Goal: Information Seeking & Learning: Learn about a topic

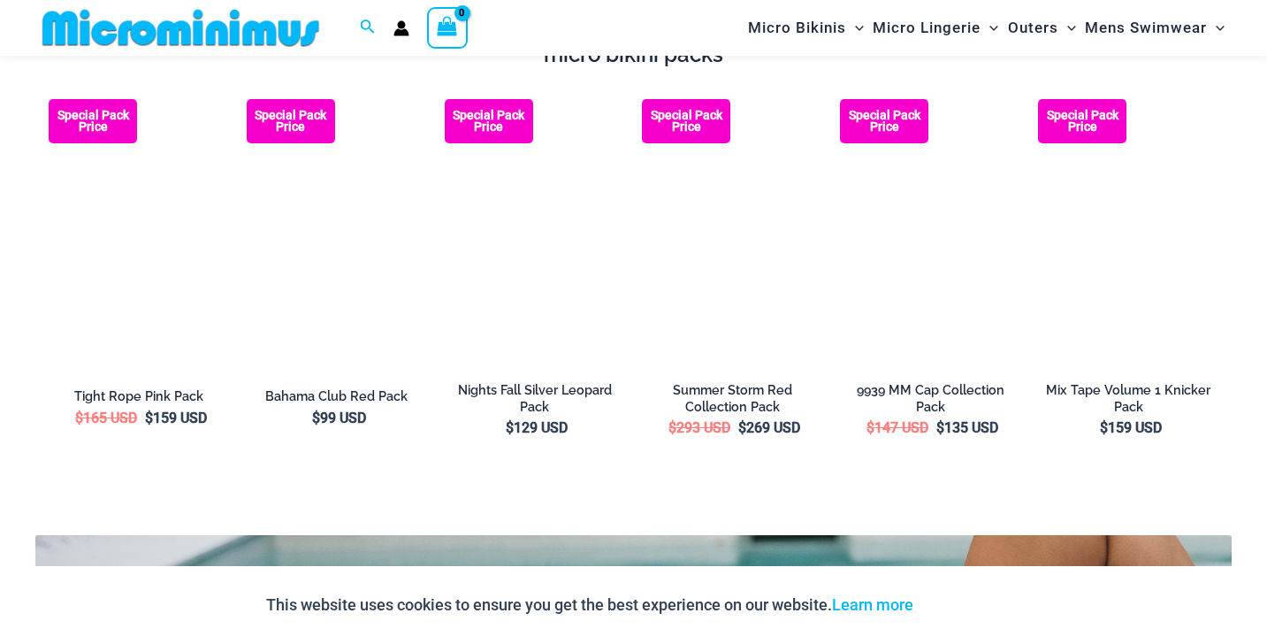
scroll to position [2975, 0]
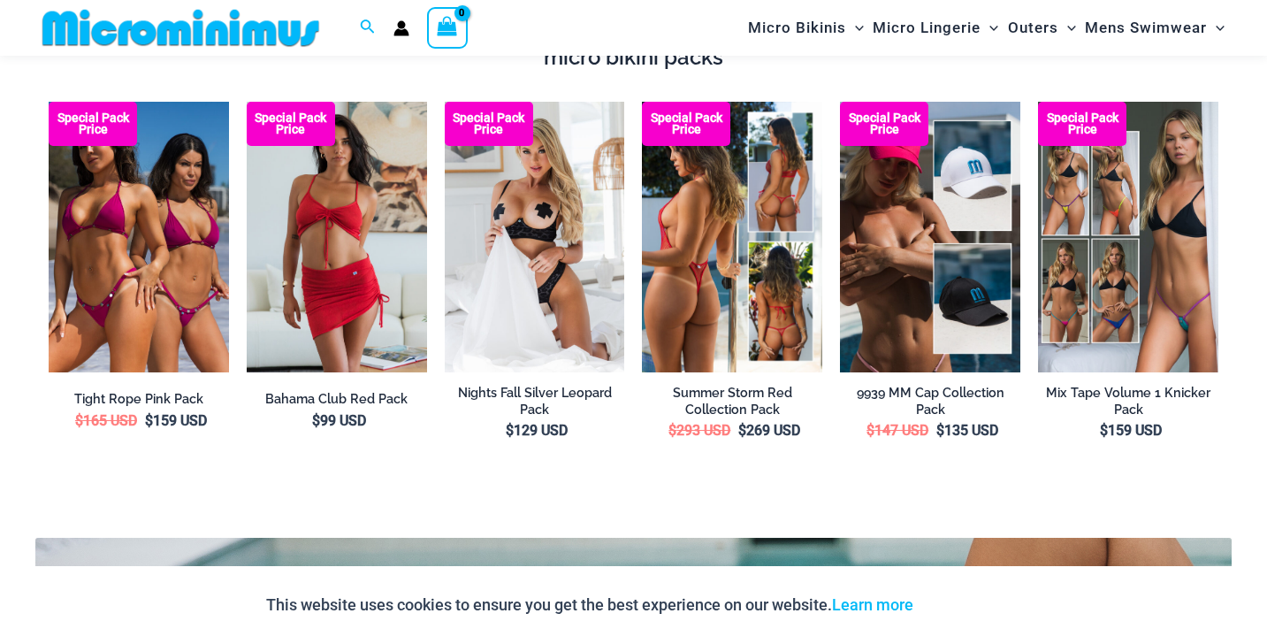
click at [693, 231] on img at bounding box center [732, 237] width 180 height 271
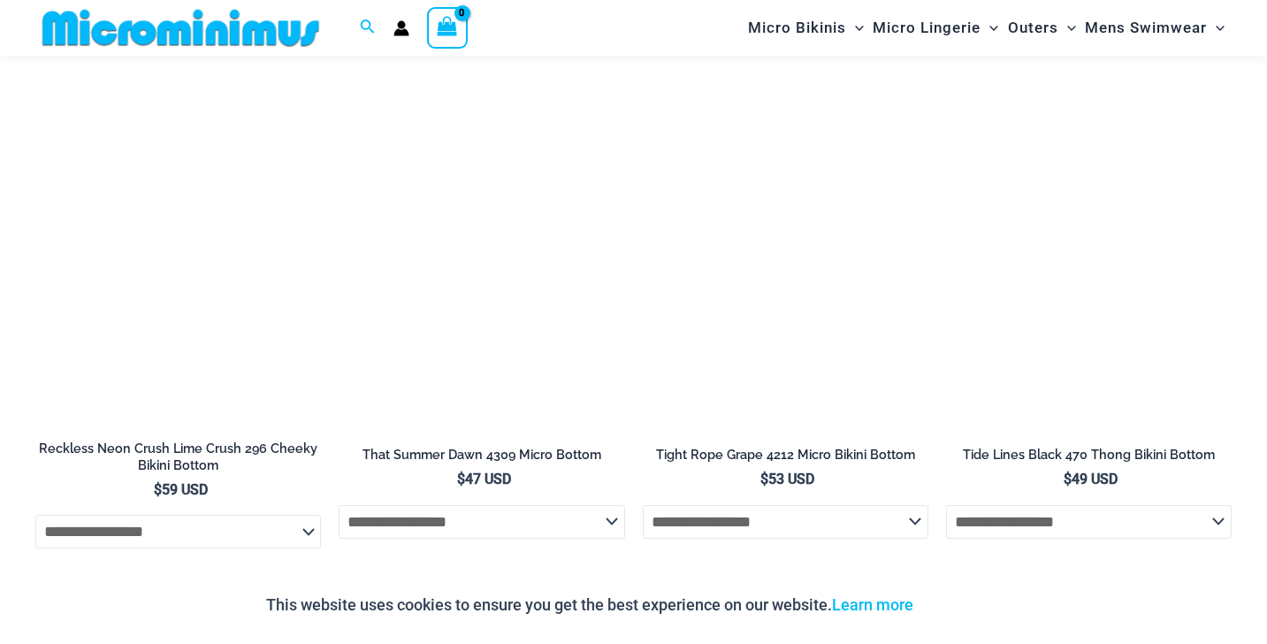
scroll to position [4897, 0]
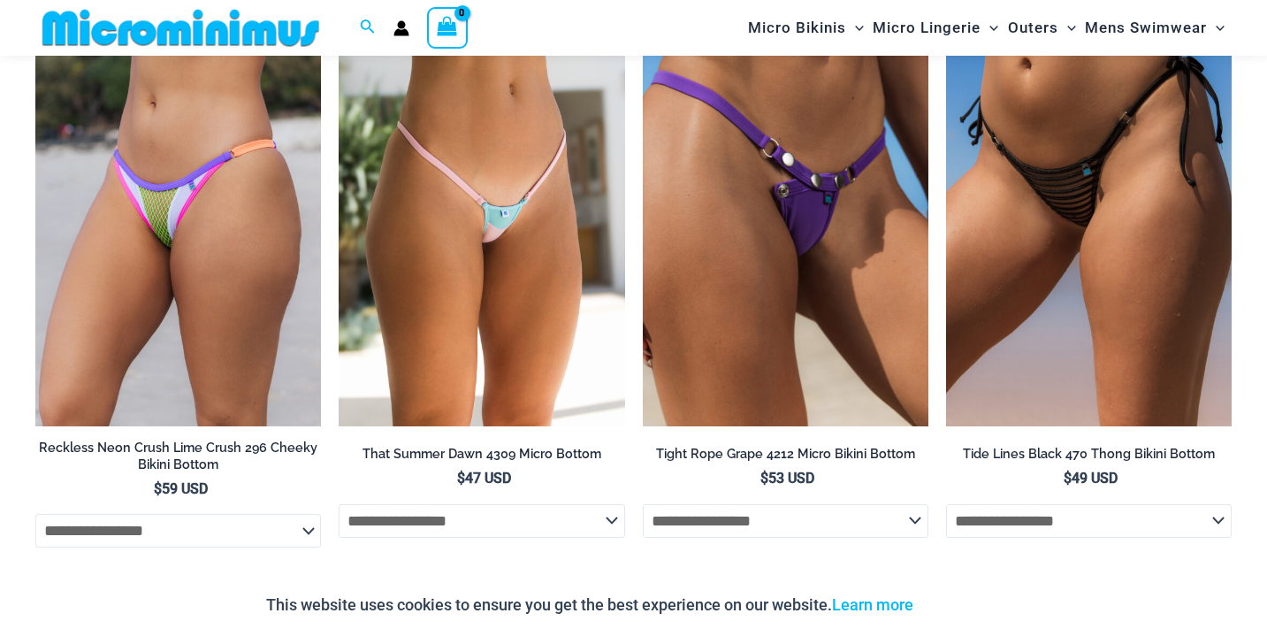
click at [775, 260] on img at bounding box center [786, 212] width 286 height 429
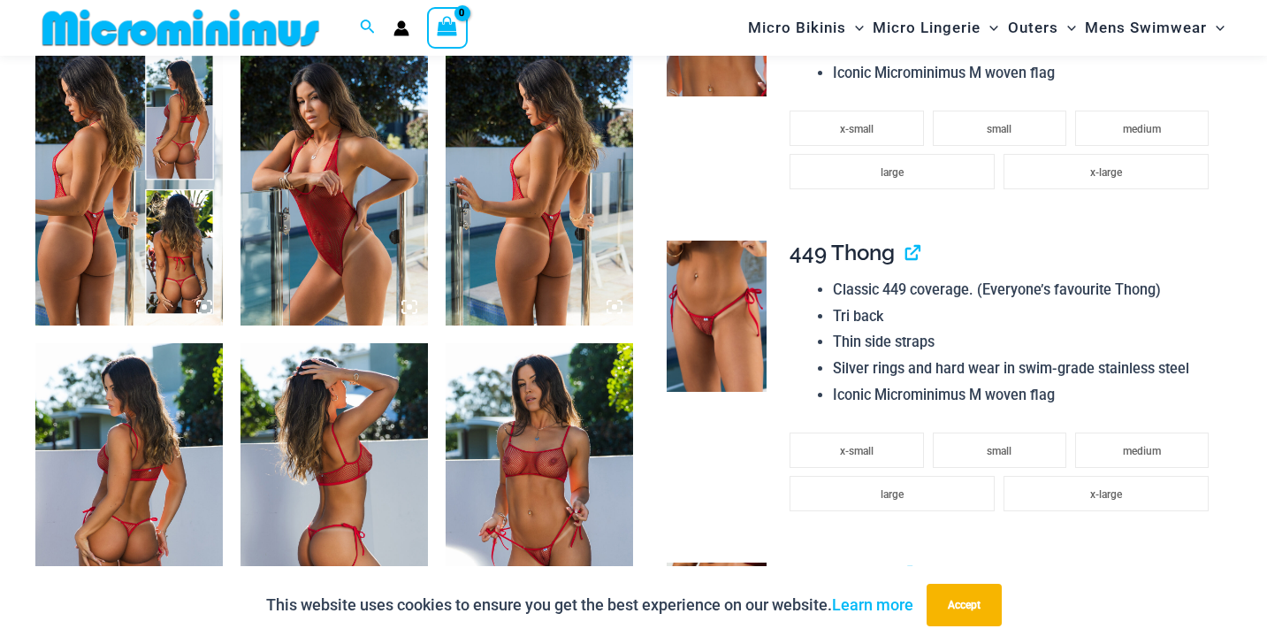
scroll to position [924, 0]
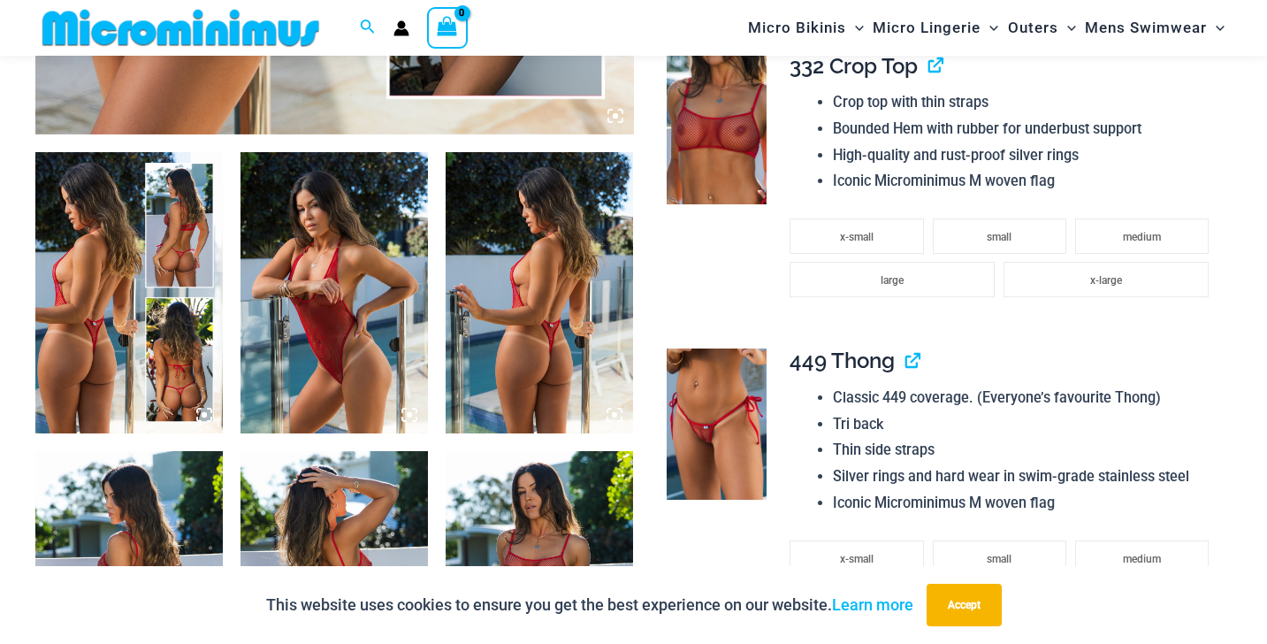
click at [524, 290] on img at bounding box center [540, 292] width 188 height 281
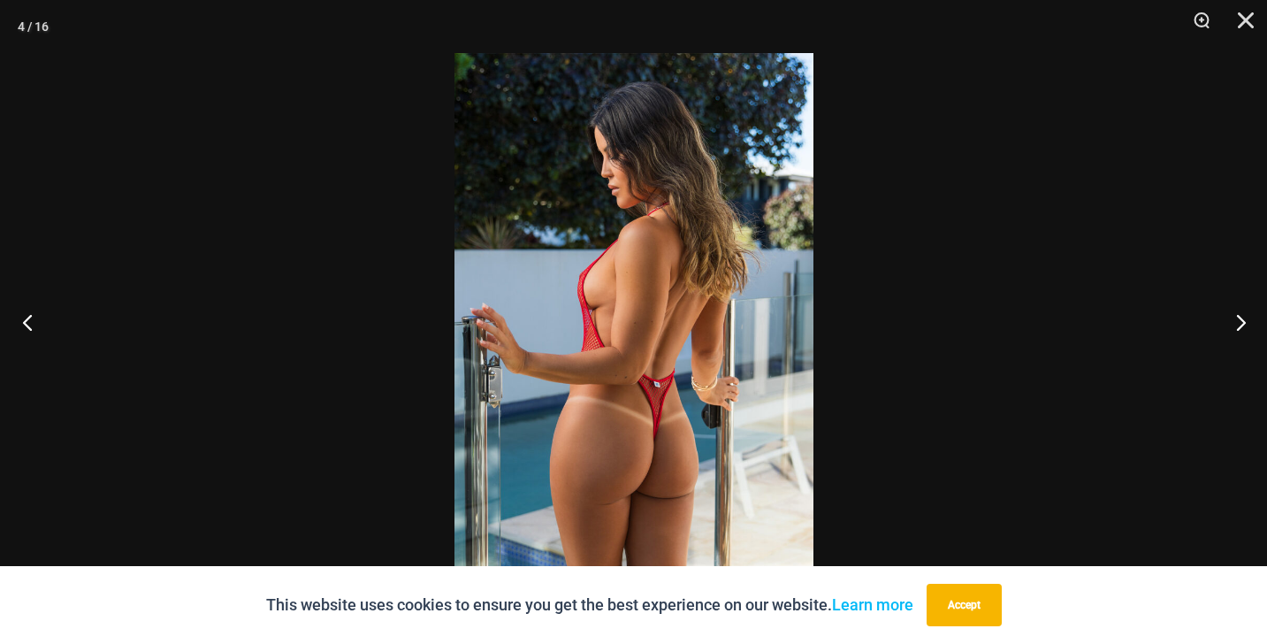
click at [32, 319] on button "Previous" at bounding box center [33, 322] width 66 height 88
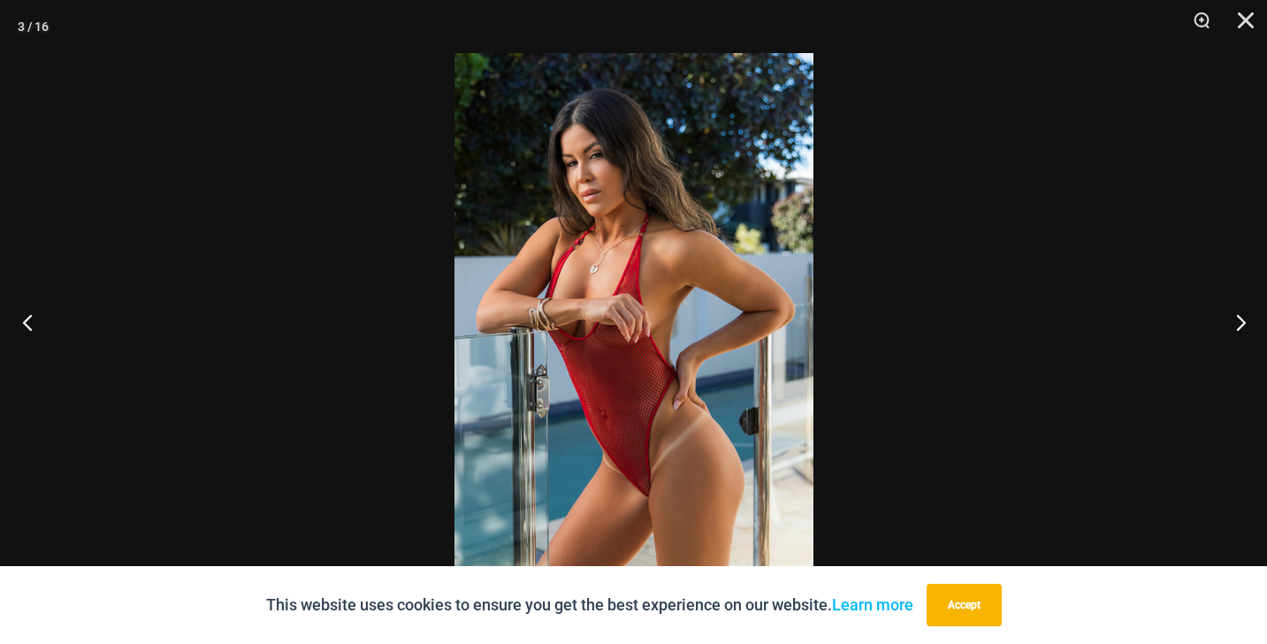
click at [32, 319] on button "Previous" at bounding box center [33, 322] width 66 height 88
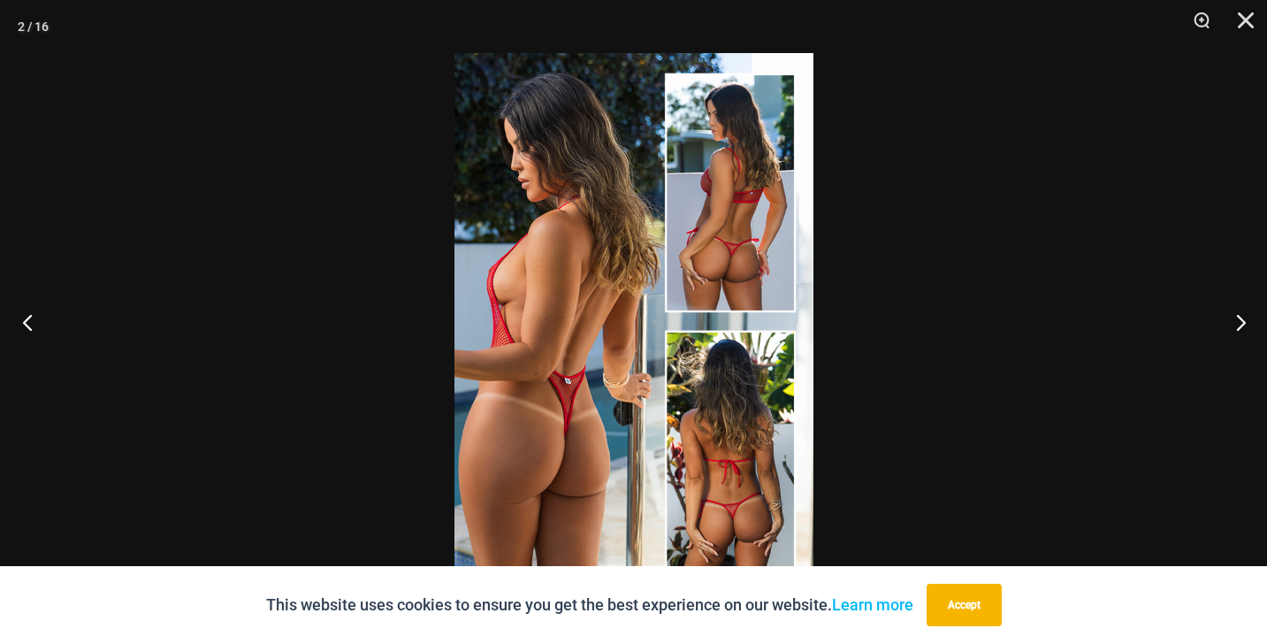
click at [32, 319] on button "Previous" at bounding box center [33, 322] width 66 height 88
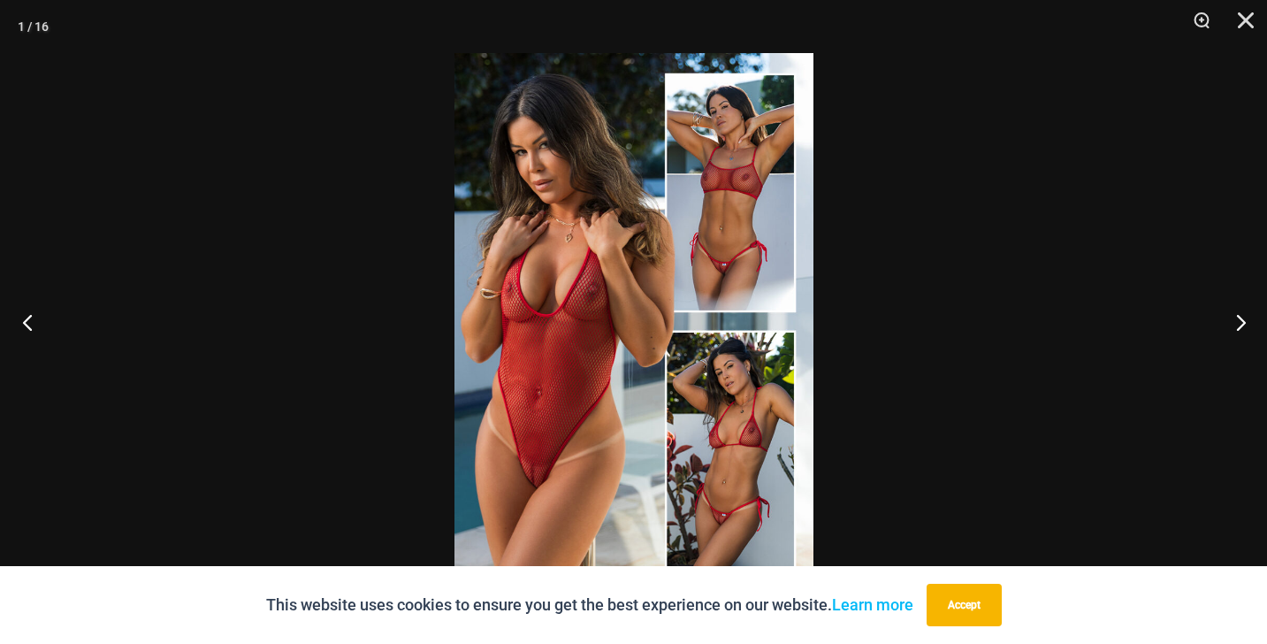
click at [32, 319] on button "Previous" at bounding box center [33, 322] width 66 height 88
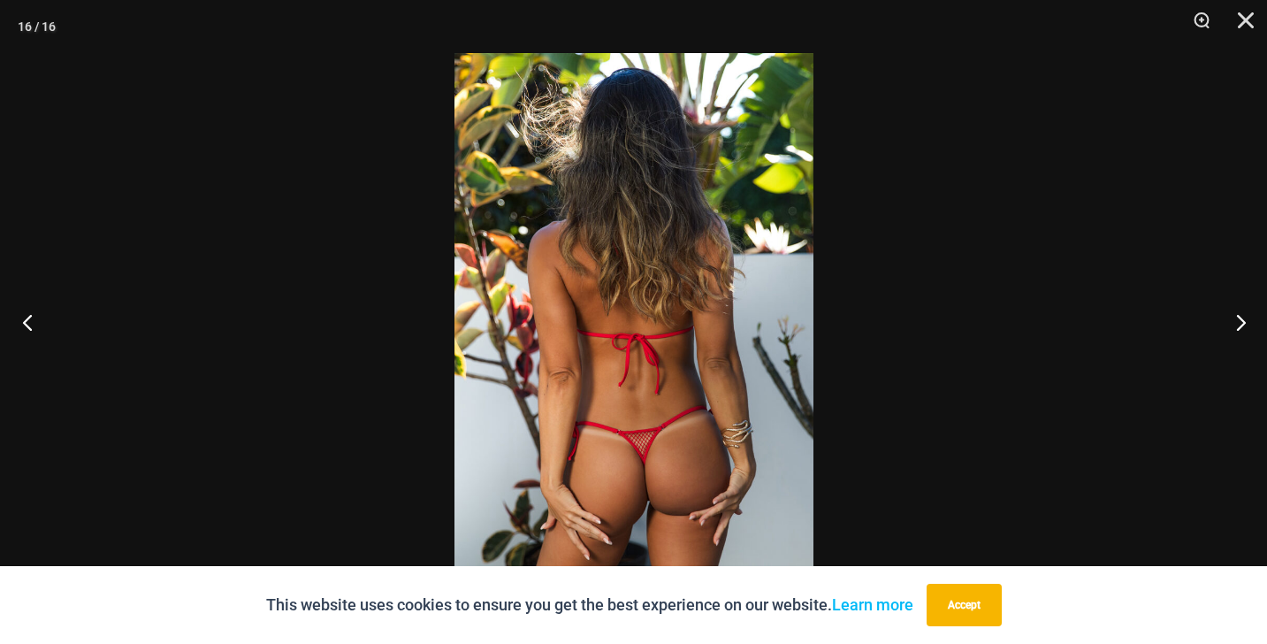
click at [32, 319] on button "Previous" at bounding box center [33, 322] width 66 height 88
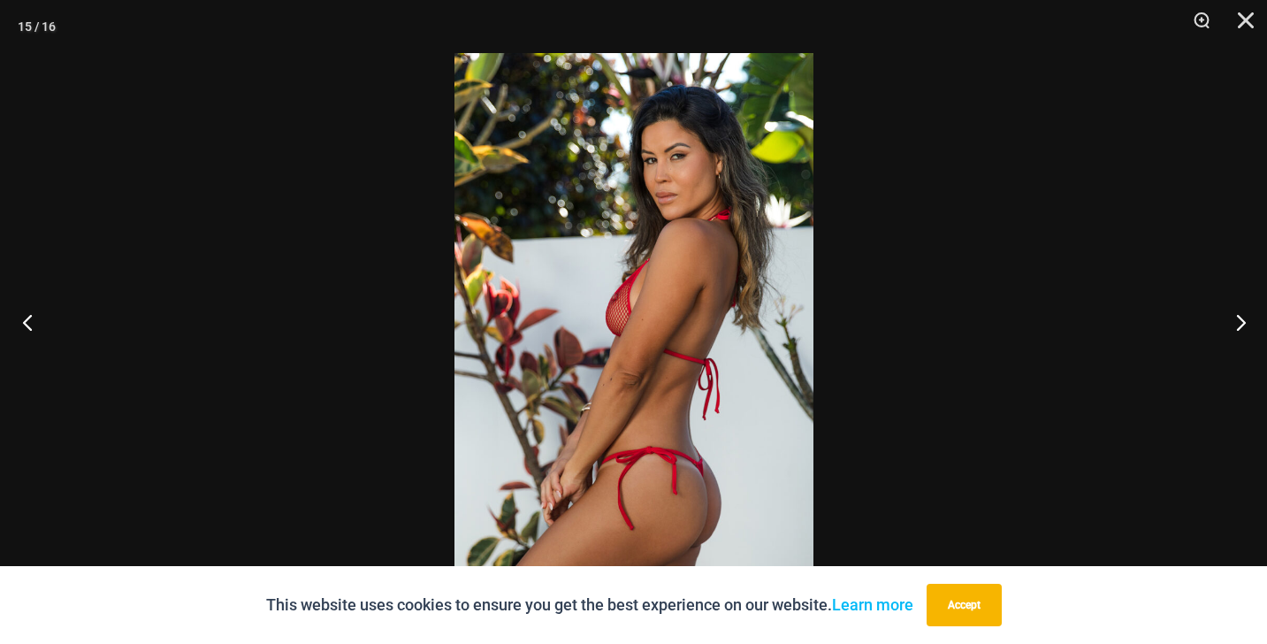
click at [32, 319] on button "Previous" at bounding box center [33, 322] width 66 height 88
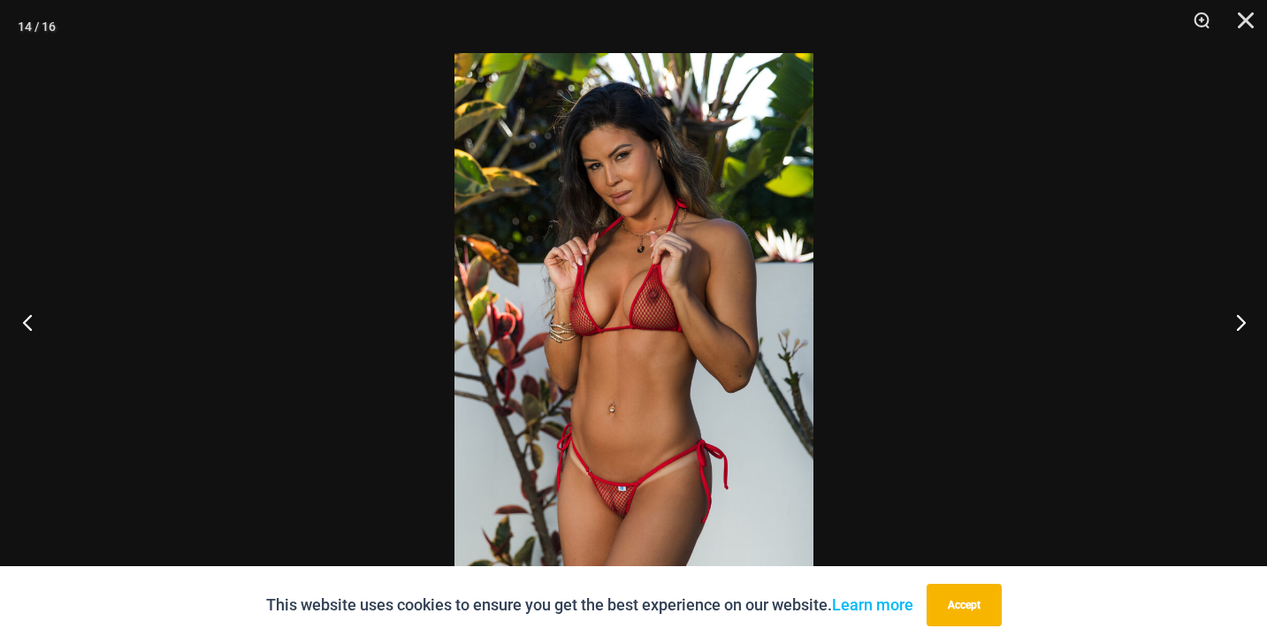
click at [32, 319] on button "Previous" at bounding box center [33, 322] width 66 height 88
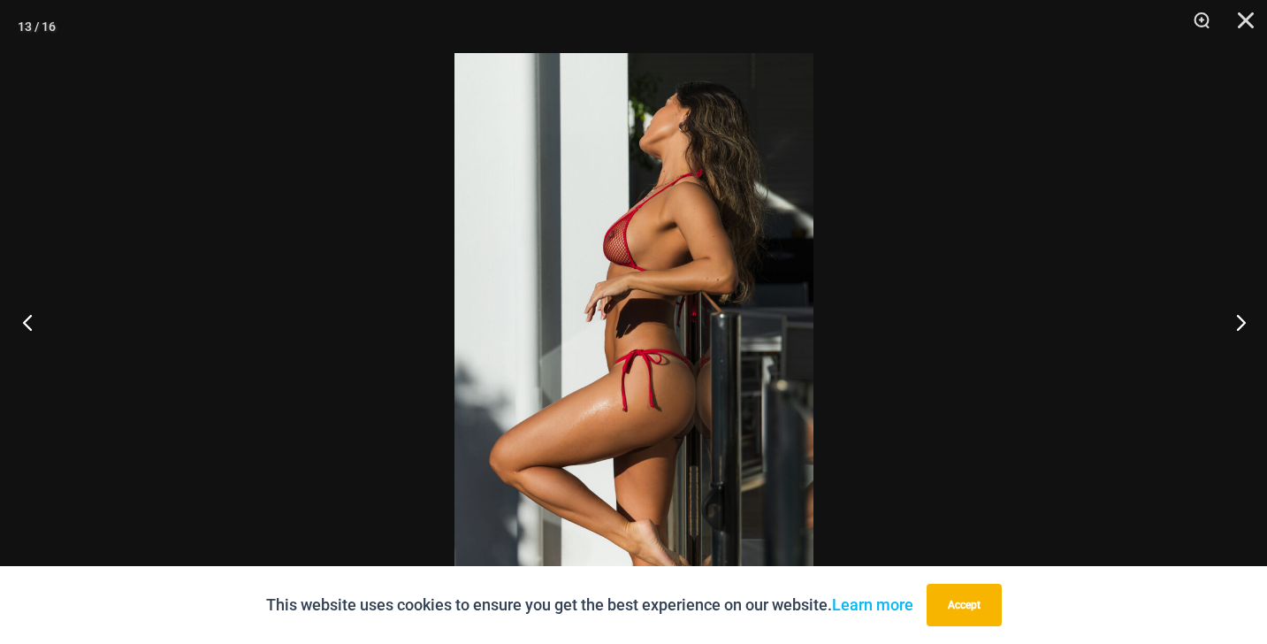
click at [32, 319] on button "Previous" at bounding box center [33, 322] width 66 height 88
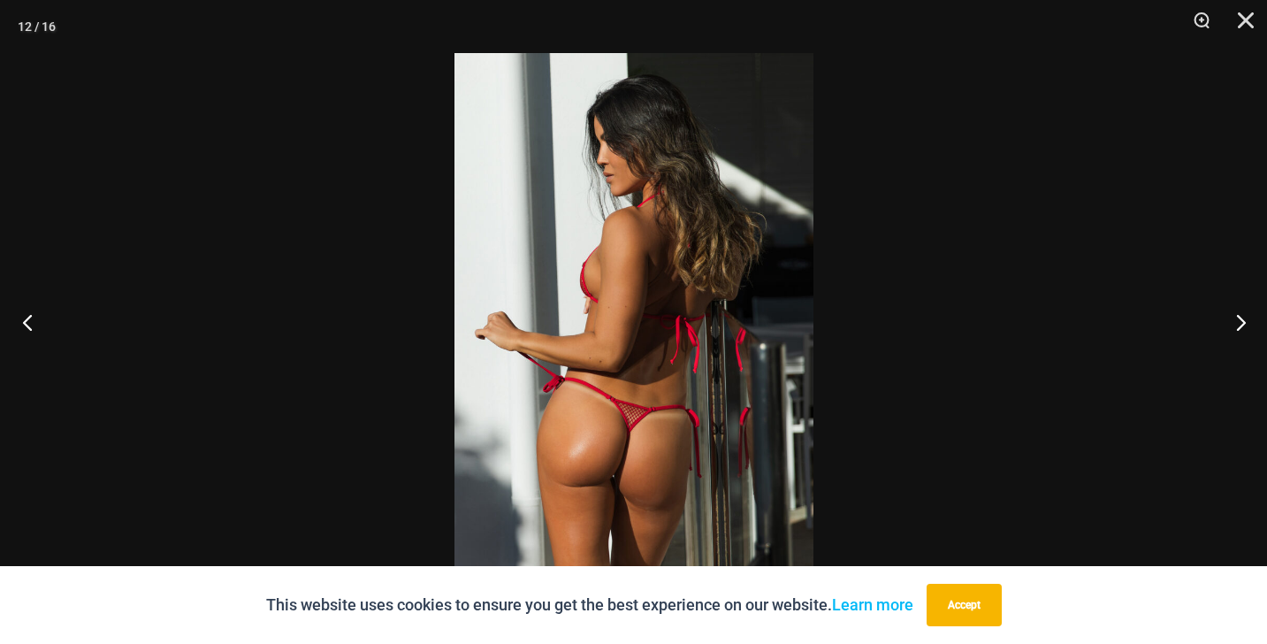
click at [32, 319] on button "Previous" at bounding box center [33, 322] width 66 height 88
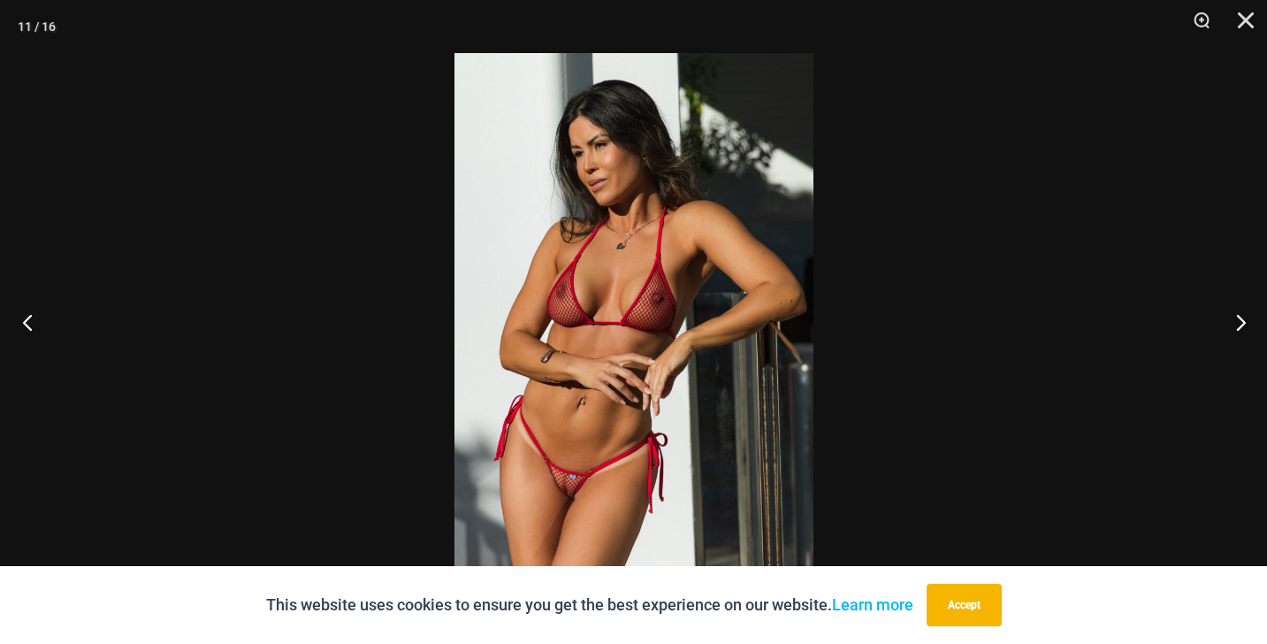
click at [32, 319] on button "Previous" at bounding box center [33, 322] width 66 height 88
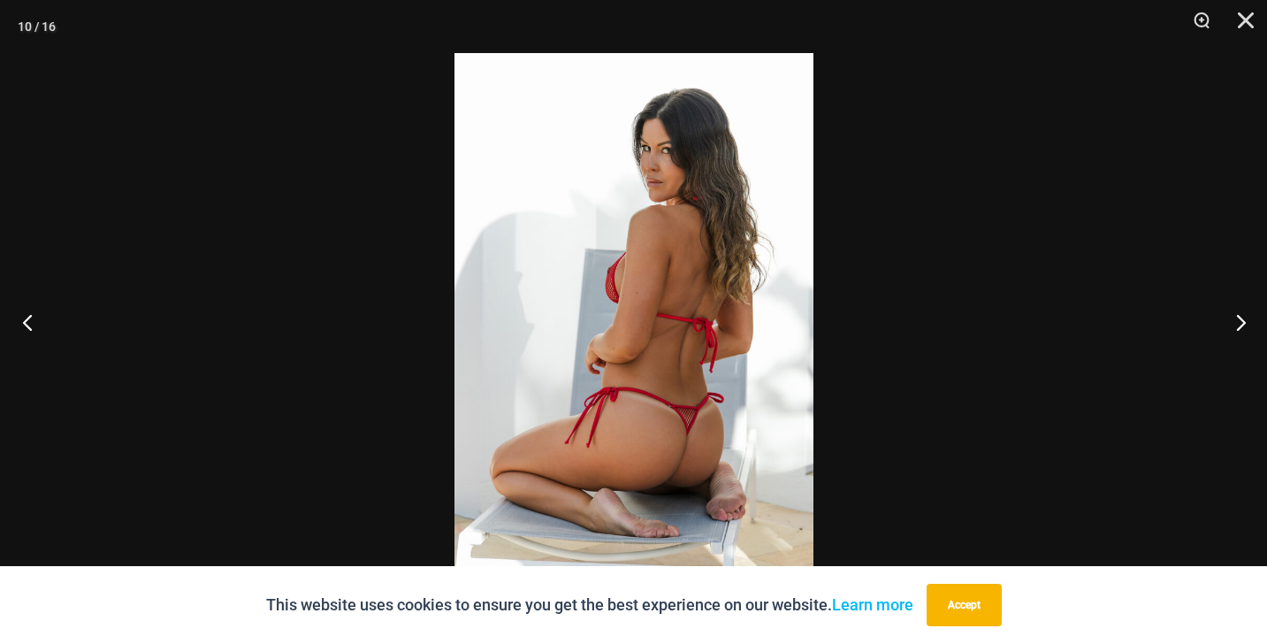
click at [32, 319] on button "Previous" at bounding box center [33, 322] width 66 height 88
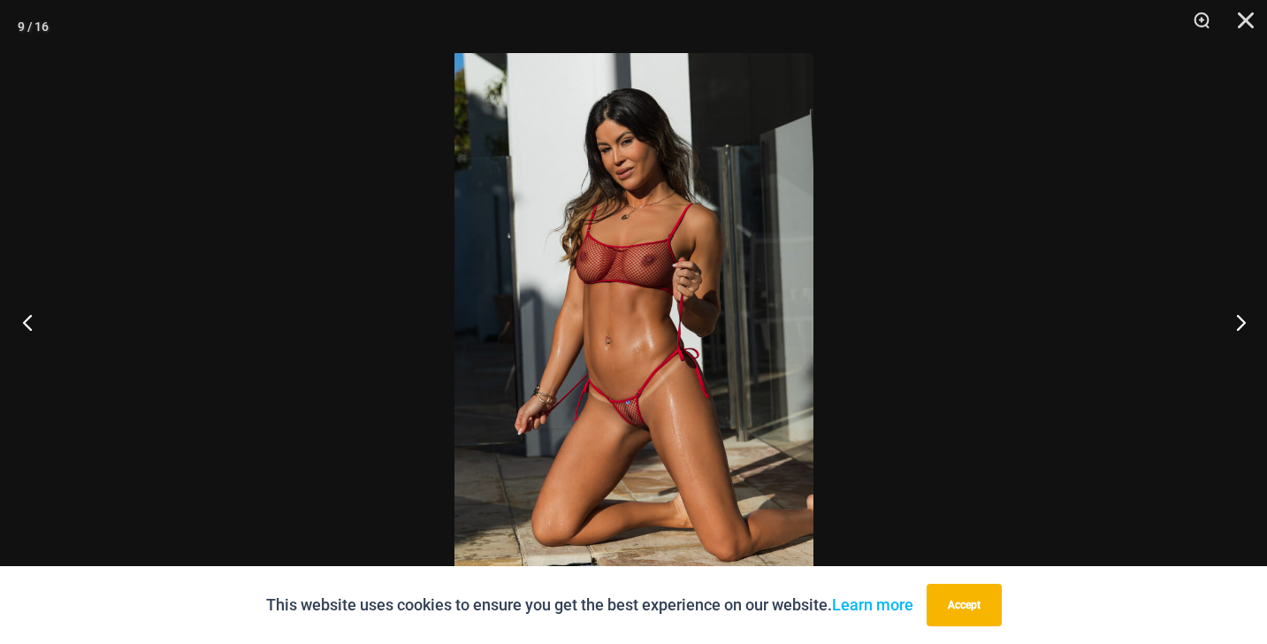
click at [32, 319] on button "Previous" at bounding box center [33, 322] width 66 height 88
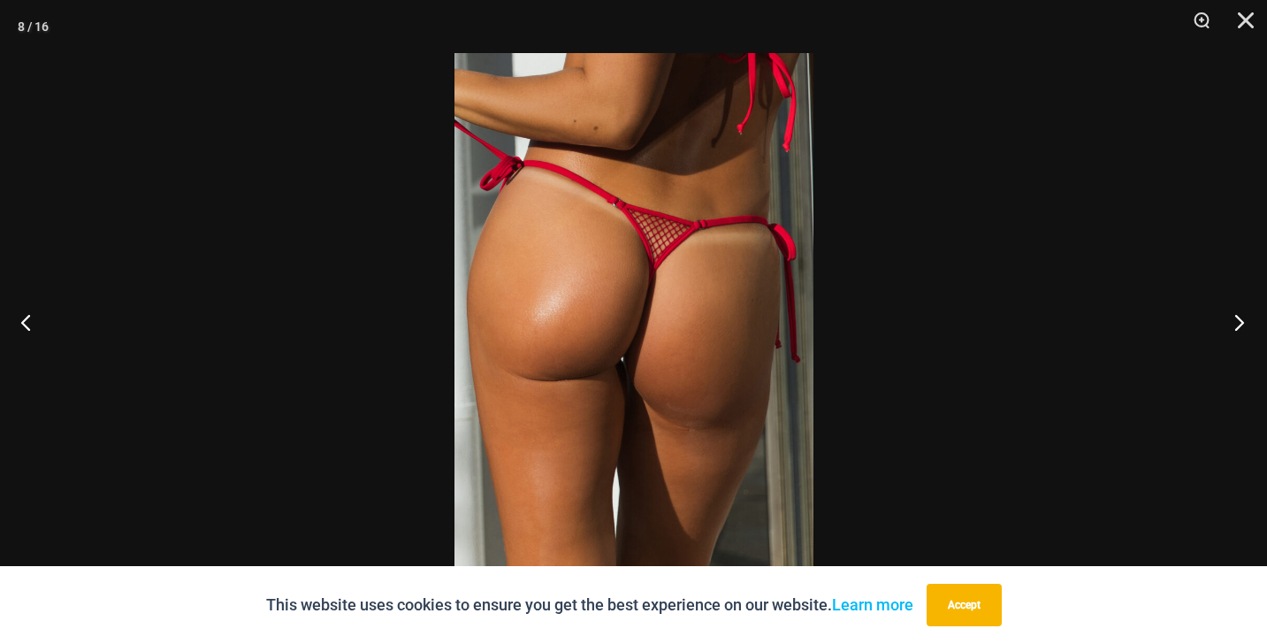
click at [1242, 325] on button "Next" at bounding box center [1234, 322] width 66 height 88
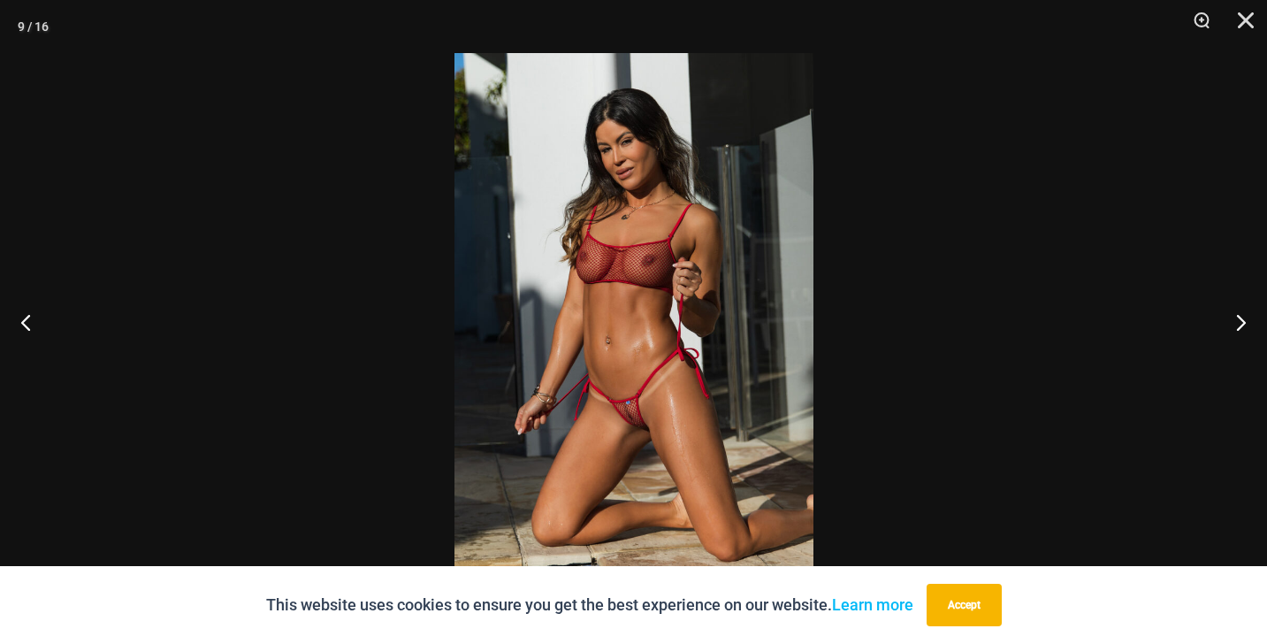
click at [654, 382] on img at bounding box center [634, 322] width 359 height 538
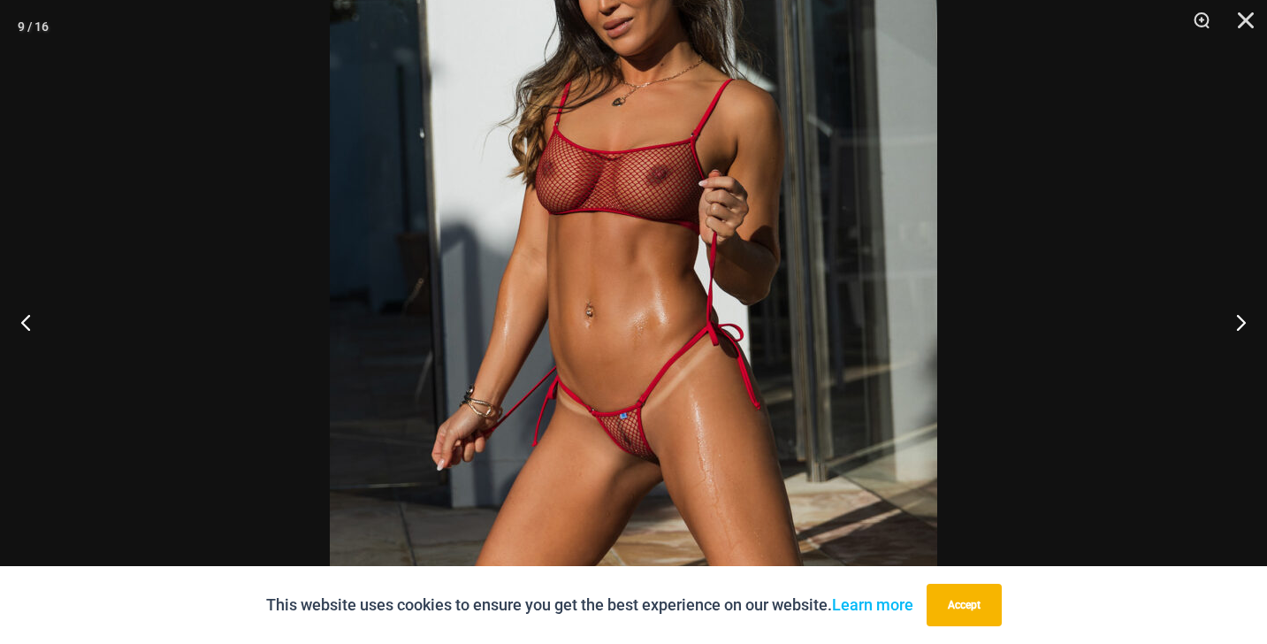
click at [654, 382] on img at bounding box center [634, 279] width 608 height 911
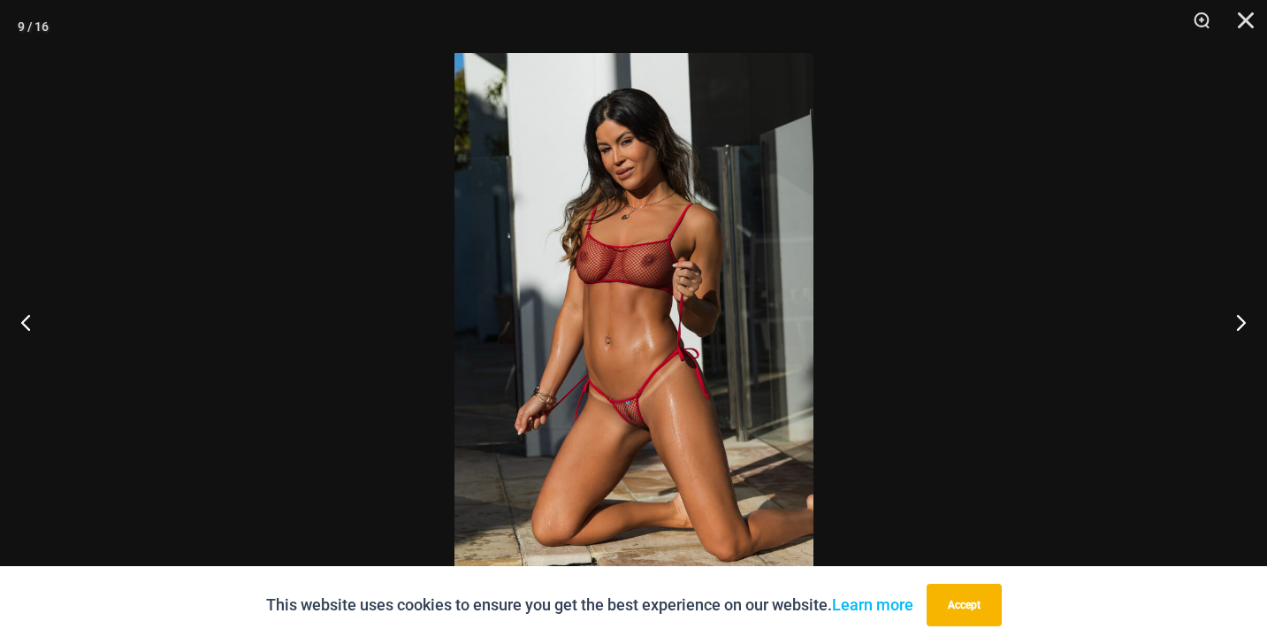
click at [654, 382] on img at bounding box center [634, 322] width 359 height 538
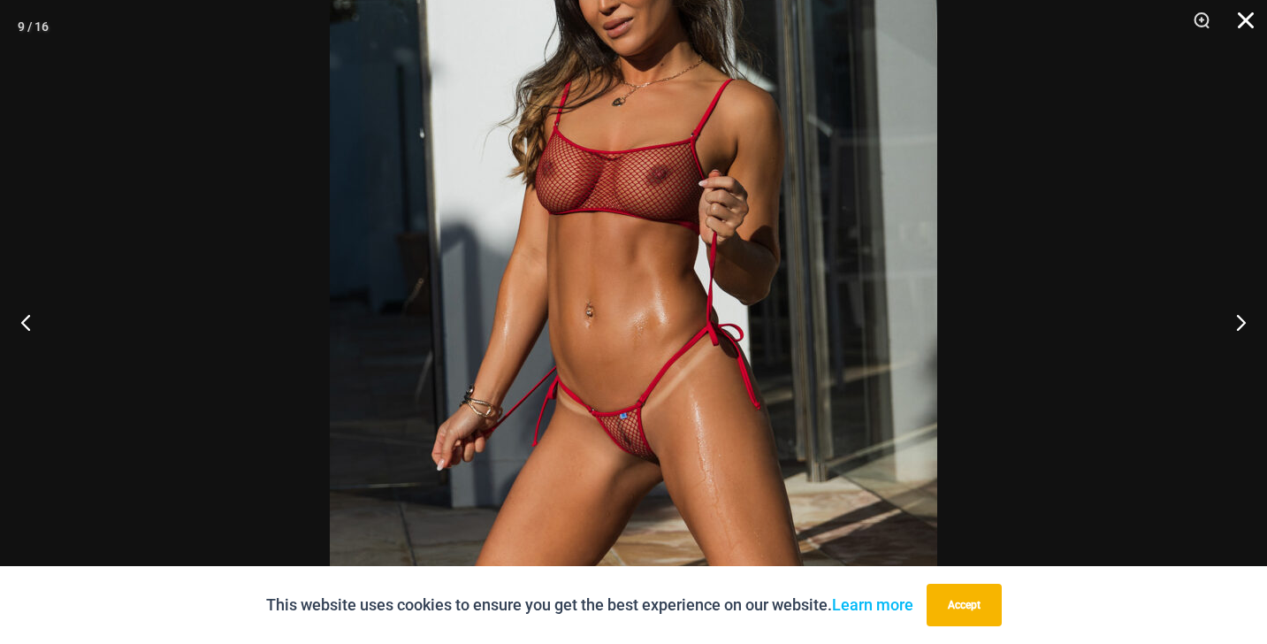
click at [1244, 14] on button "Close" at bounding box center [1240, 26] width 44 height 53
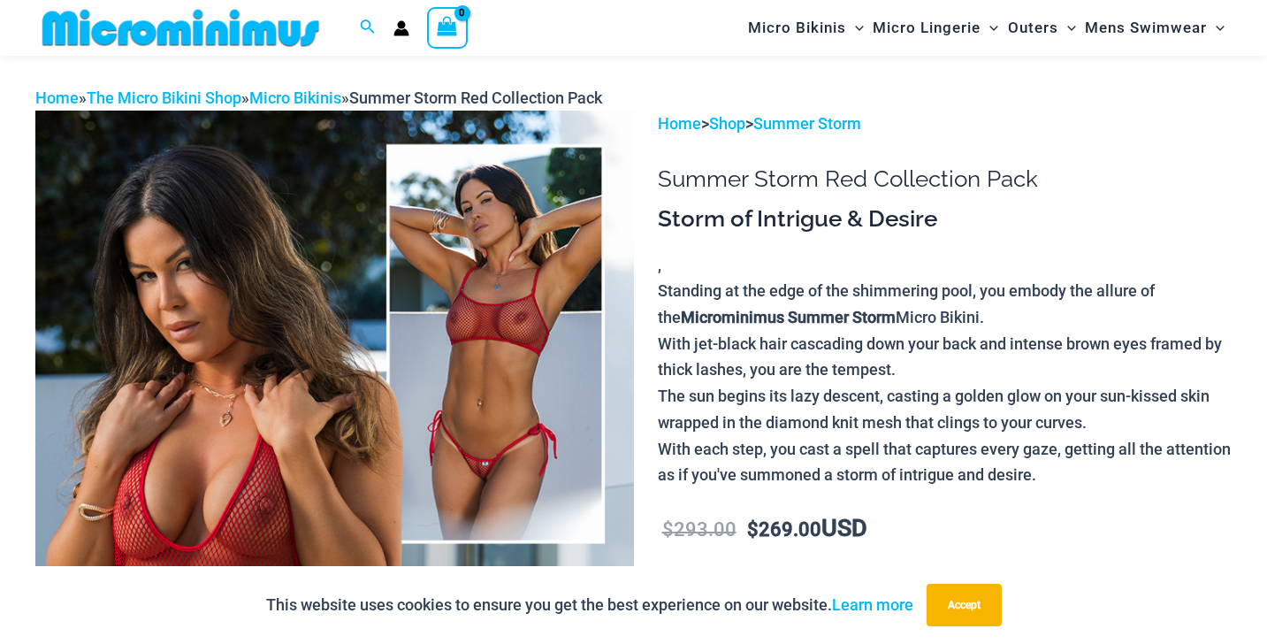
scroll to position [0, 0]
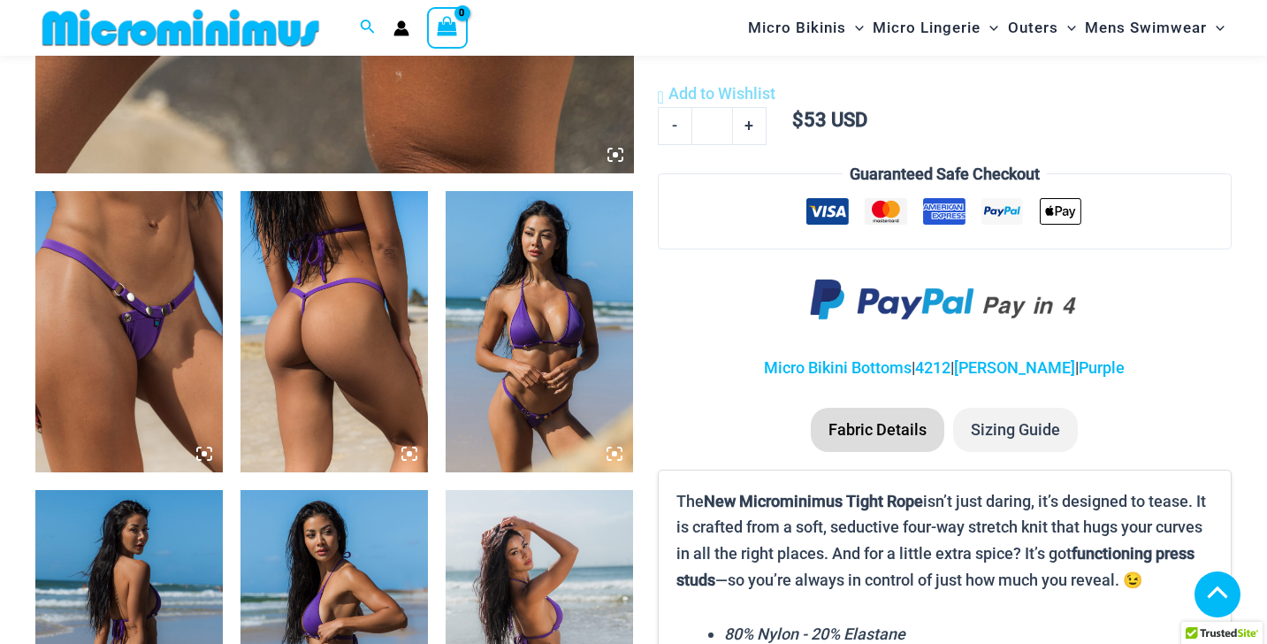
scroll to position [839, 0]
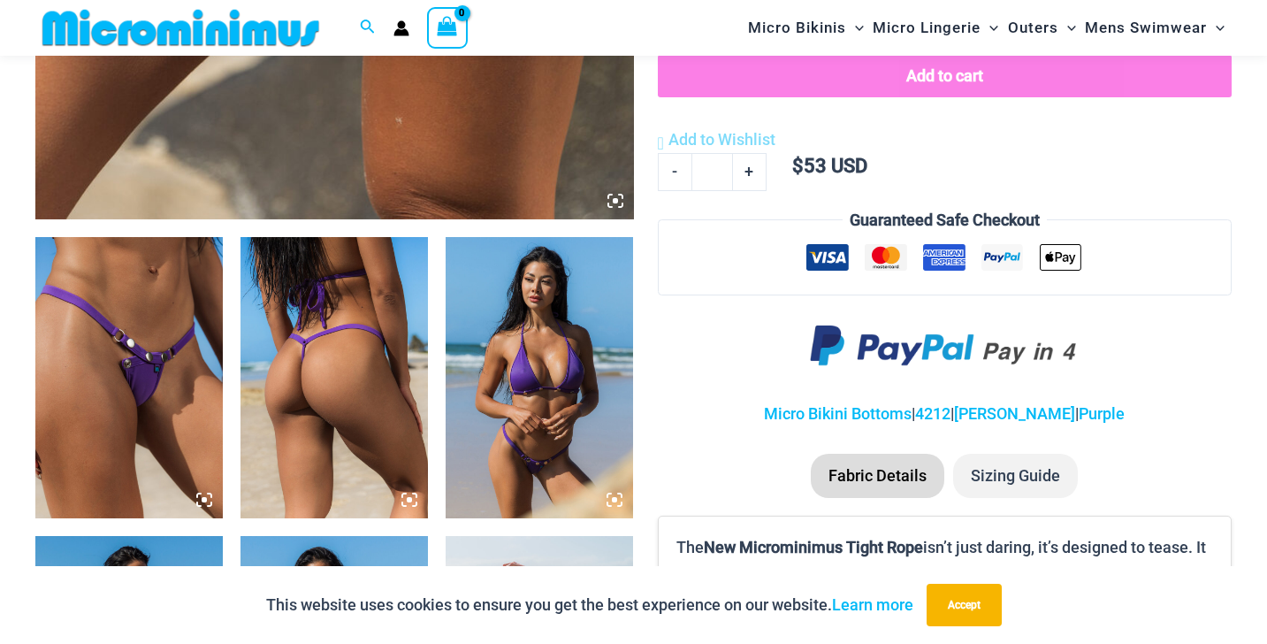
click at [616, 201] on icon at bounding box center [615, 200] width 5 height 5
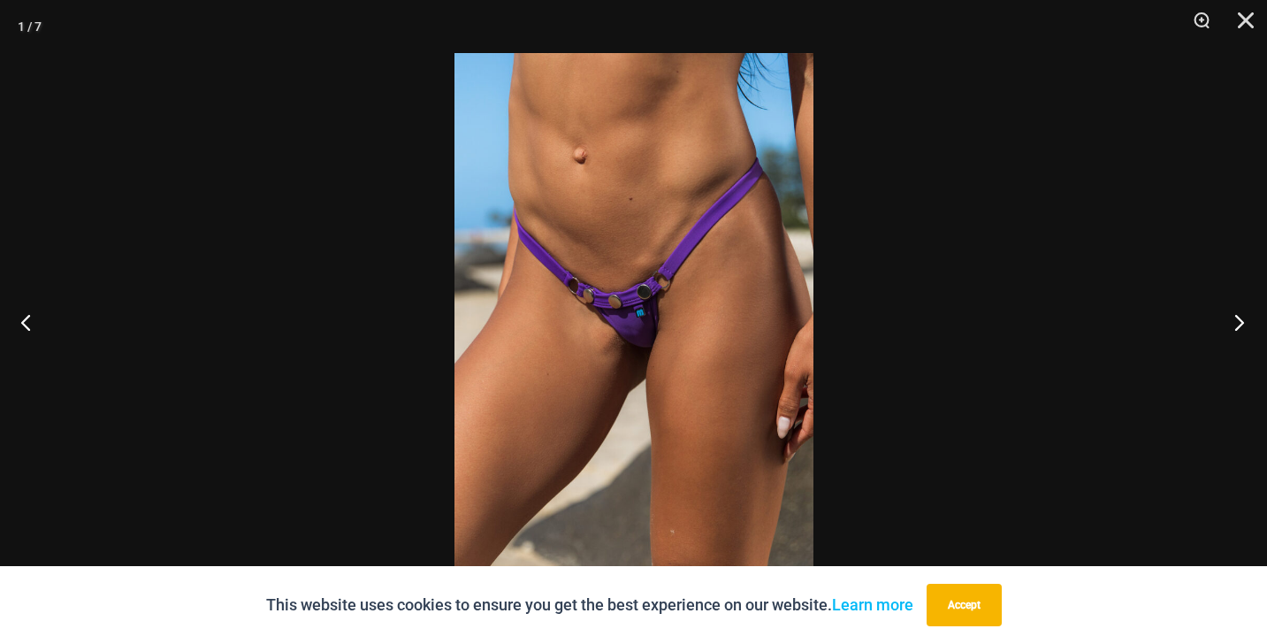
click at [1236, 315] on button "Next" at bounding box center [1234, 322] width 66 height 88
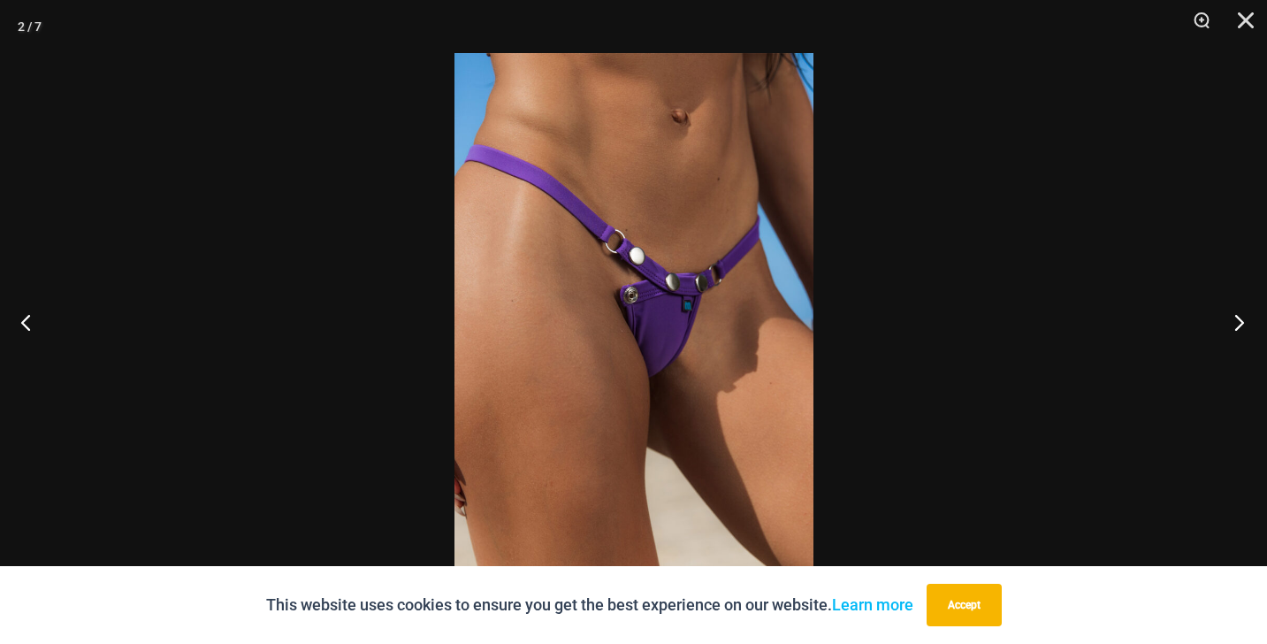
click at [1236, 315] on button "Next" at bounding box center [1234, 322] width 66 height 88
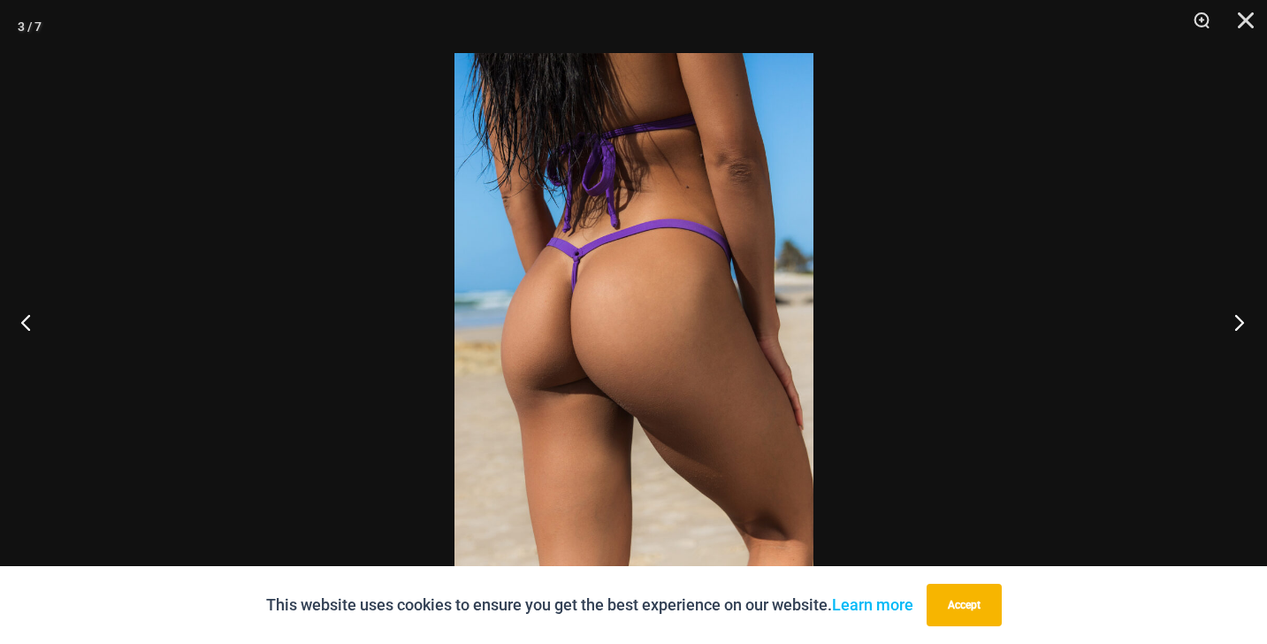
click at [1236, 315] on button "Next" at bounding box center [1234, 322] width 66 height 88
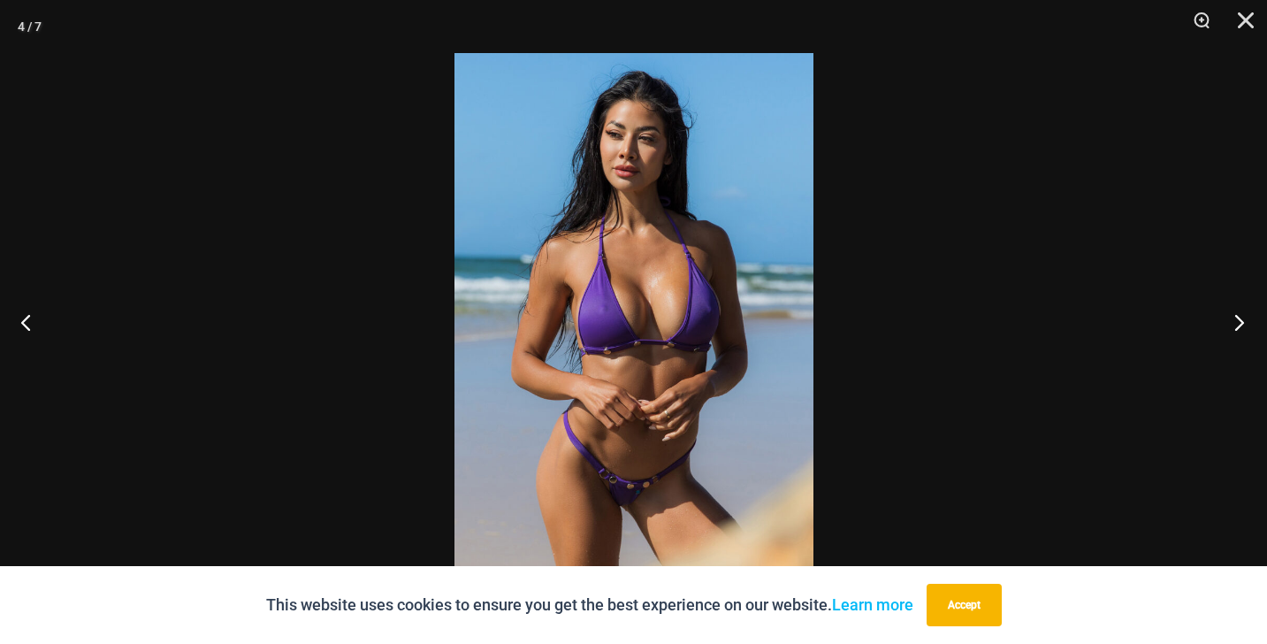
click at [1236, 315] on button "Next" at bounding box center [1234, 322] width 66 height 88
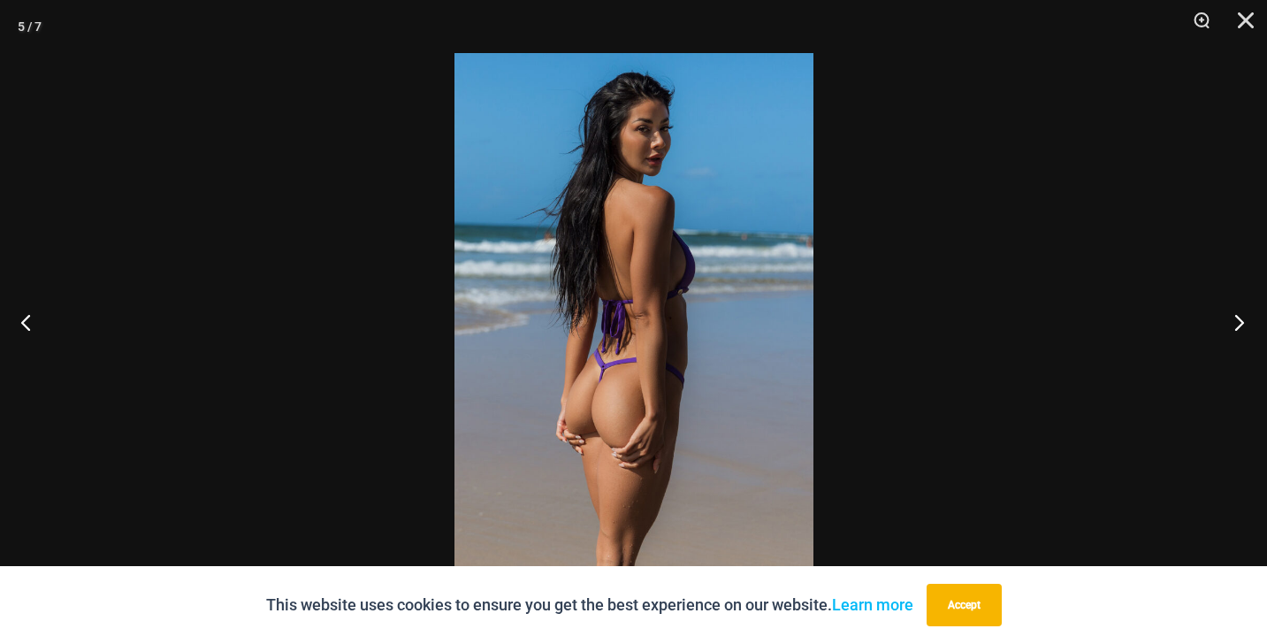
click at [1236, 315] on button "Next" at bounding box center [1234, 322] width 66 height 88
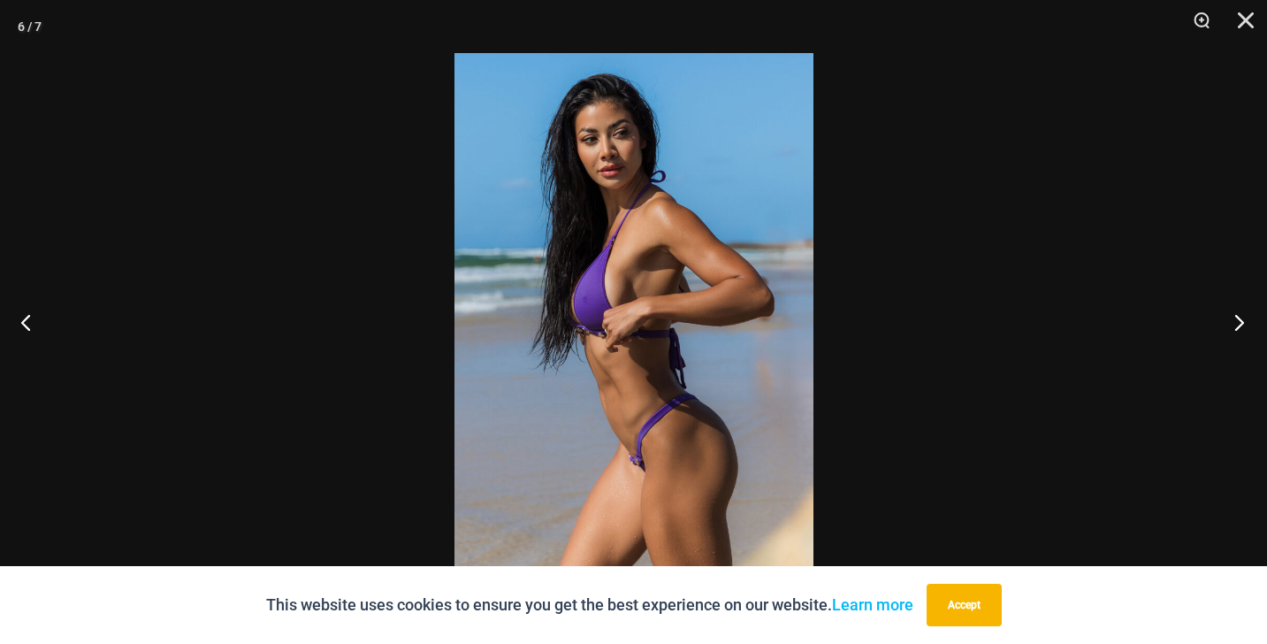
click at [1236, 315] on button "Next" at bounding box center [1234, 322] width 66 height 88
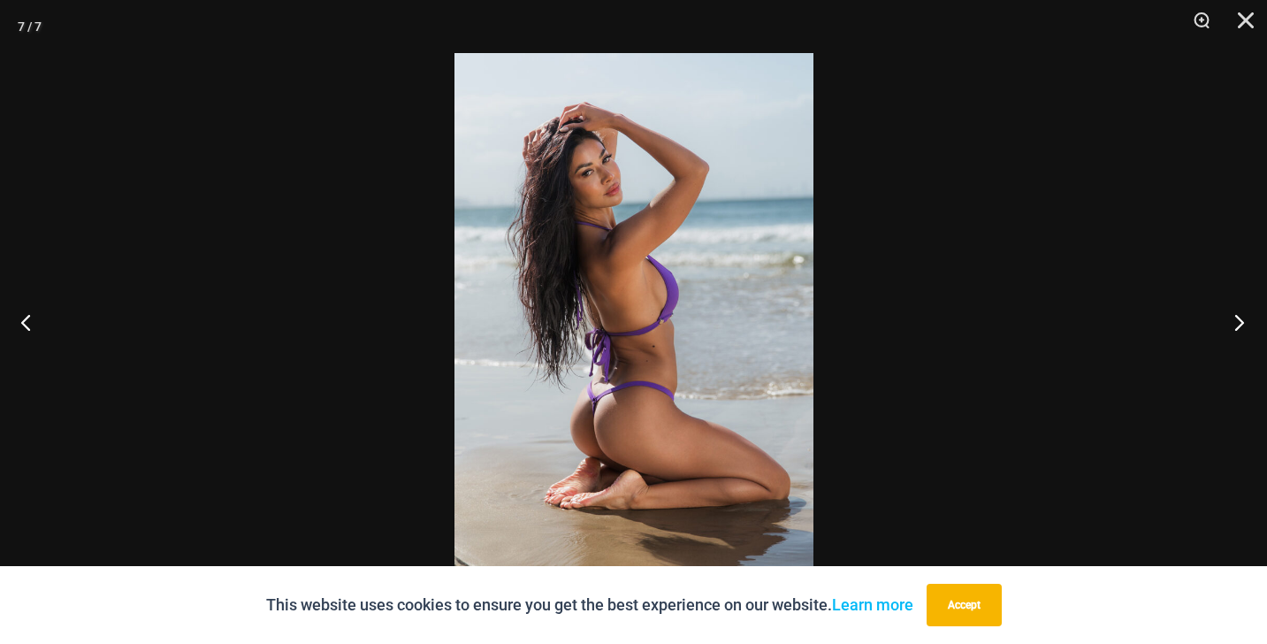
click at [1236, 315] on button "Next" at bounding box center [1234, 322] width 66 height 88
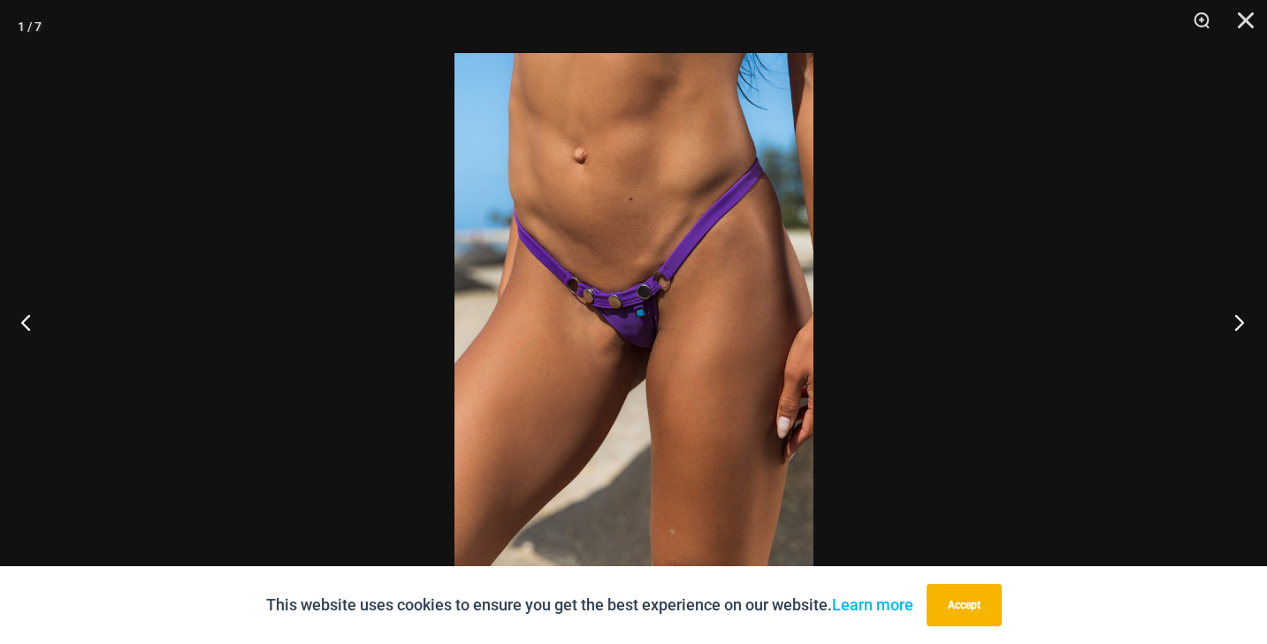
click at [1236, 315] on button "Next" at bounding box center [1234, 322] width 66 height 88
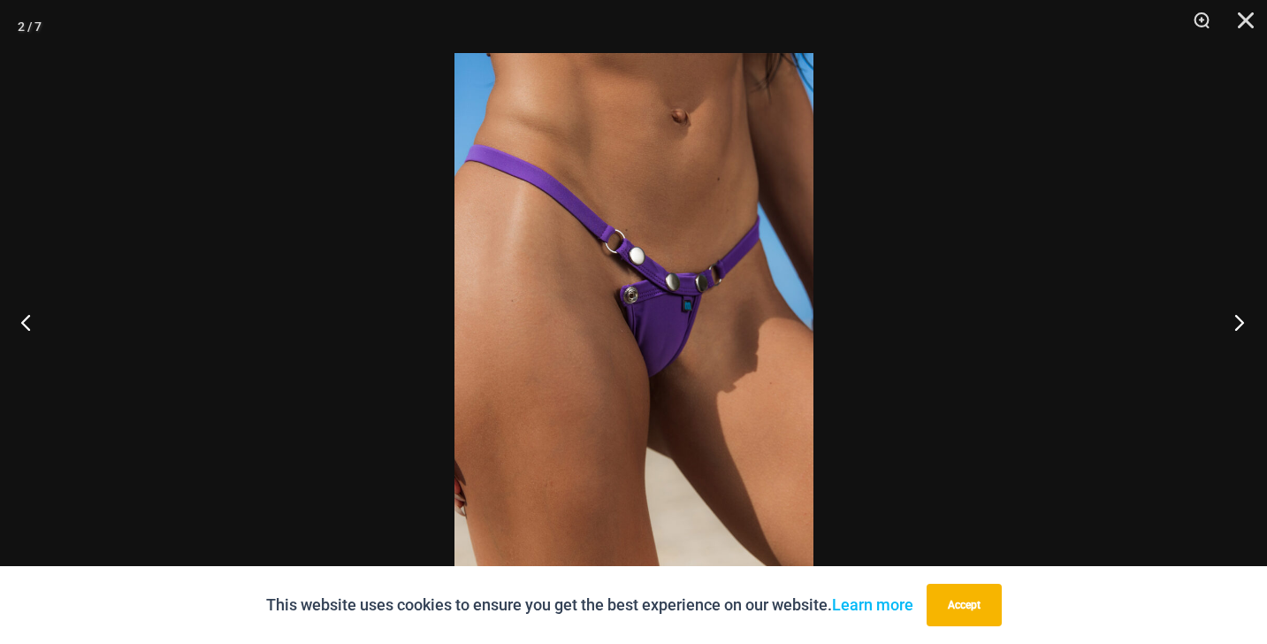
click at [1236, 315] on button "Next" at bounding box center [1234, 322] width 66 height 88
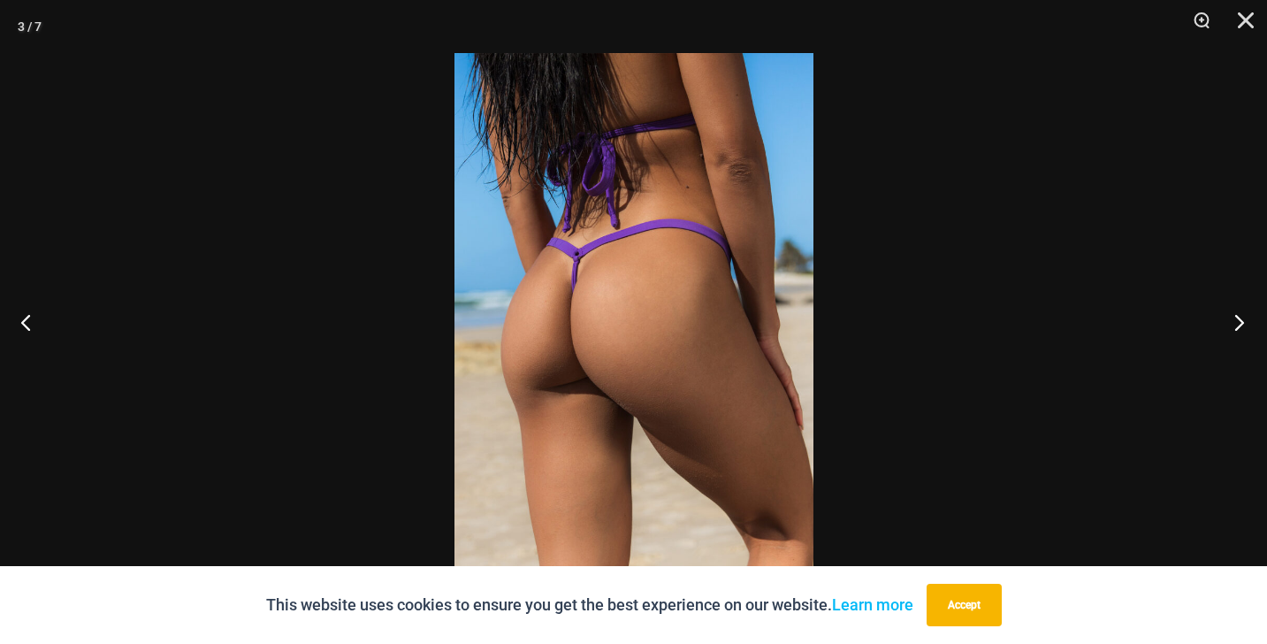
click at [1233, 319] on button "Next" at bounding box center [1234, 322] width 66 height 88
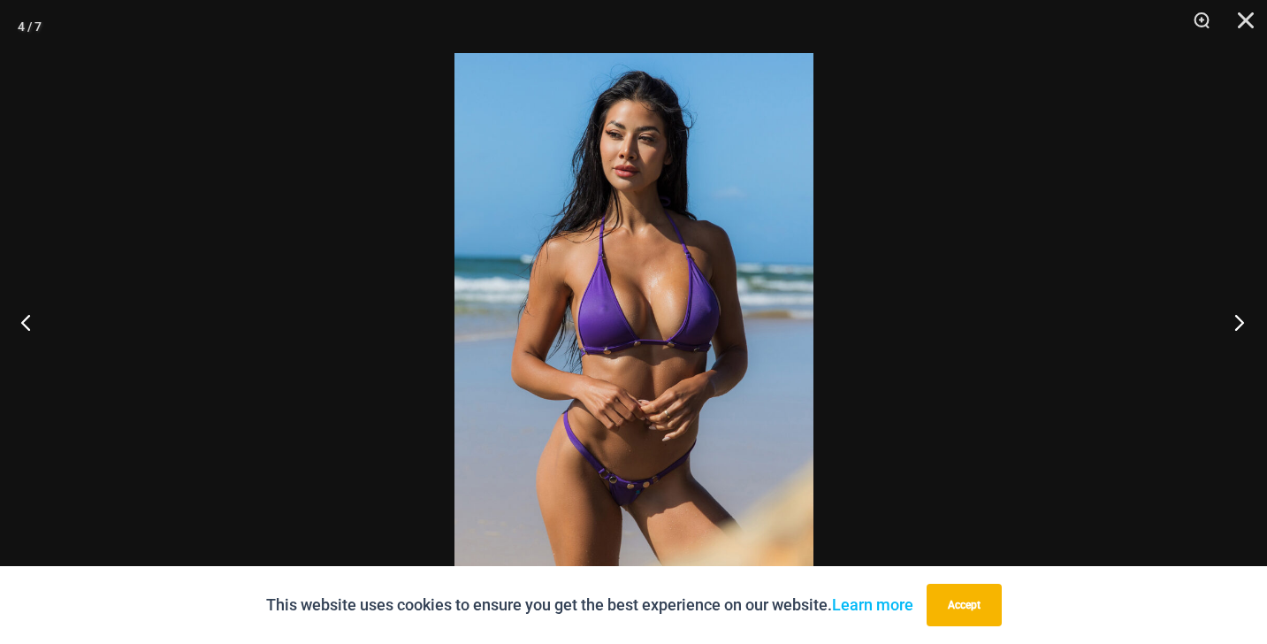
click at [1233, 319] on button "Next" at bounding box center [1234, 322] width 66 height 88
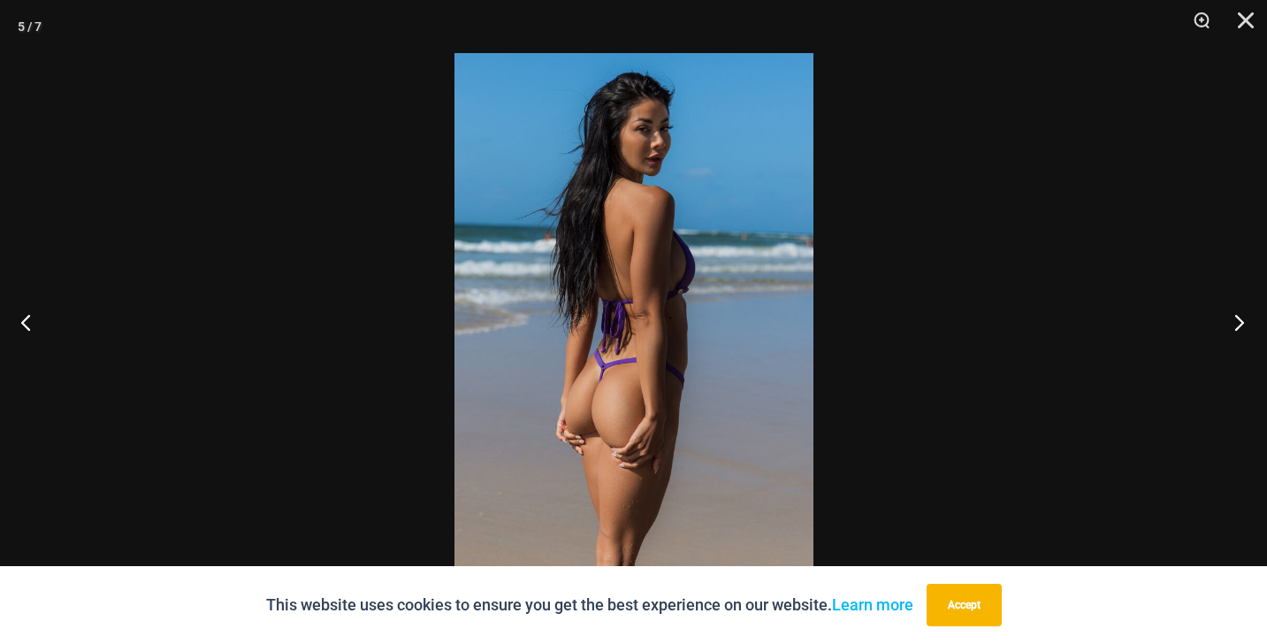
click at [1233, 319] on button "Next" at bounding box center [1234, 322] width 66 height 88
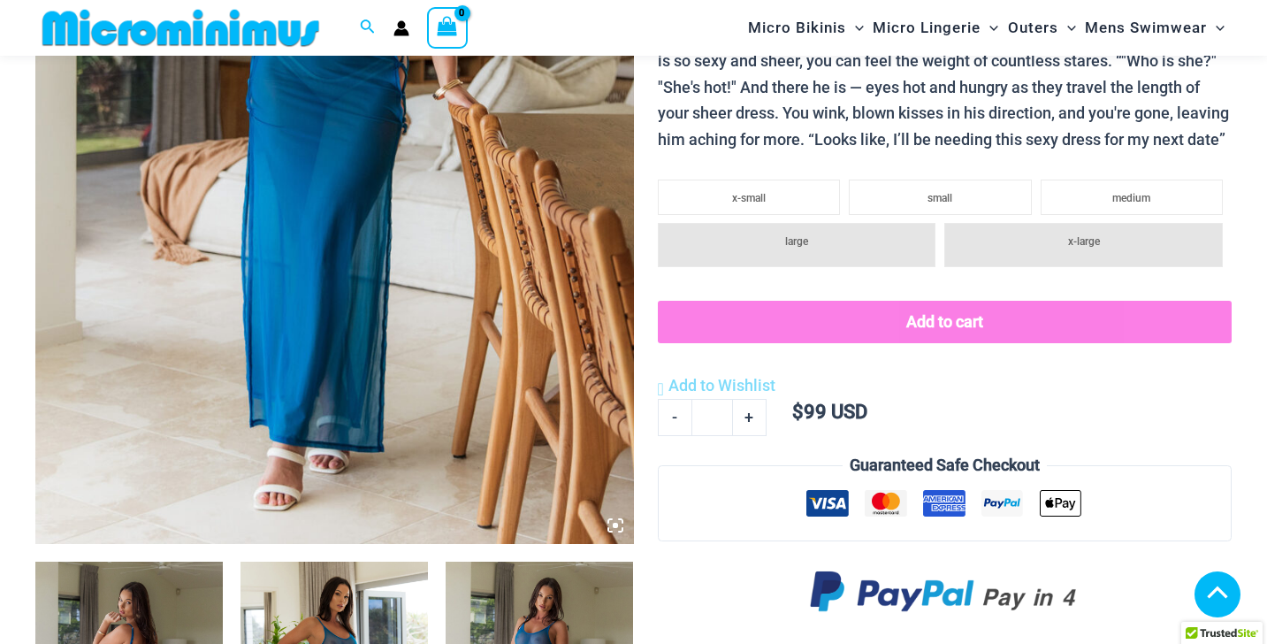
scroll to position [570, 0]
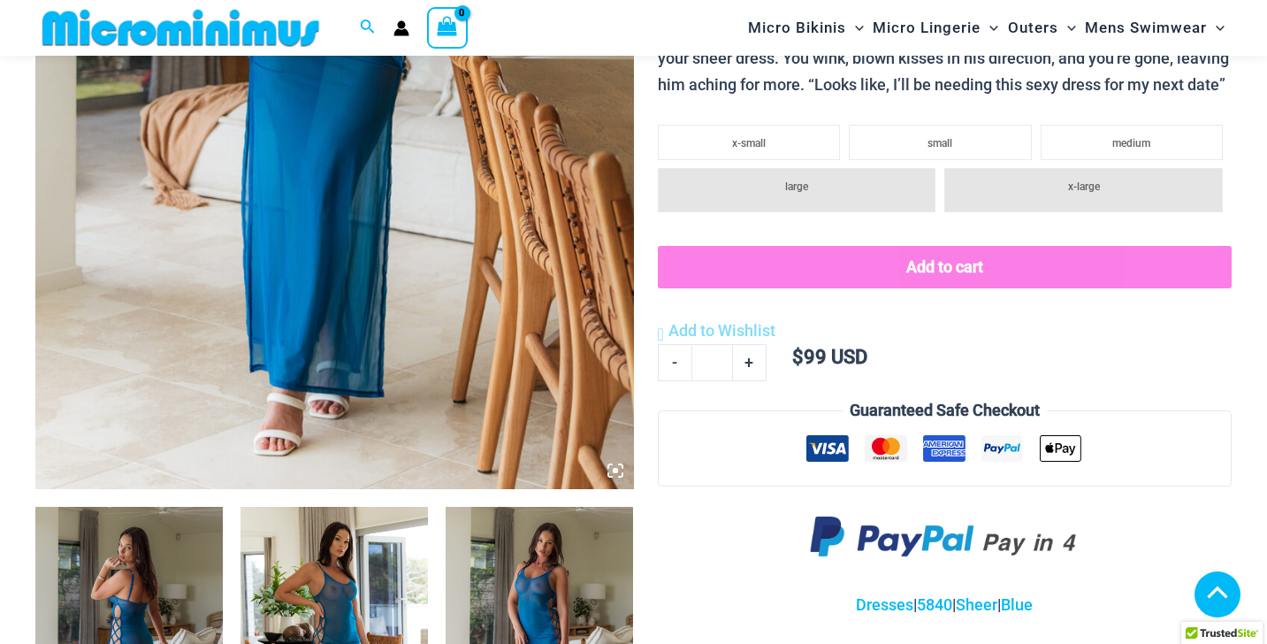
click at [614, 470] on icon at bounding box center [615, 470] width 5 height 5
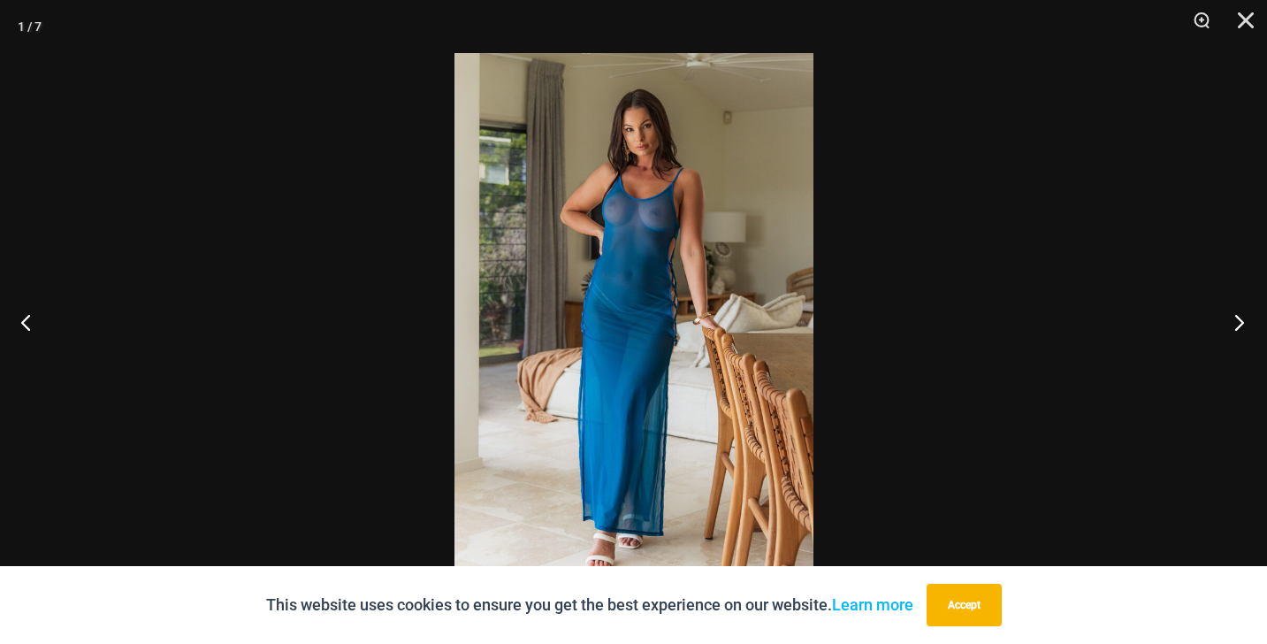
click at [1236, 318] on button "Next" at bounding box center [1234, 322] width 66 height 88
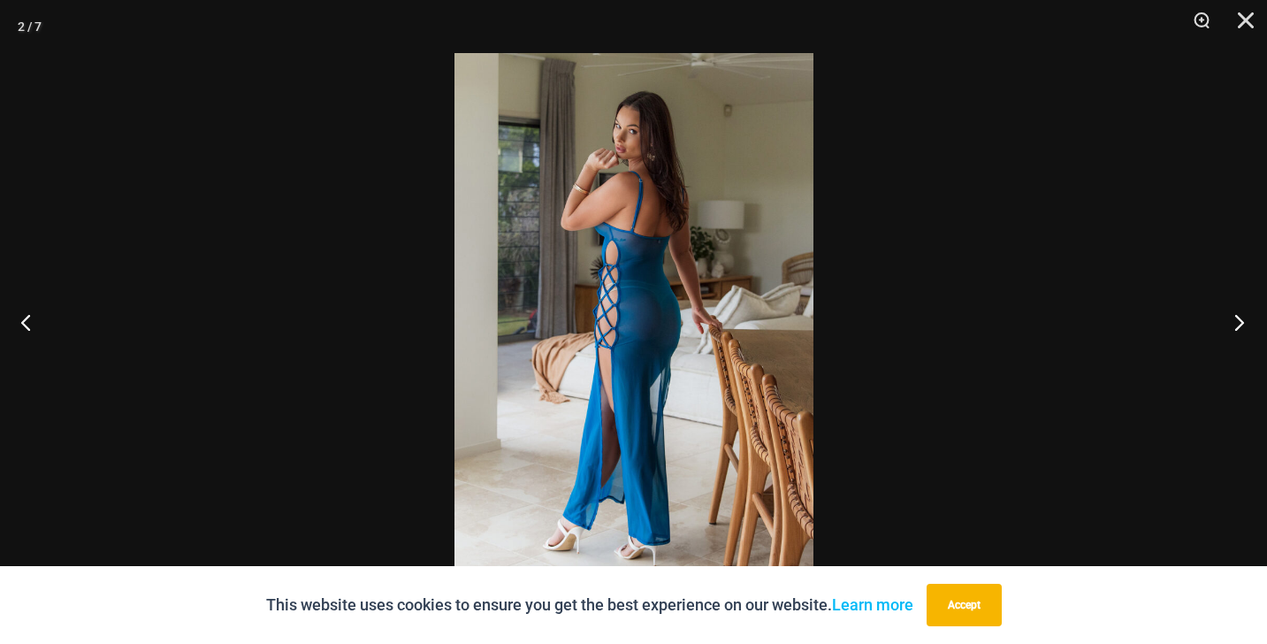
click at [1236, 318] on button "Next" at bounding box center [1234, 322] width 66 height 88
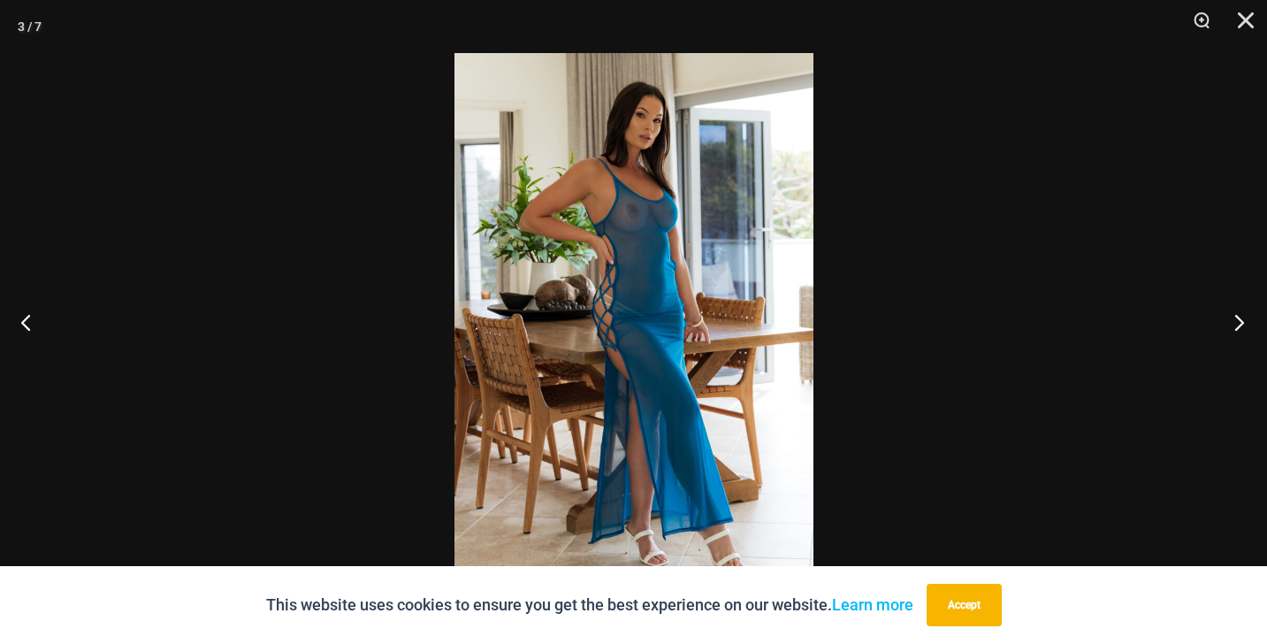
click at [1236, 318] on button "Next" at bounding box center [1234, 322] width 66 height 88
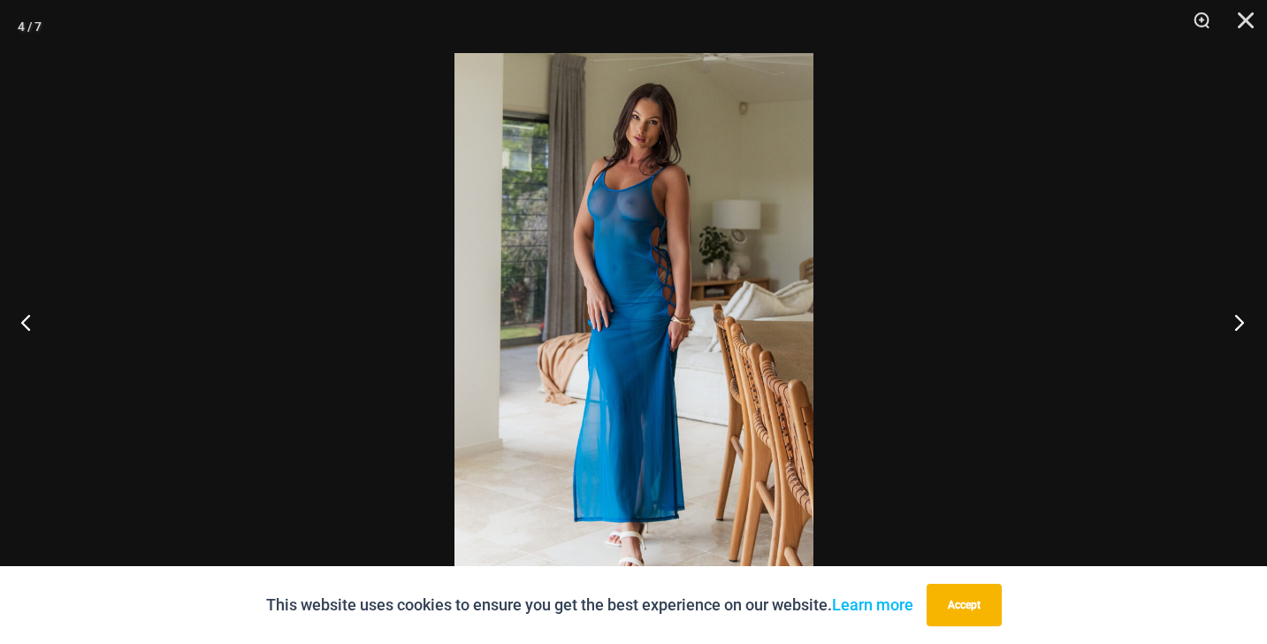
click at [1236, 318] on button "Next" at bounding box center [1234, 322] width 66 height 88
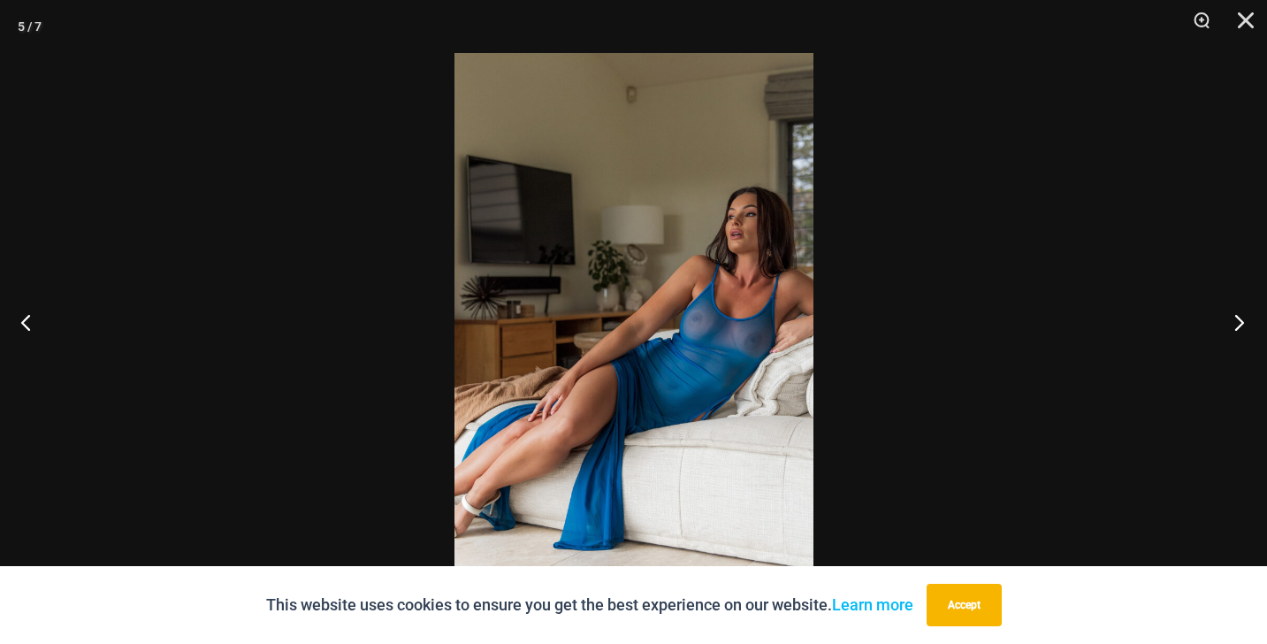
click at [1236, 318] on button "Next" at bounding box center [1234, 322] width 66 height 88
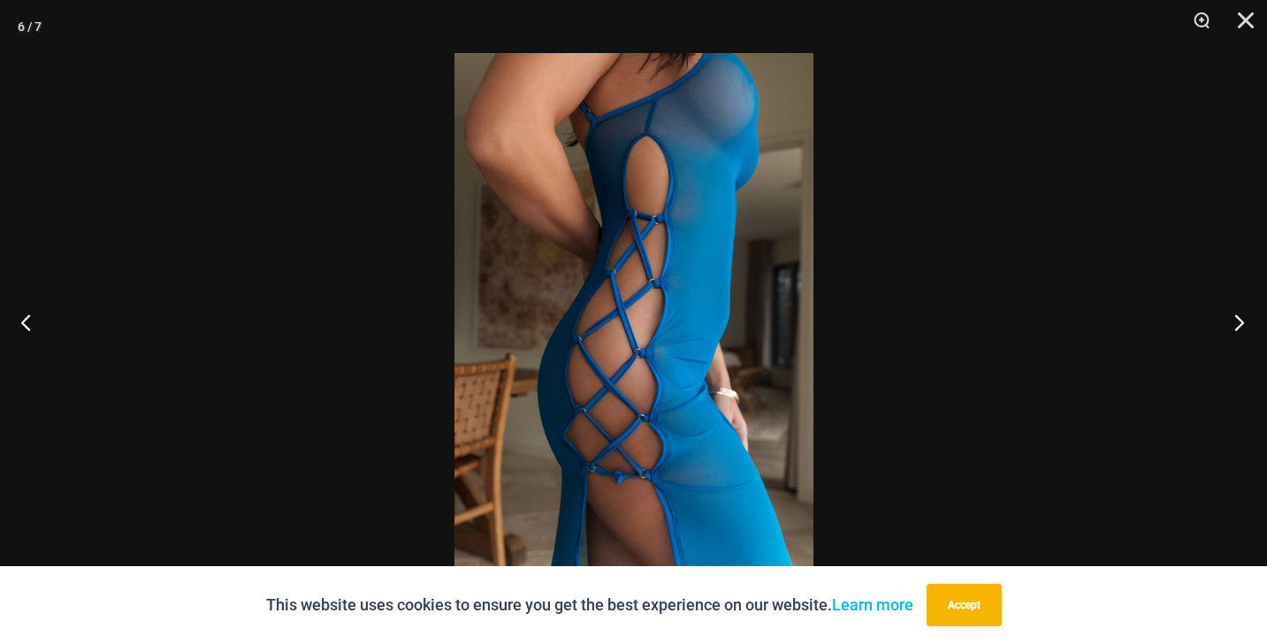
click at [1236, 318] on button "Next" at bounding box center [1234, 322] width 66 height 88
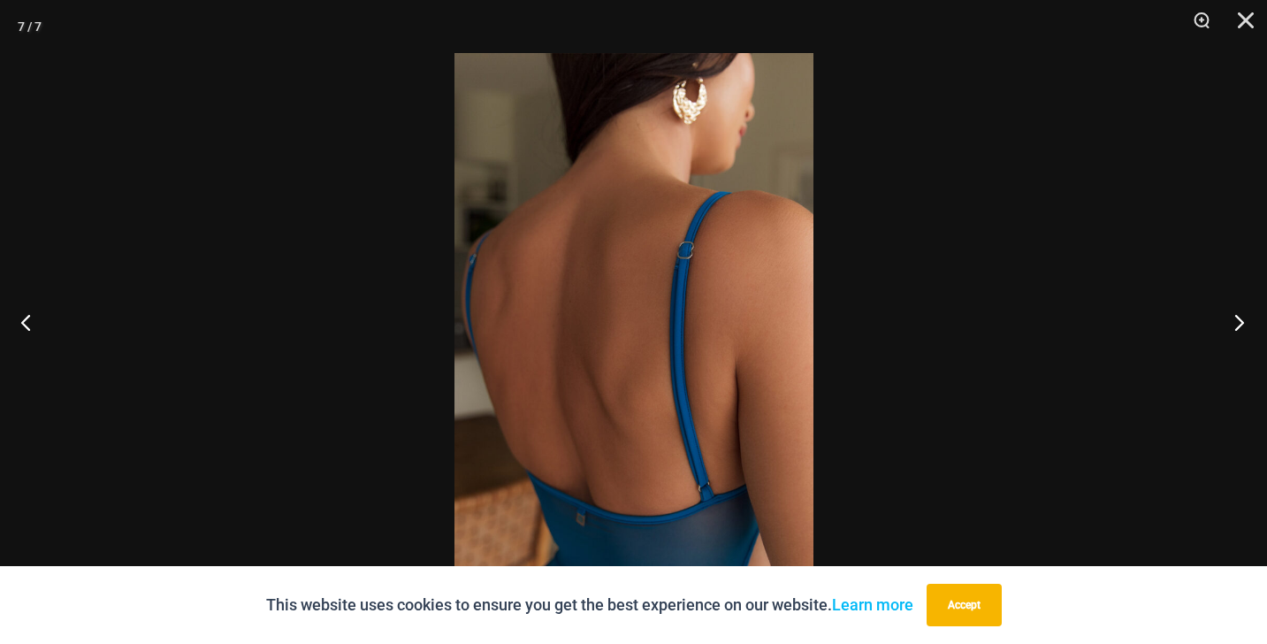
click at [1236, 318] on button "Next" at bounding box center [1234, 322] width 66 height 88
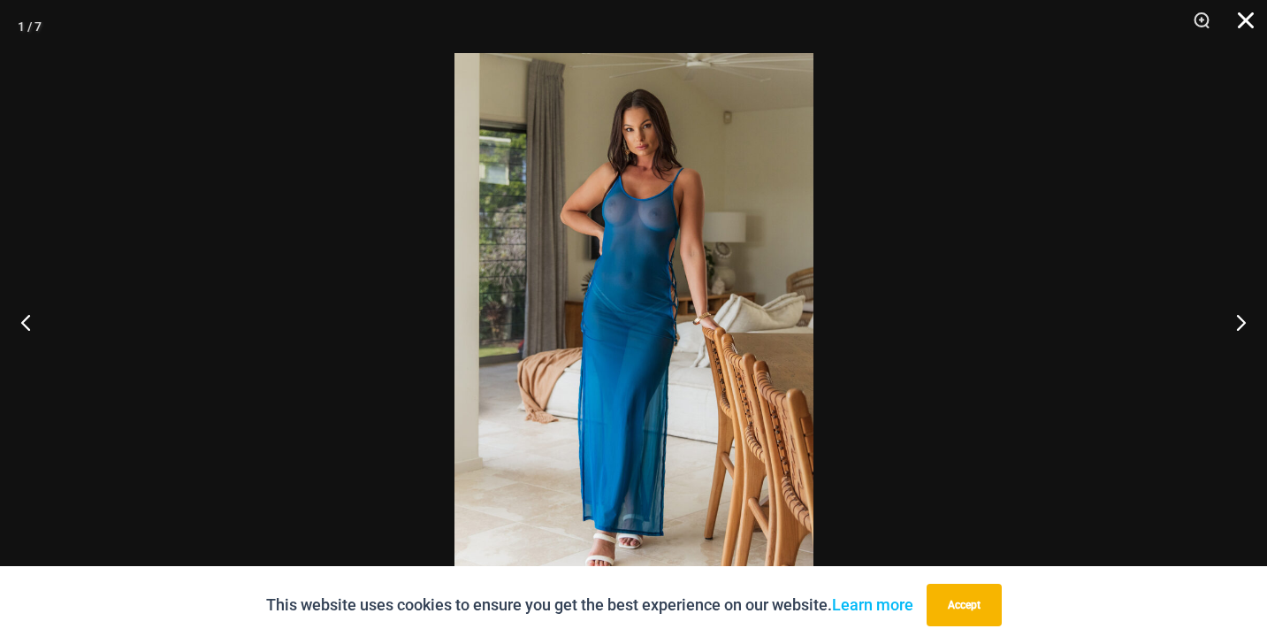
click at [1237, 21] on button "Close" at bounding box center [1240, 26] width 44 height 53
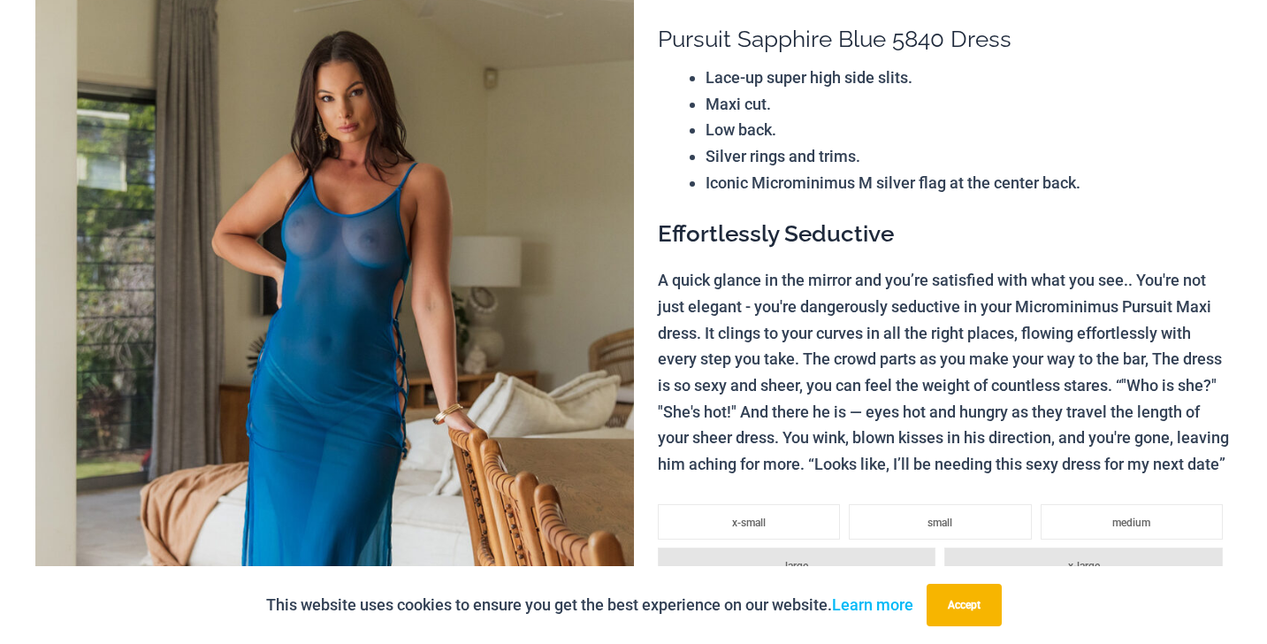
scroll to position [0, 0]
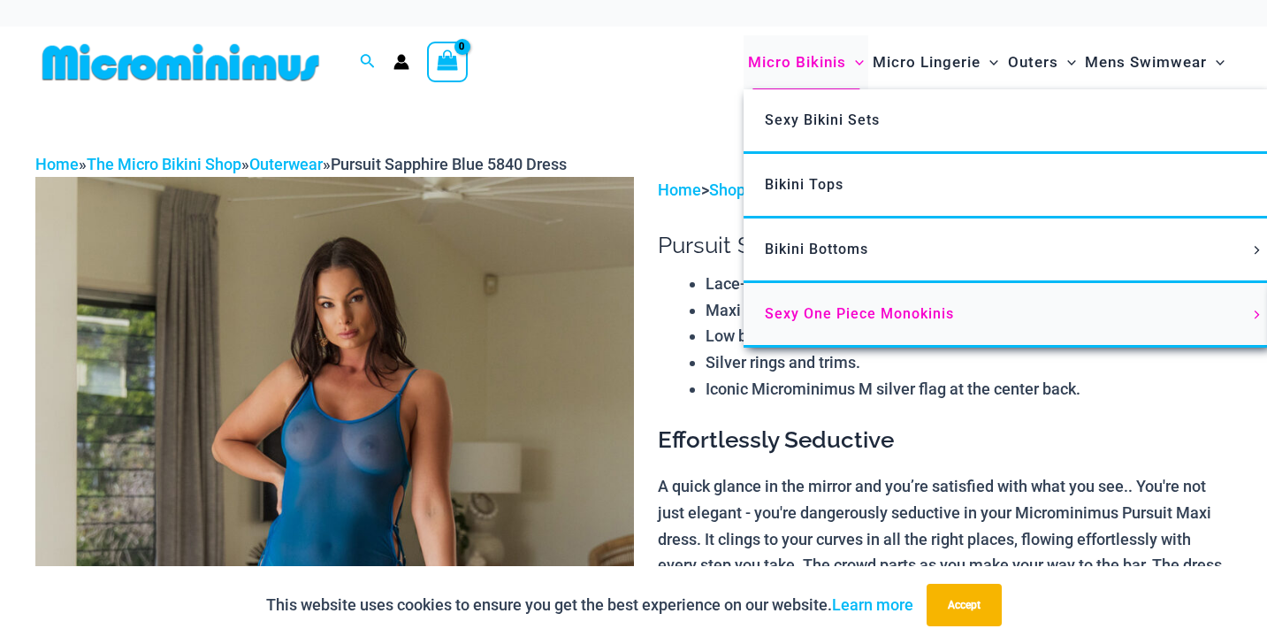
click at [820, 309] on span "Sexy One Piece Monokinis" at bounding box center [859, 313] width 189 height 17
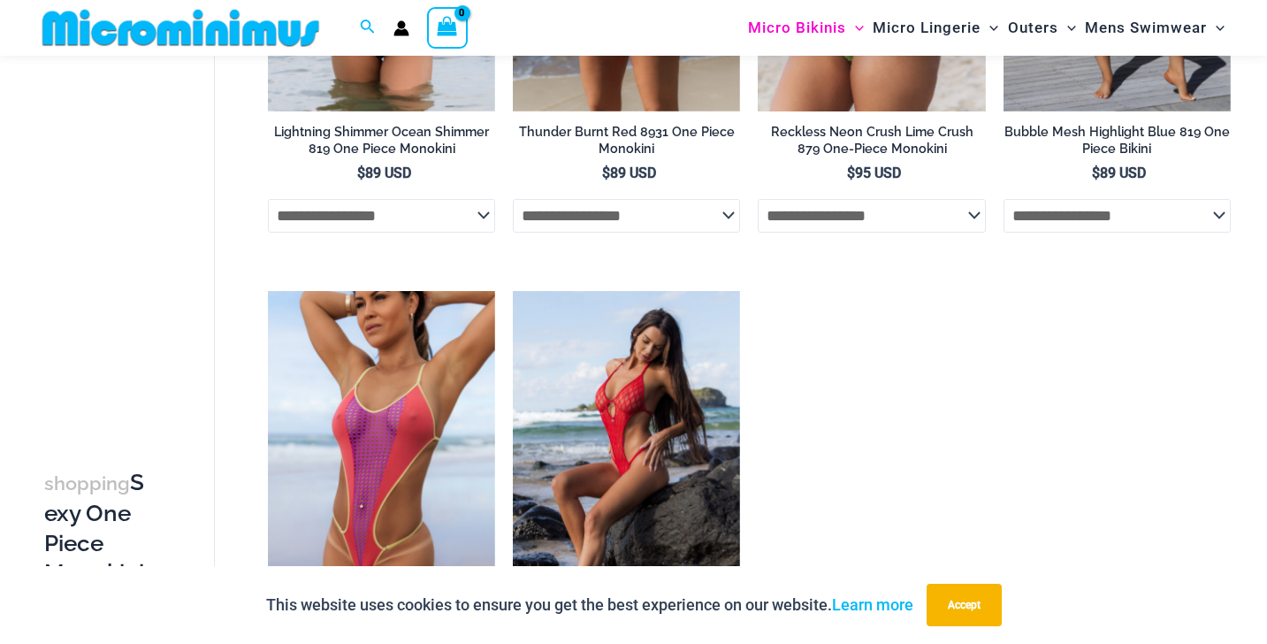
scroll to position [2096, 0]
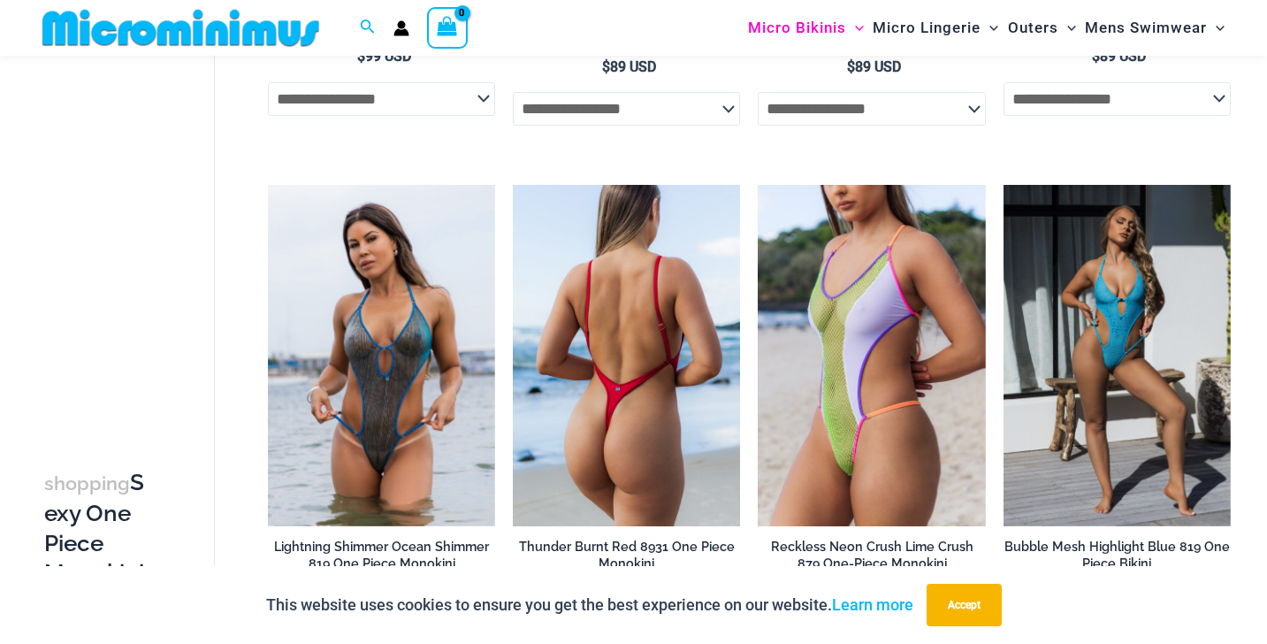
click at [627, 486] on img at bounding box center [626, 355] width 227 height 341
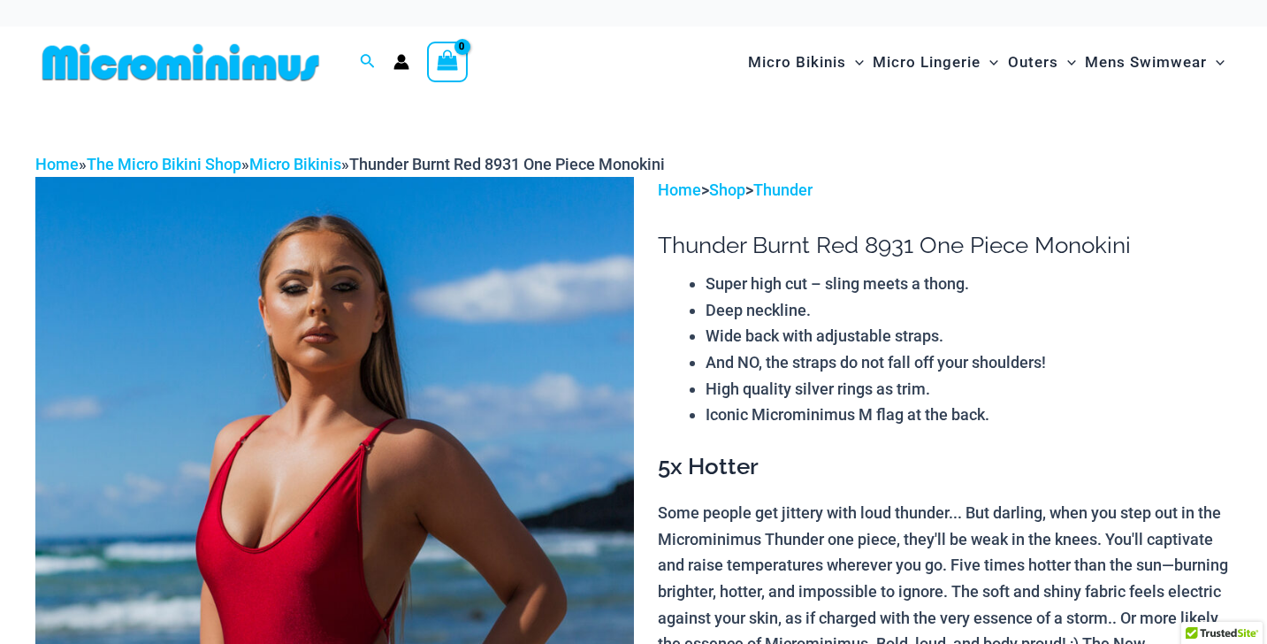
scroll to position [50, 0]
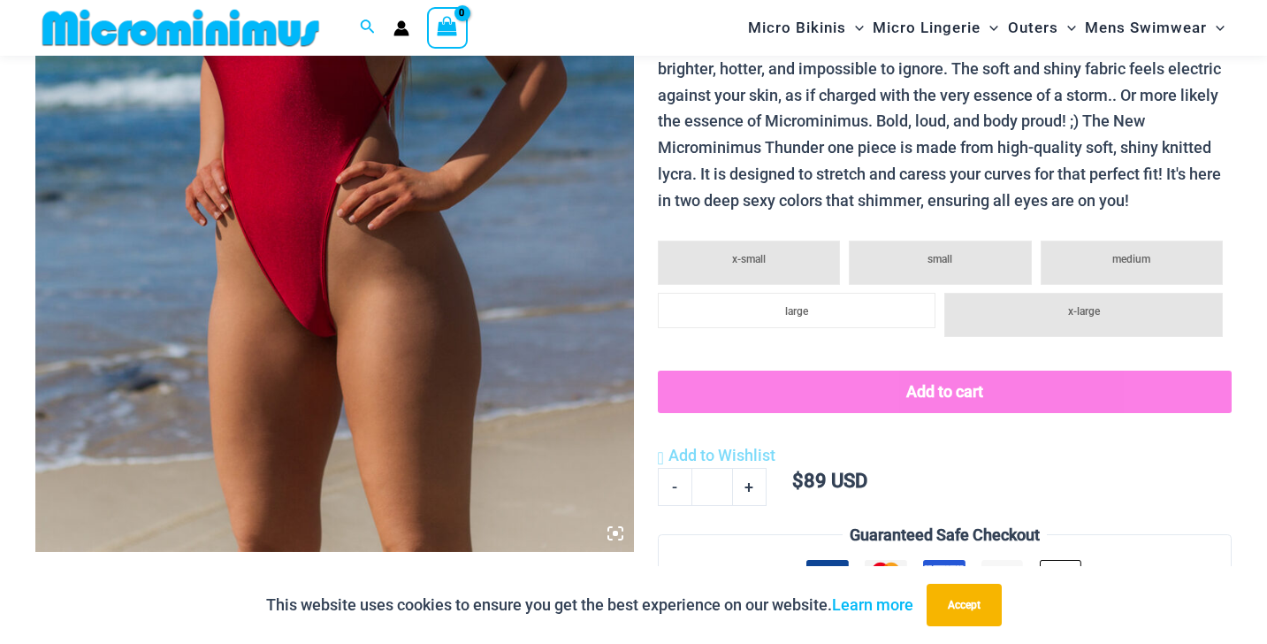
click at [616, 530] on icon at bounding box center [616, 533] width 16 height 16
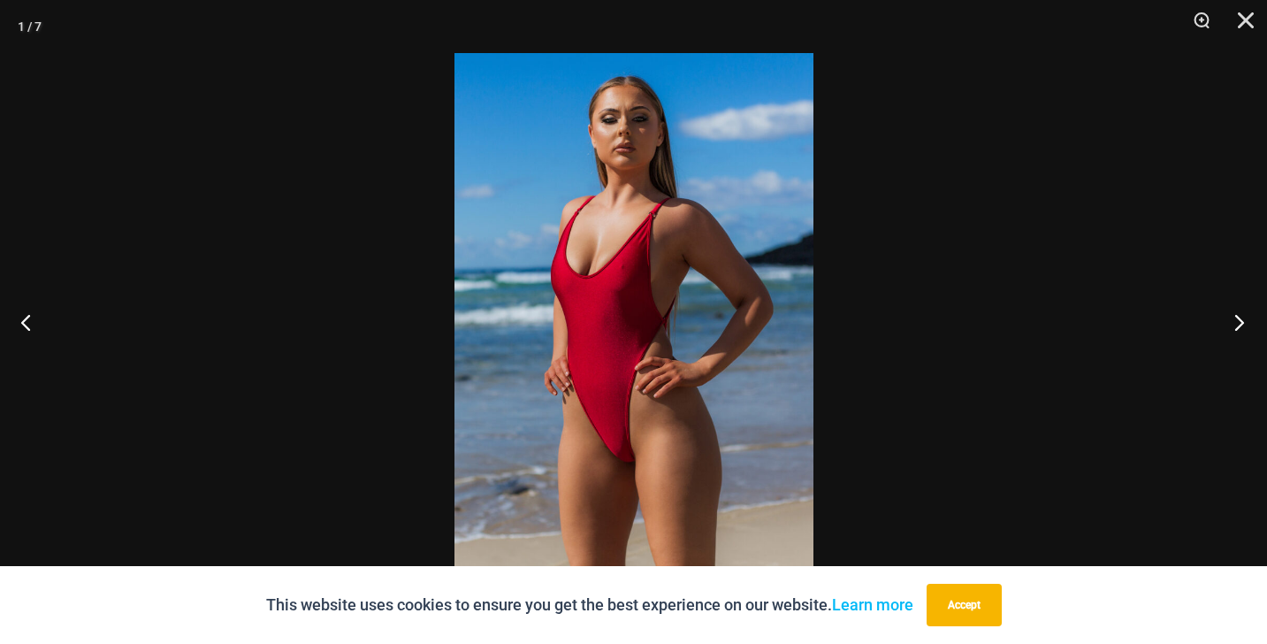
click at [1236, 320] on button "Next" at bounding box center [1234, 322] width 66 height 88
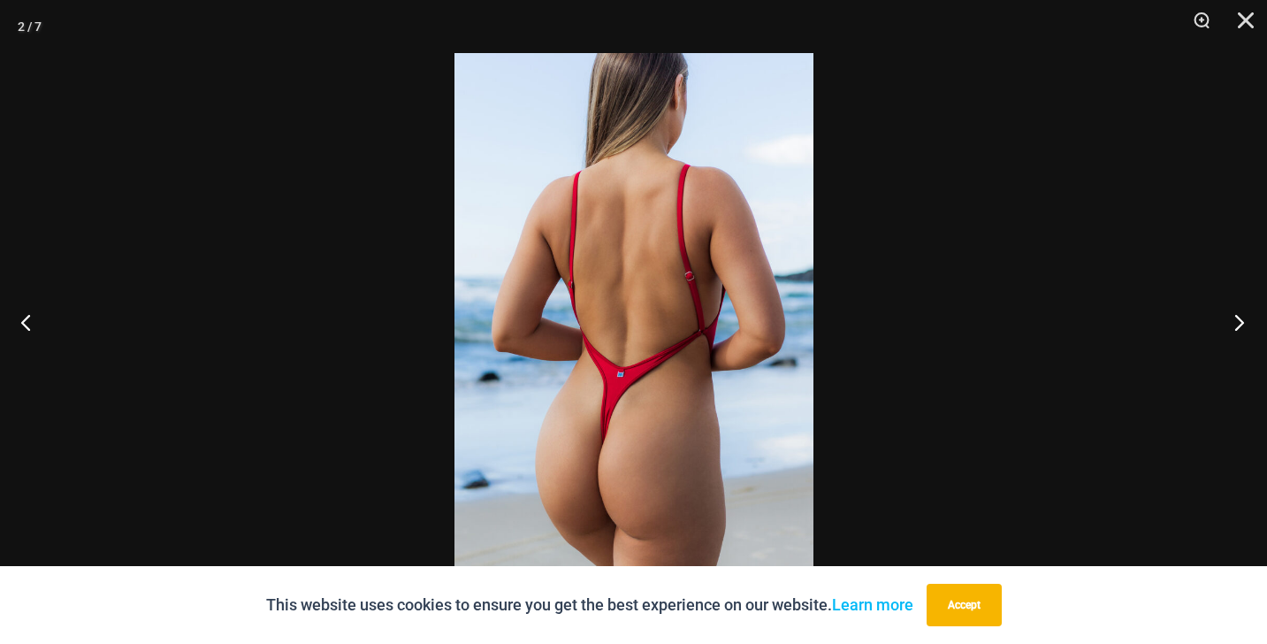
click at [1236, 320] on button "Next" at bounding box center [1234, 322] width 66 height 88
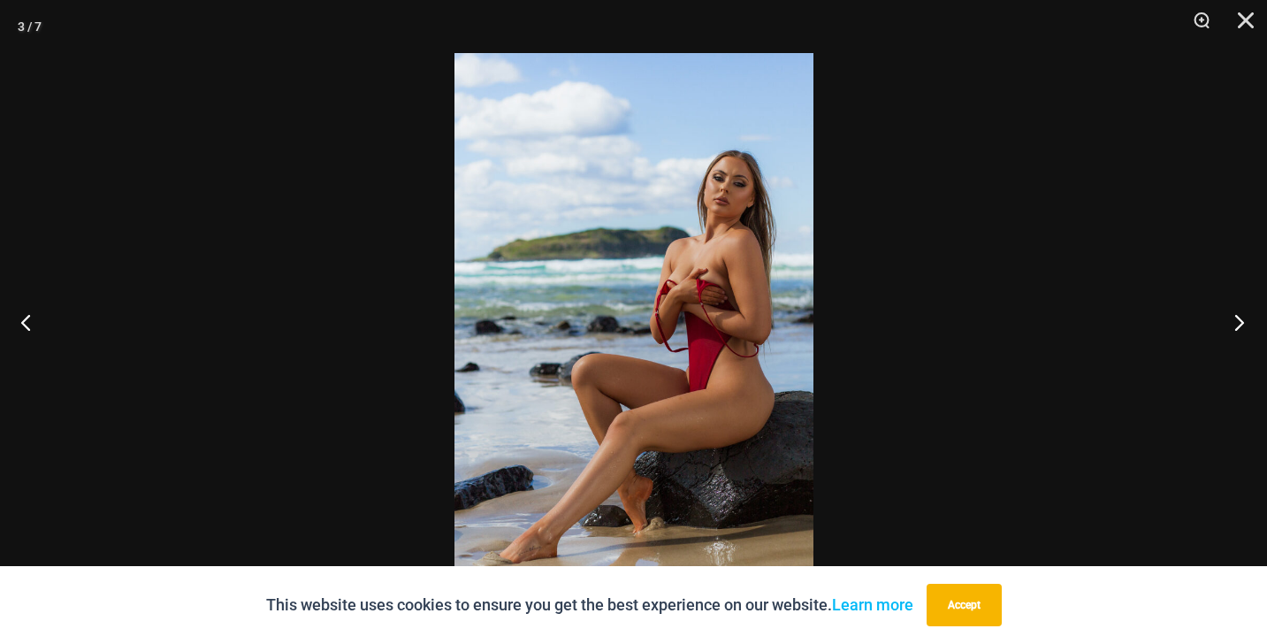
click at [1236, 320] on button "Next" at bounding box center [1234, 322] width 66 height 88
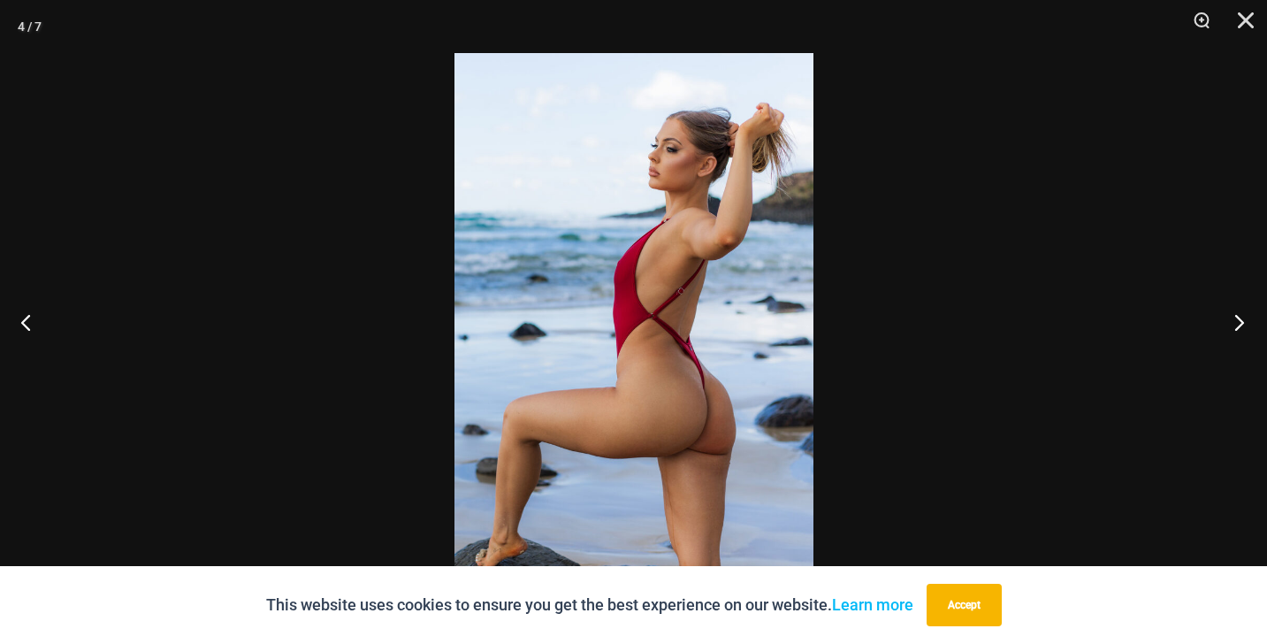
click at [1236, 320] on button "Next" at bounding box center [1234, 322] width 66 height 88
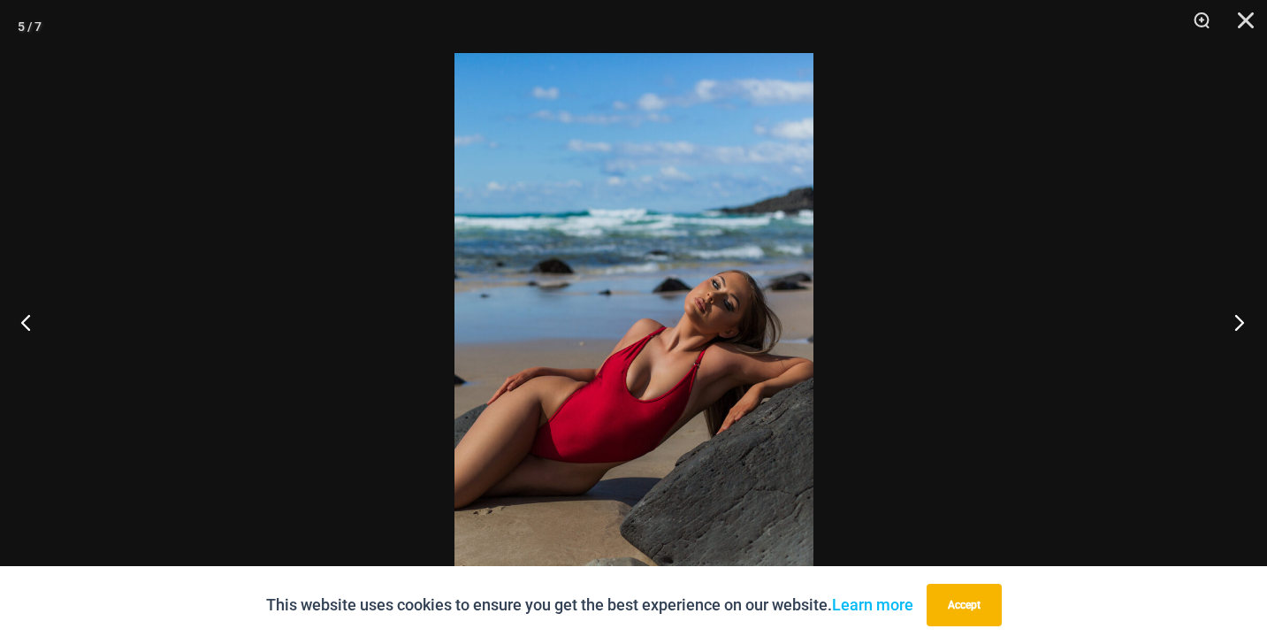
click at [1236, 320] on button "Next" at bounding box center [1234, 322] width 66 height 88
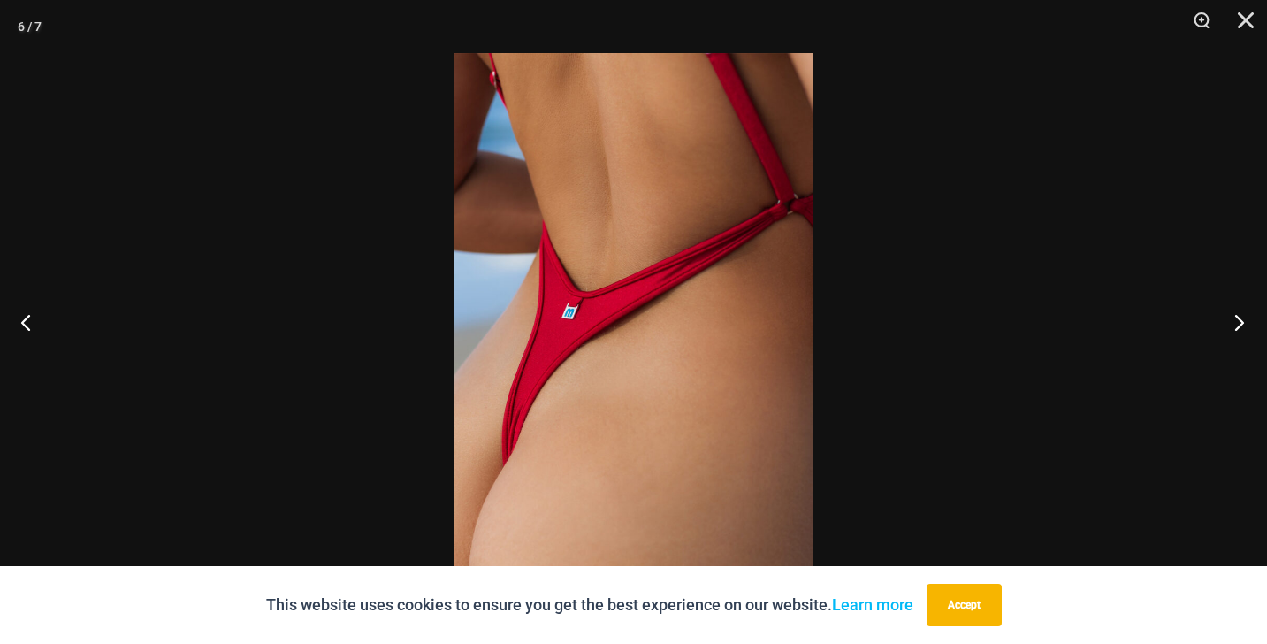
click at [1236, 320] on button "Next" at bounding box center [1234, 322] width 66 height 88
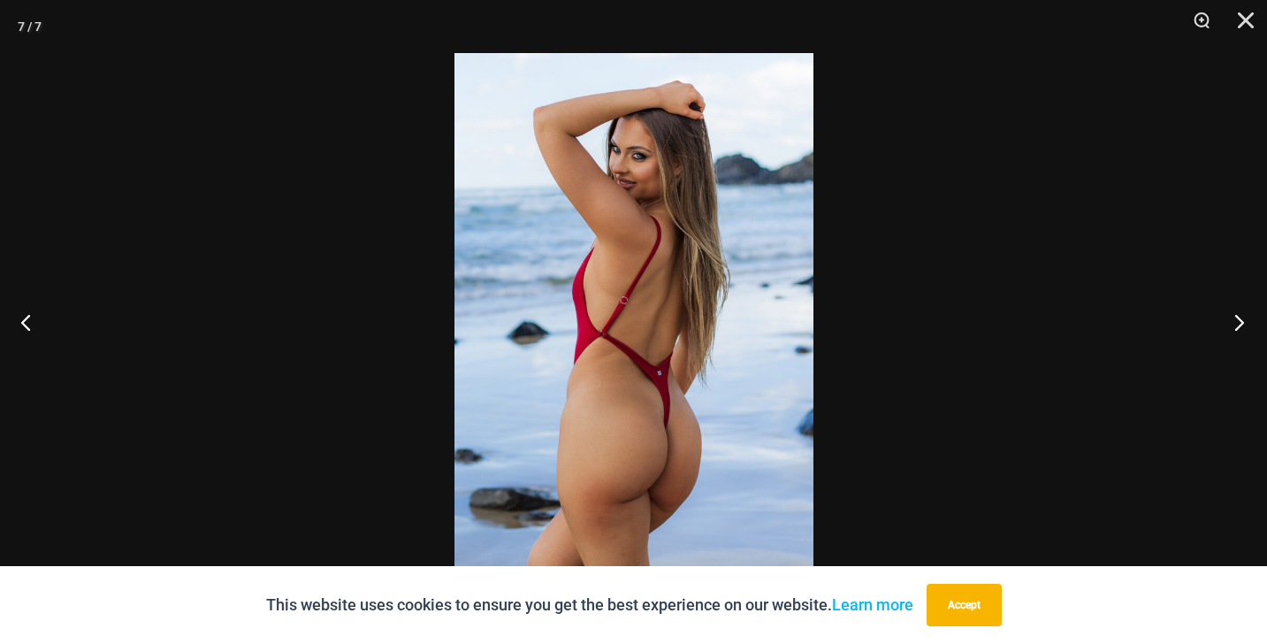
click at [1236, 320] on button "Next" at bounding box center [1234, 322] width 66 height 88
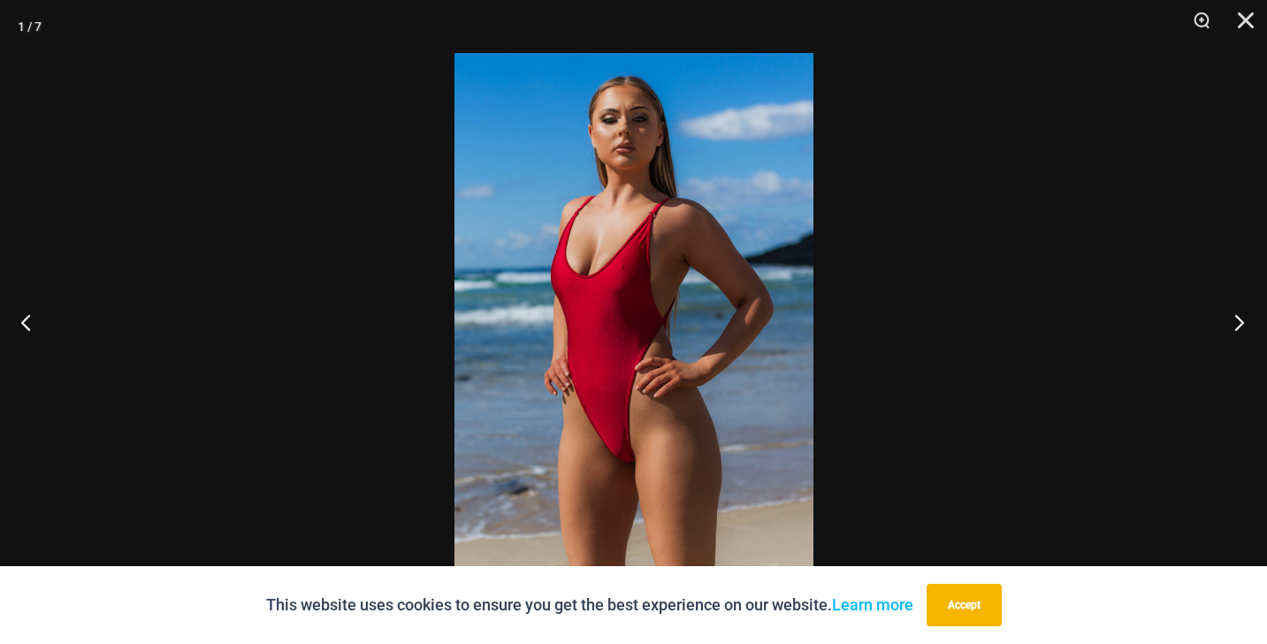
click at [1236, 320] on button "Next" at bounding box center [1234, 322] width 66 height 88
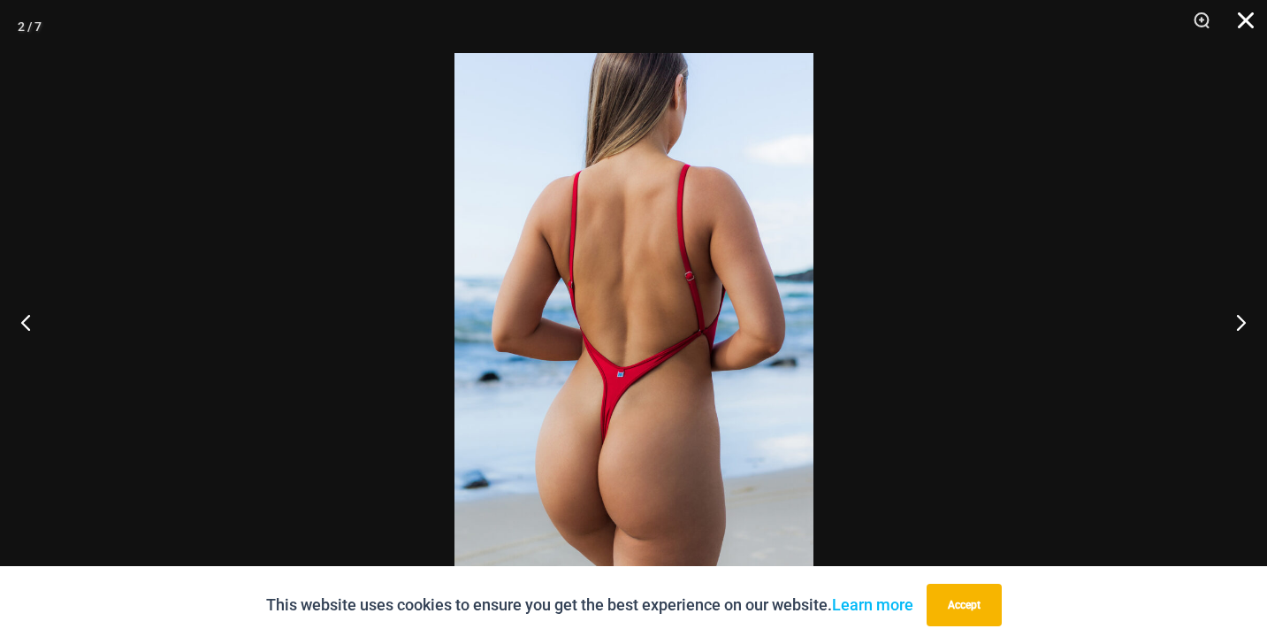
click at [1248, 11] on button "Close" at bounding box center [1240, 26] width 44 height 53
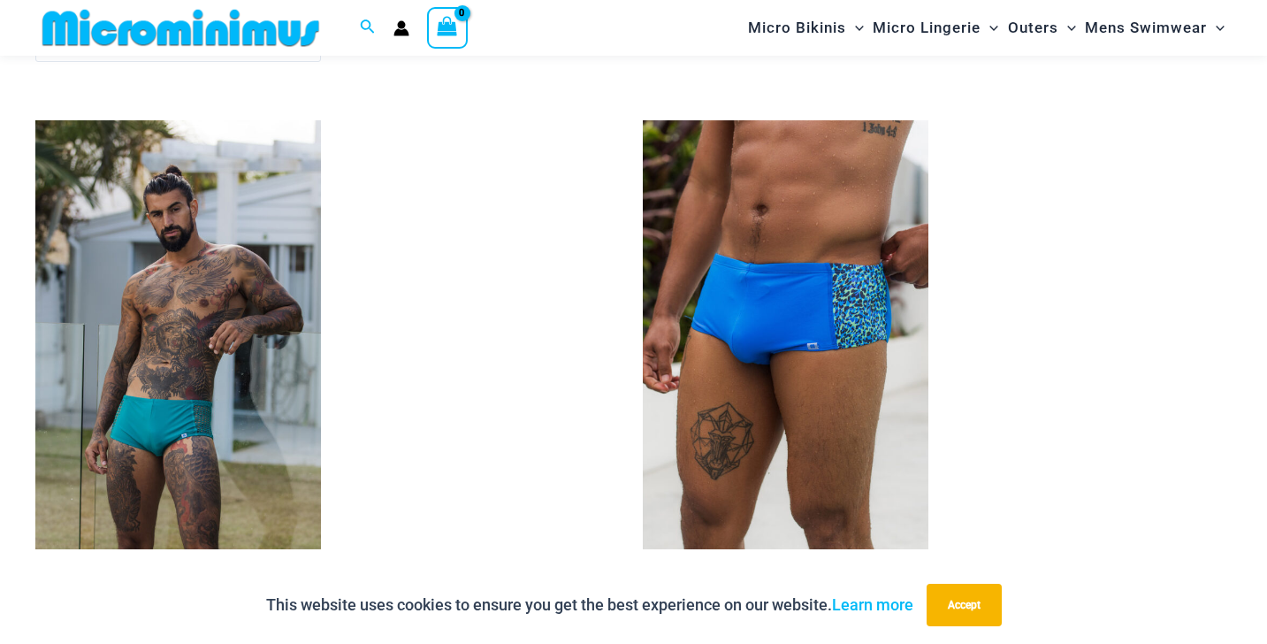
scroll to position [3410, 0]
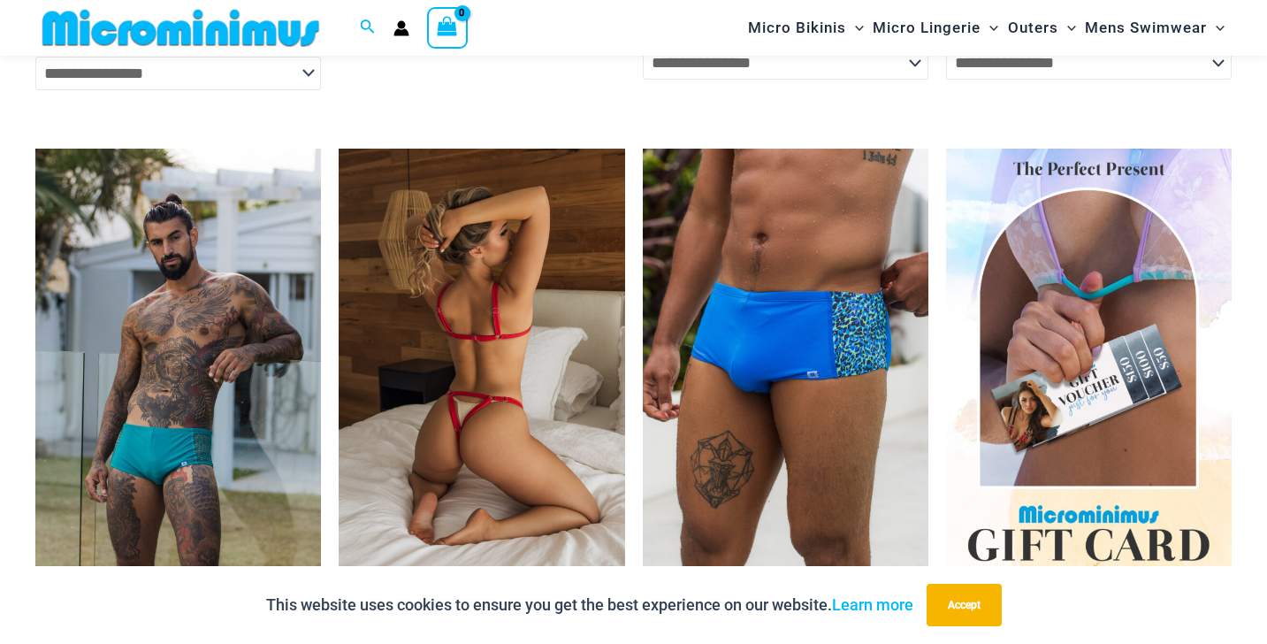
click at [489, 326] on img at bounding box center [482, 363] width 286 height 429
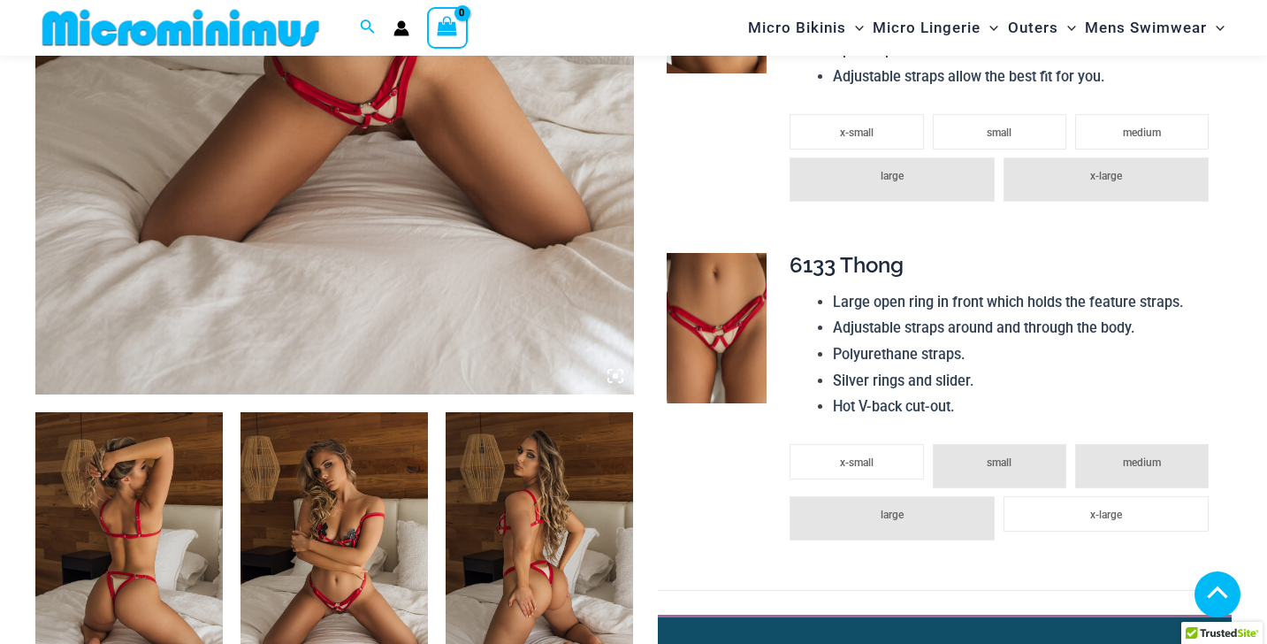
scroll to position [665, 0]
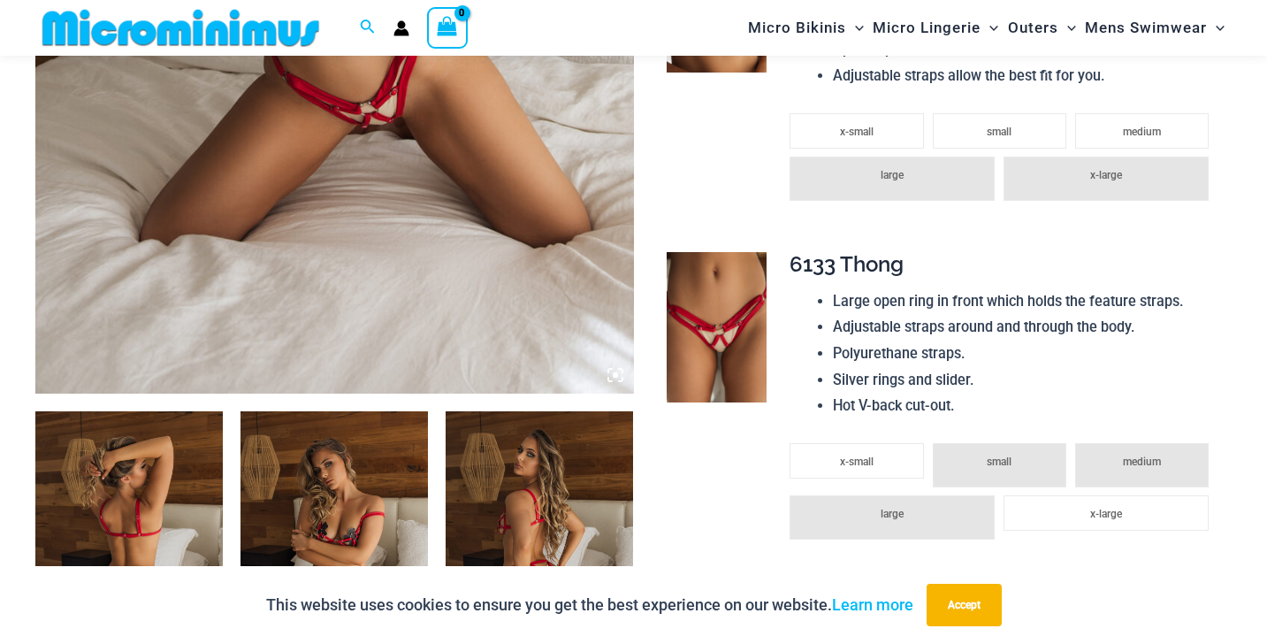
click at [616, 374] on icon at bounding box center [615, 374] width 5 height 5
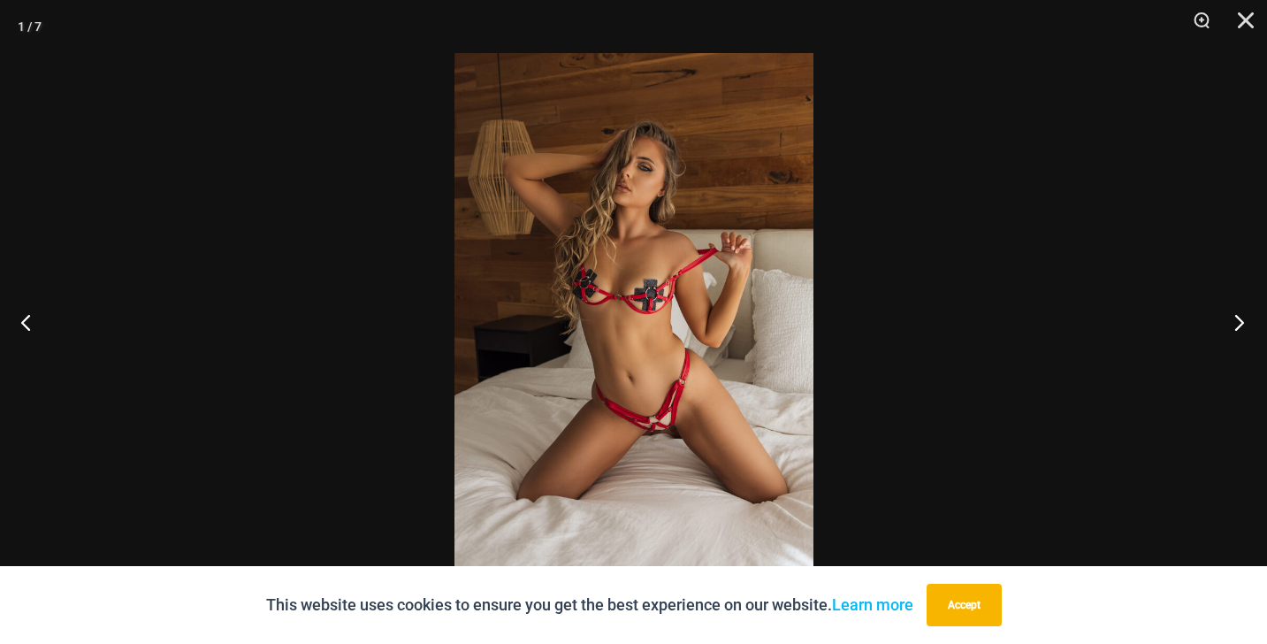
click at [1232, 322] on button "Next" at bounding box center [1234, 322] width 66 height 88
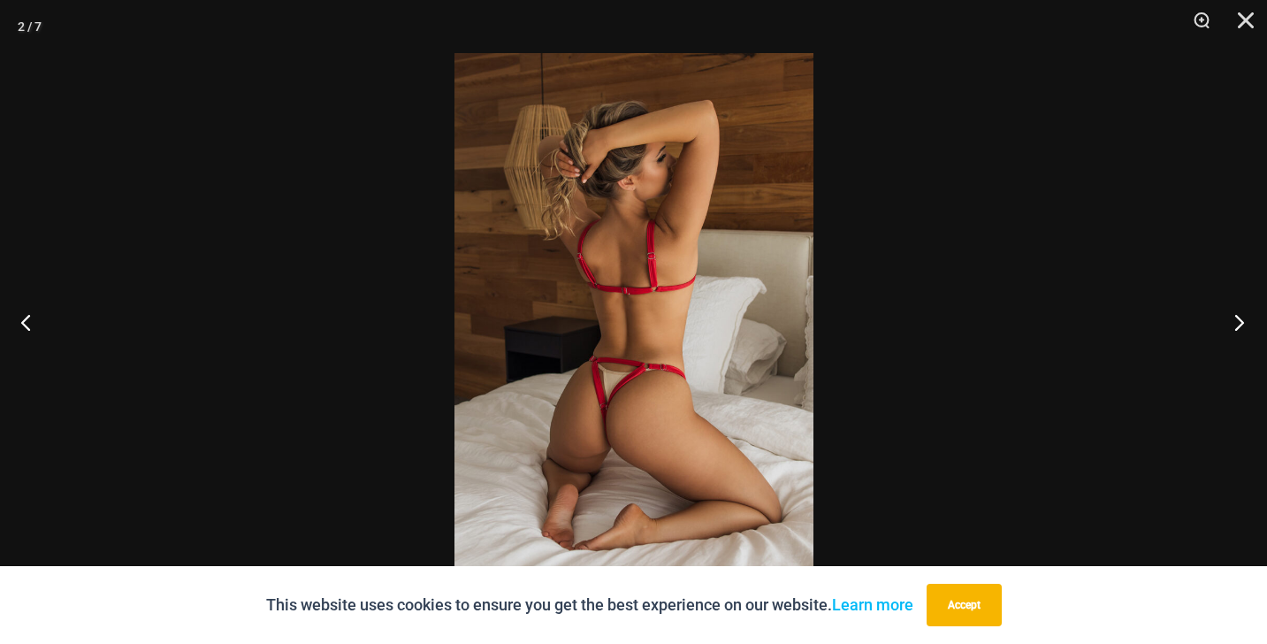
click at [1232, 322] on button "Next" at bounding box center [1234, 322] width 66 height 88
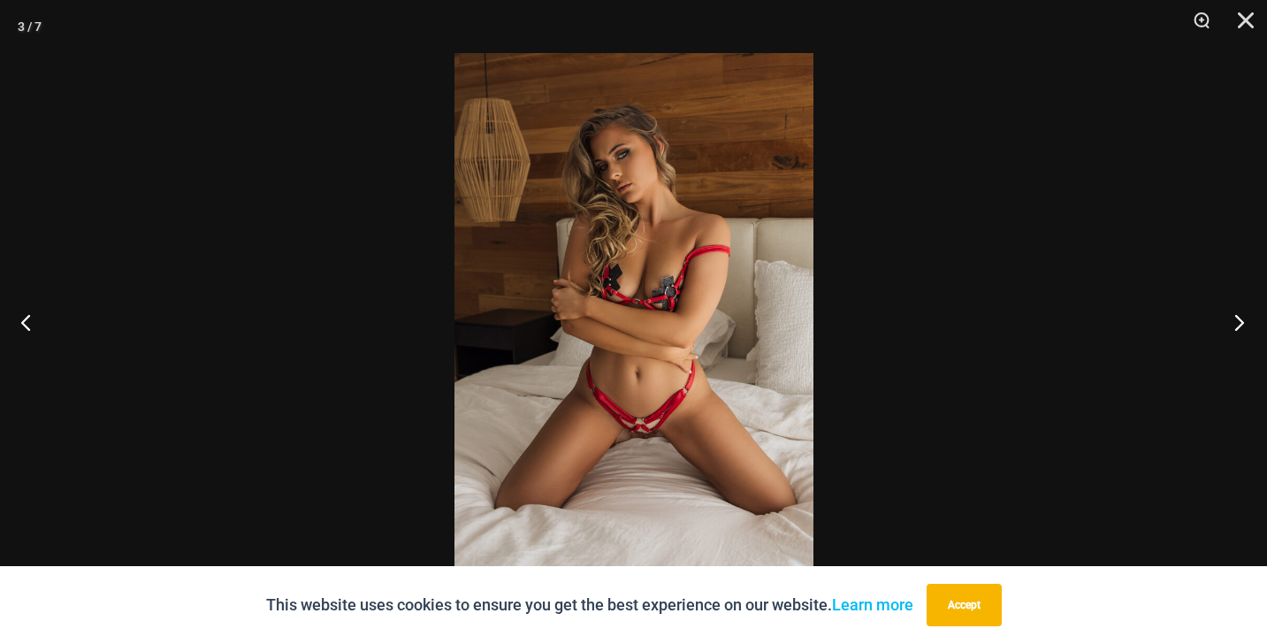
click at [1232, 322] on button "Next" at bounding box center [1234, 322] width 66 height 88
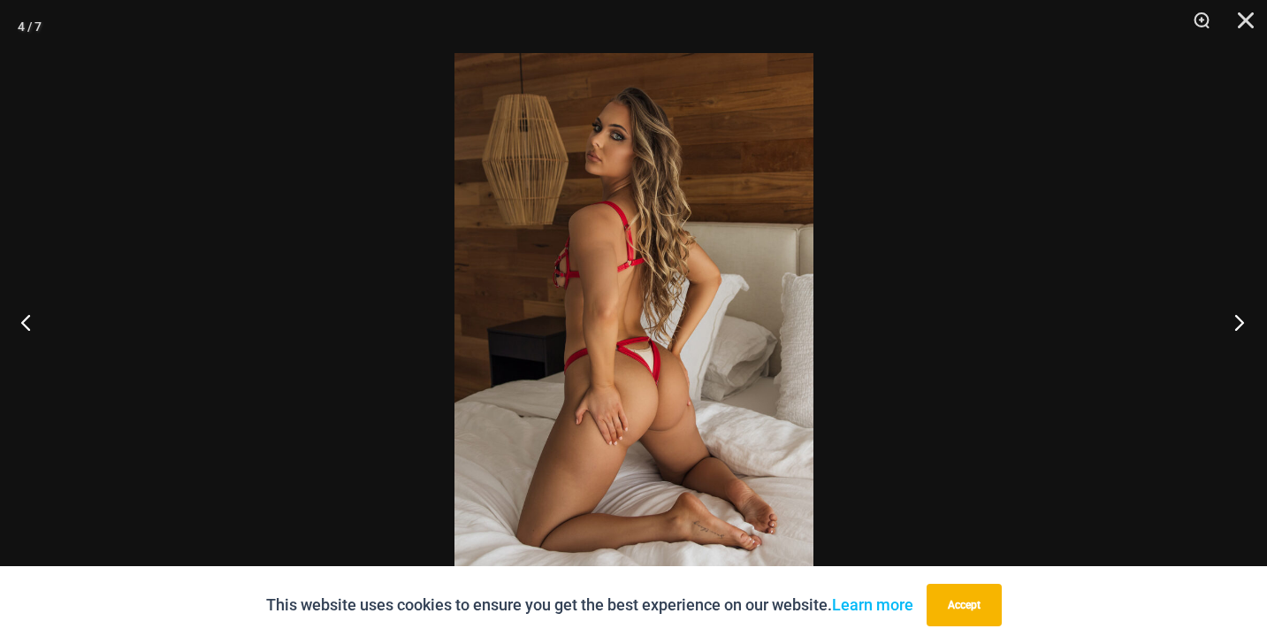
click at [1232, 322] on button "Next" at bounding box center [1234, 322] width 66 height 88
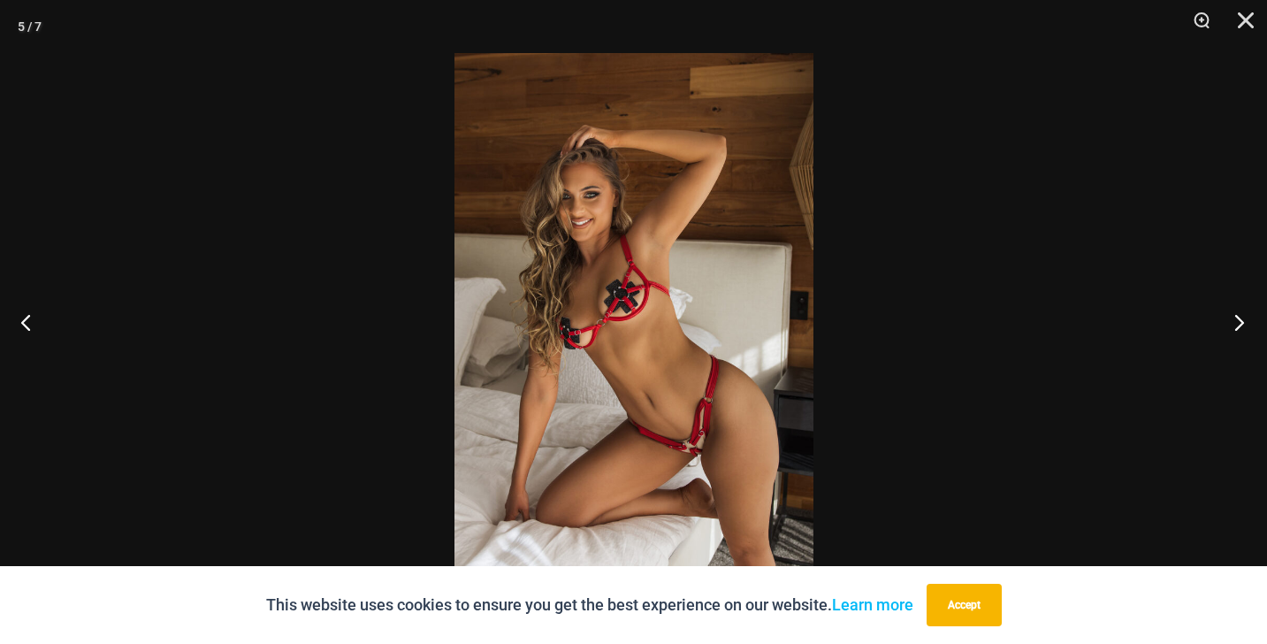
click at [1232, 322] on button "Next" at bounding box center [1234, 322] width 66 height 88
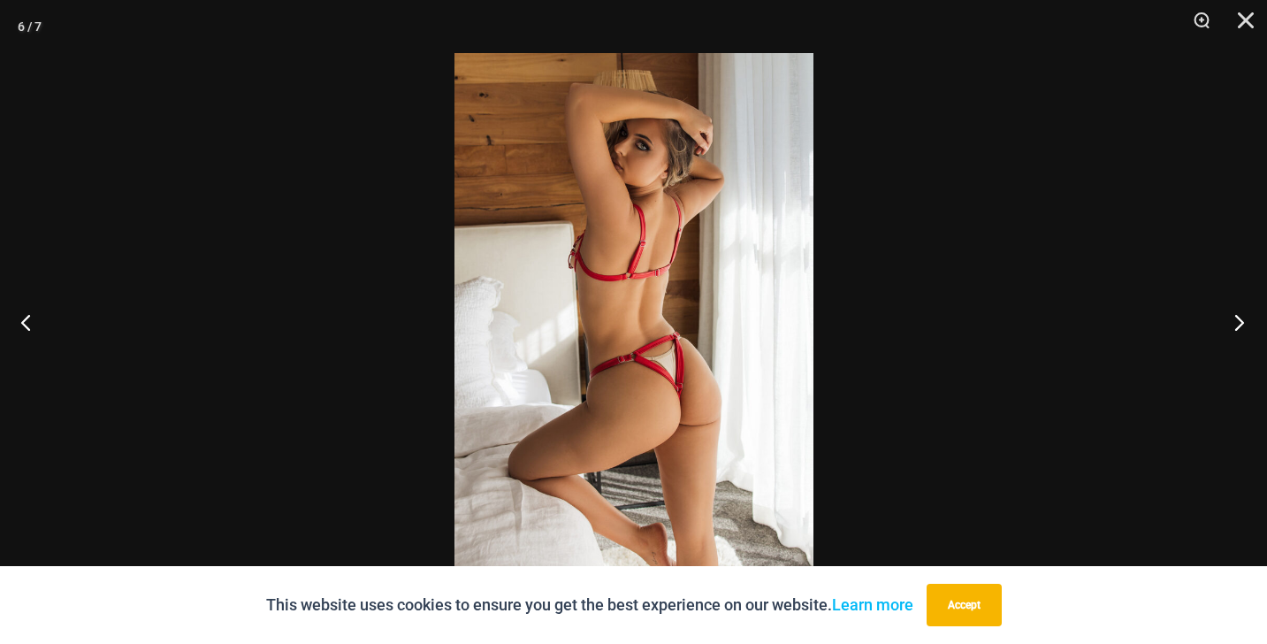
click at [1232, 322] on button "Next" at bounding box center [1234, 322] width 66 height 88
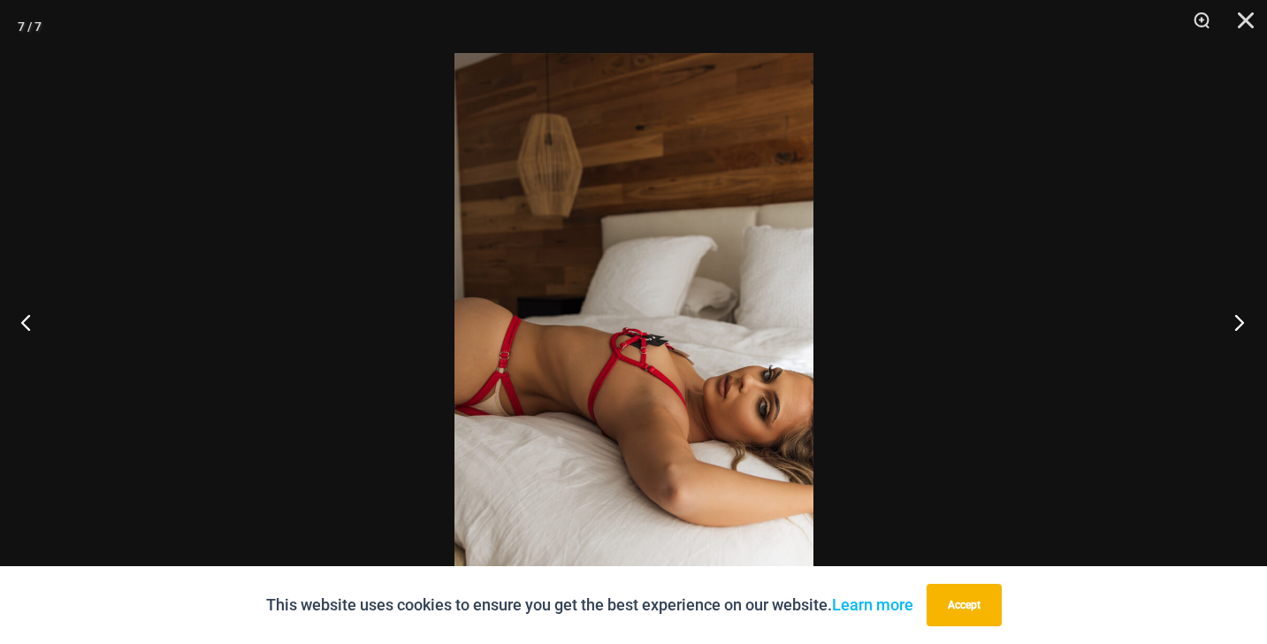
click at [1232, 322] on button "Next" at bounding box center [1234, 322] width 66 height 88
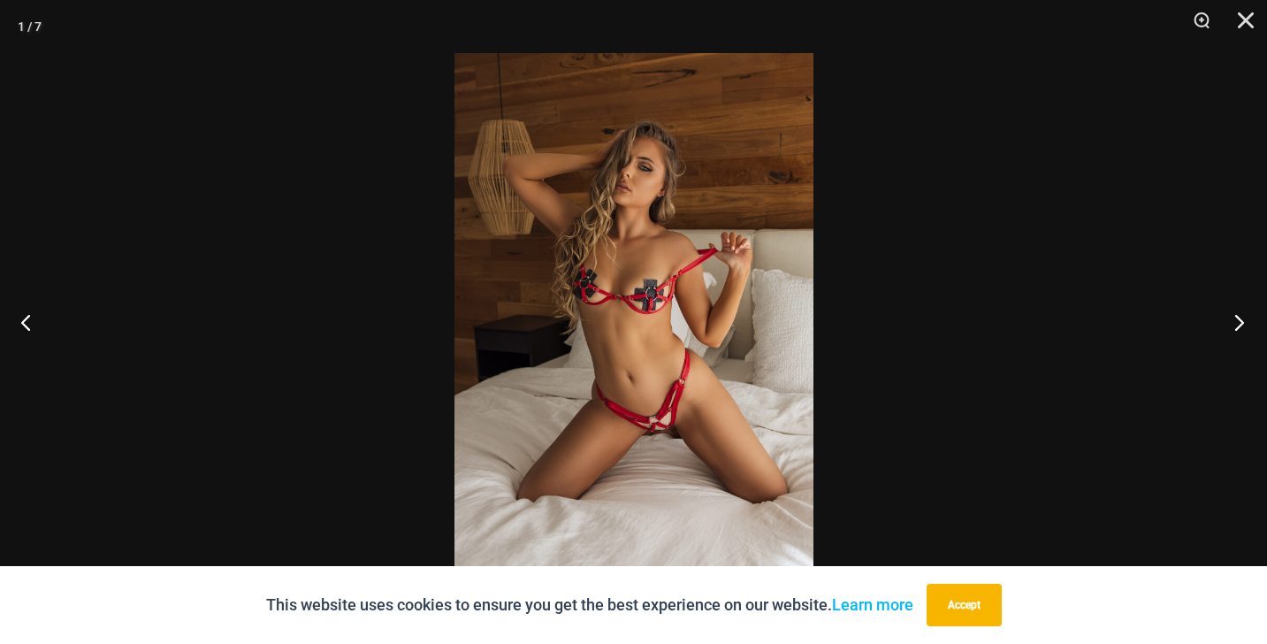
click at [1232, 322] on button "Next" at bounding box center [1234, 322] width 66 height 88
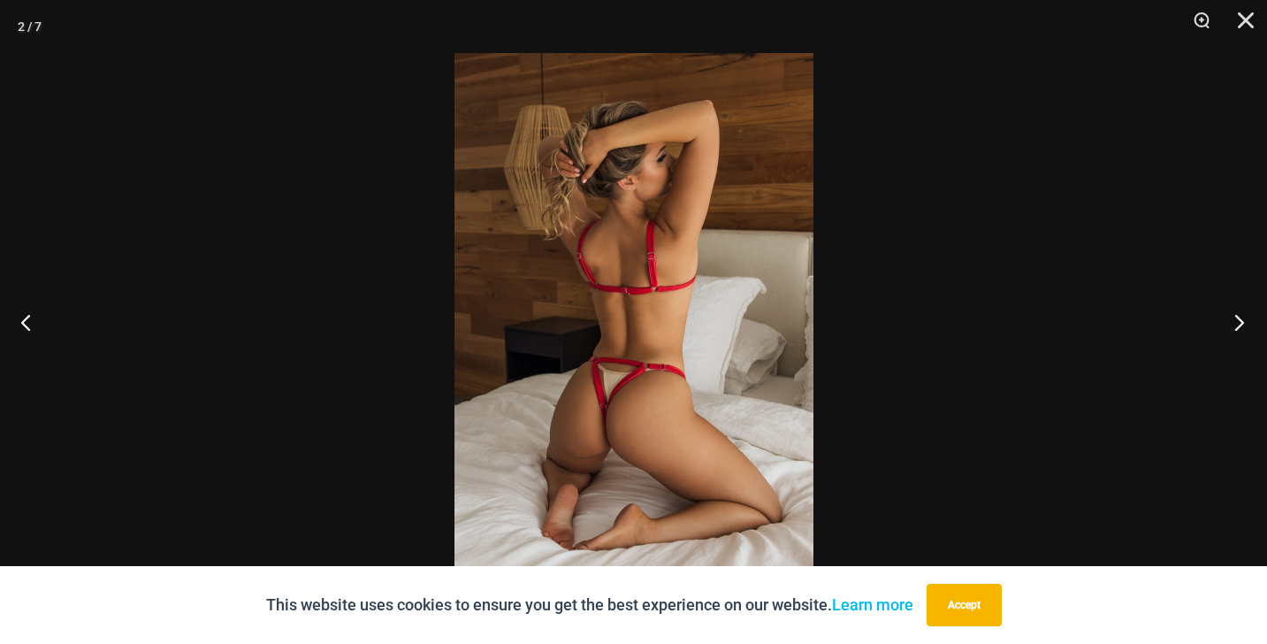
click at [1232, 322] on button "Next" at bounding box center [1234, 322] width 66 height 88
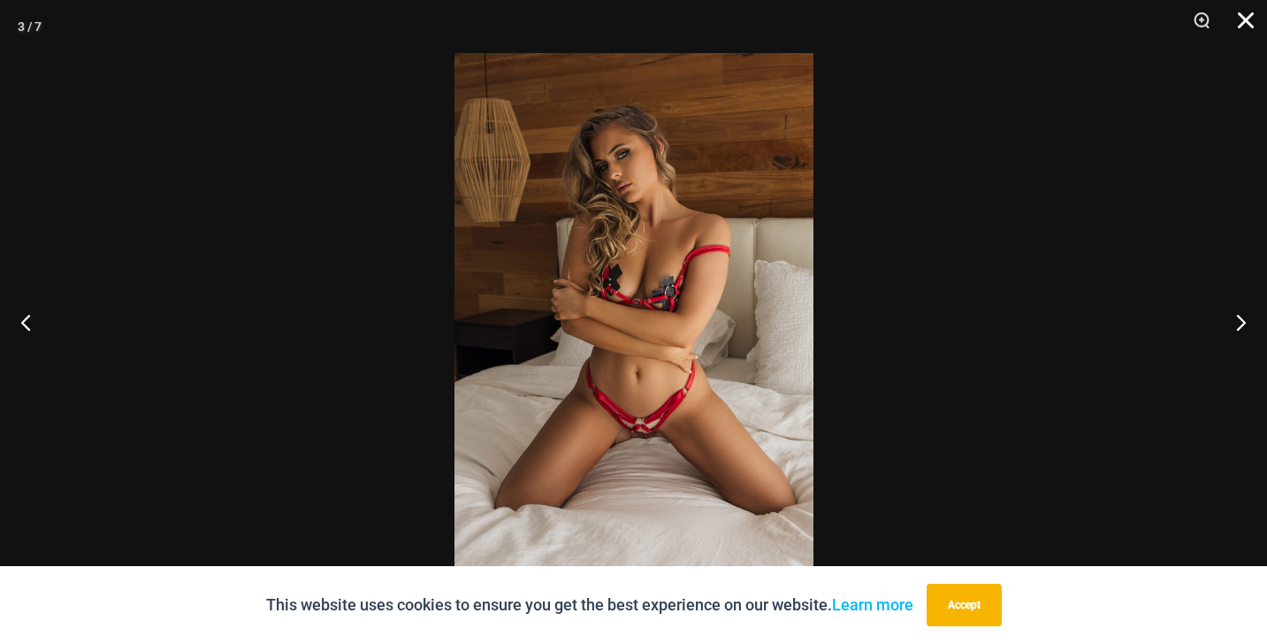
click at [1250, 25] on button "Close" at bounding box center [1240, 26] width 44 height 53
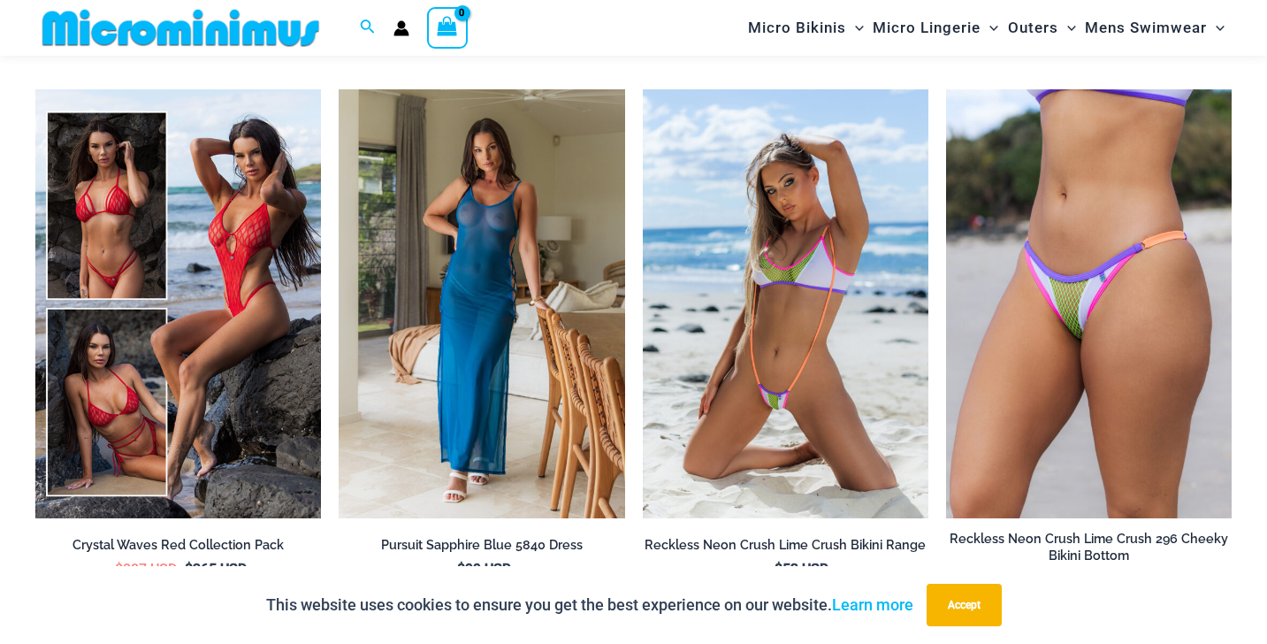
scroll to position [3271, 0]
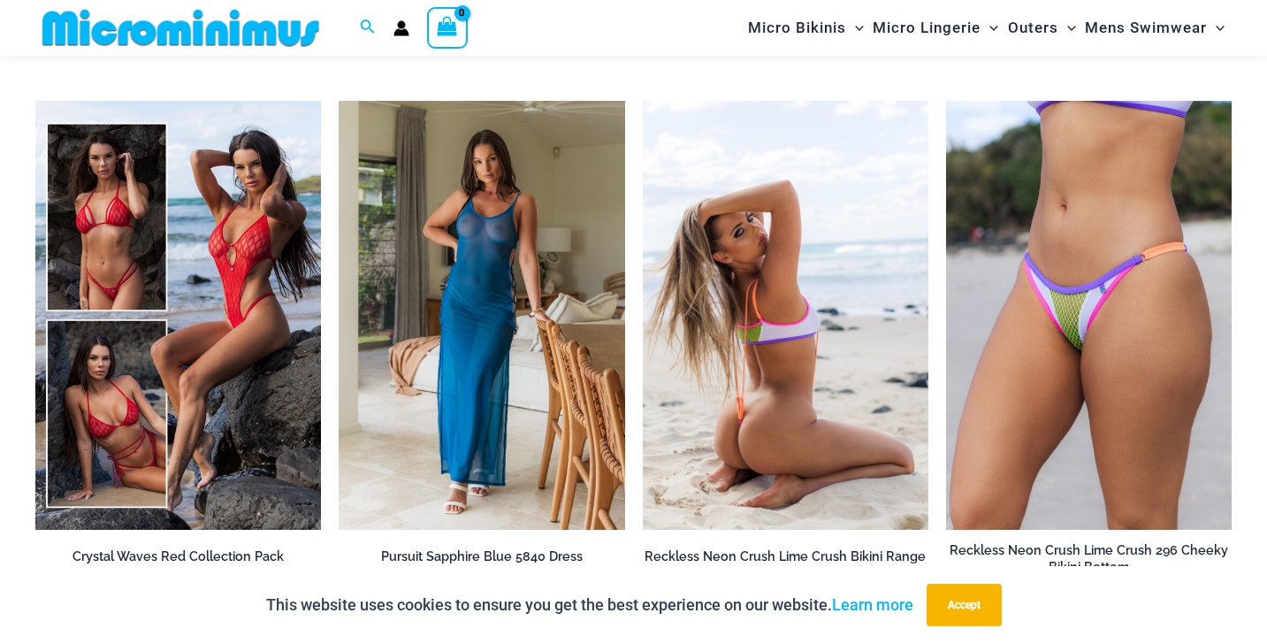
click at [769, 370] on img at bounding box center [786, 315] width 286 height 429
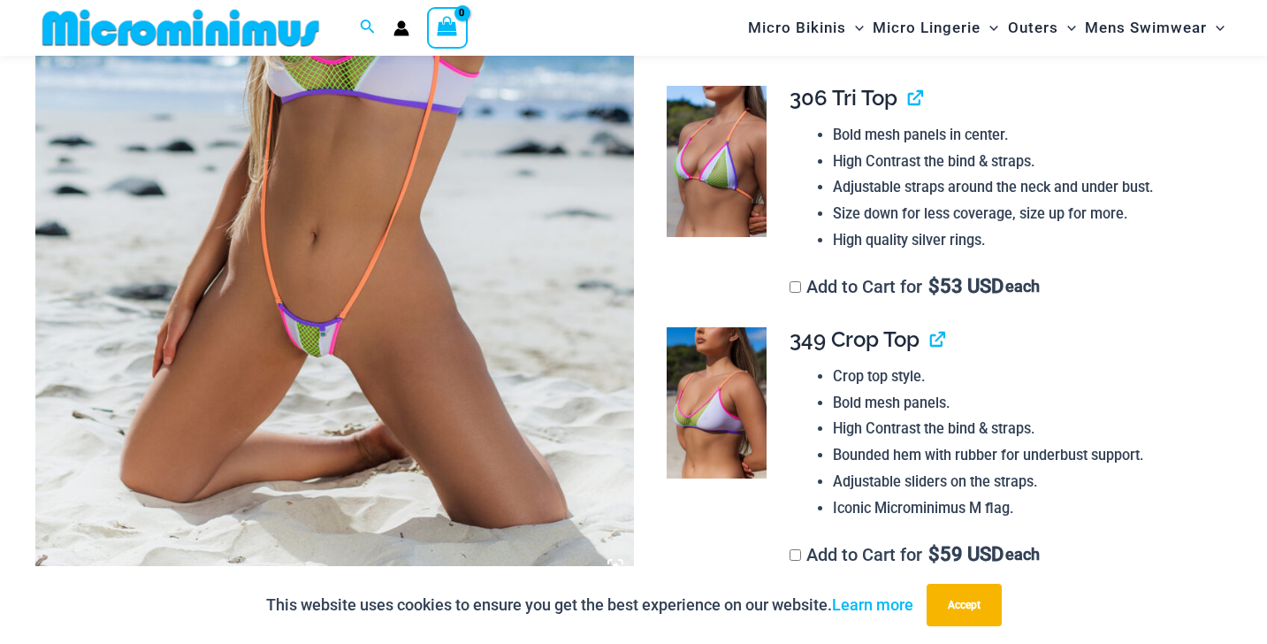
scroll to position [425, 0]
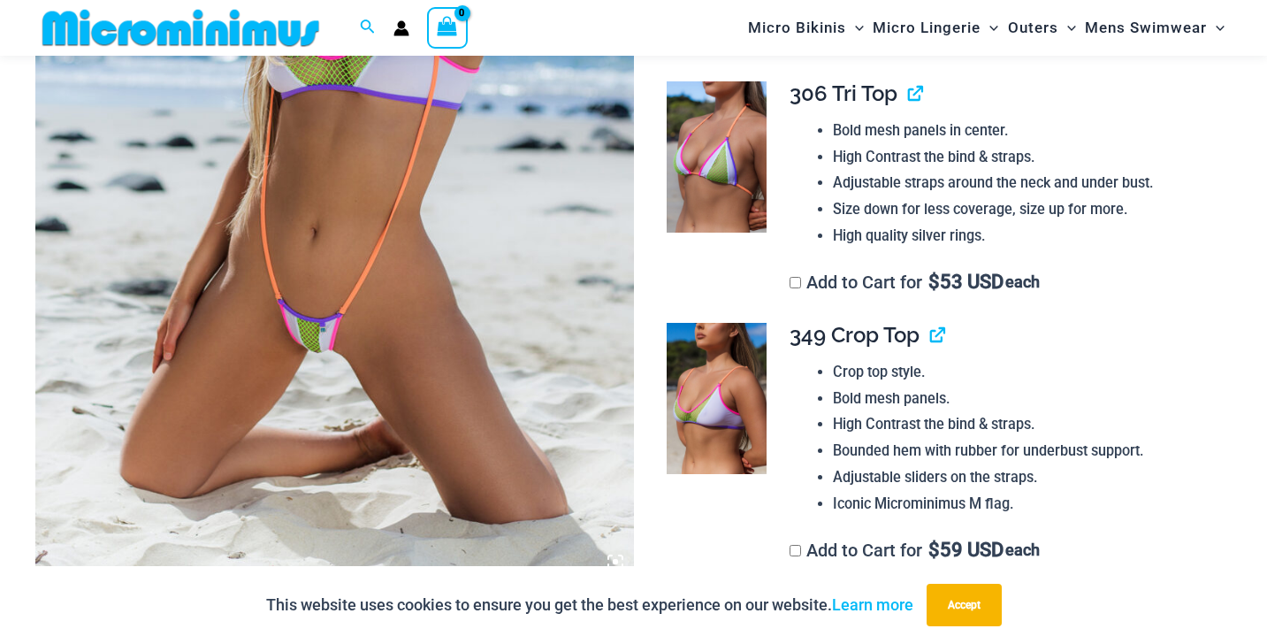
click at [613, 560] on icon at bounding box center [615, 561] width 5 height 5
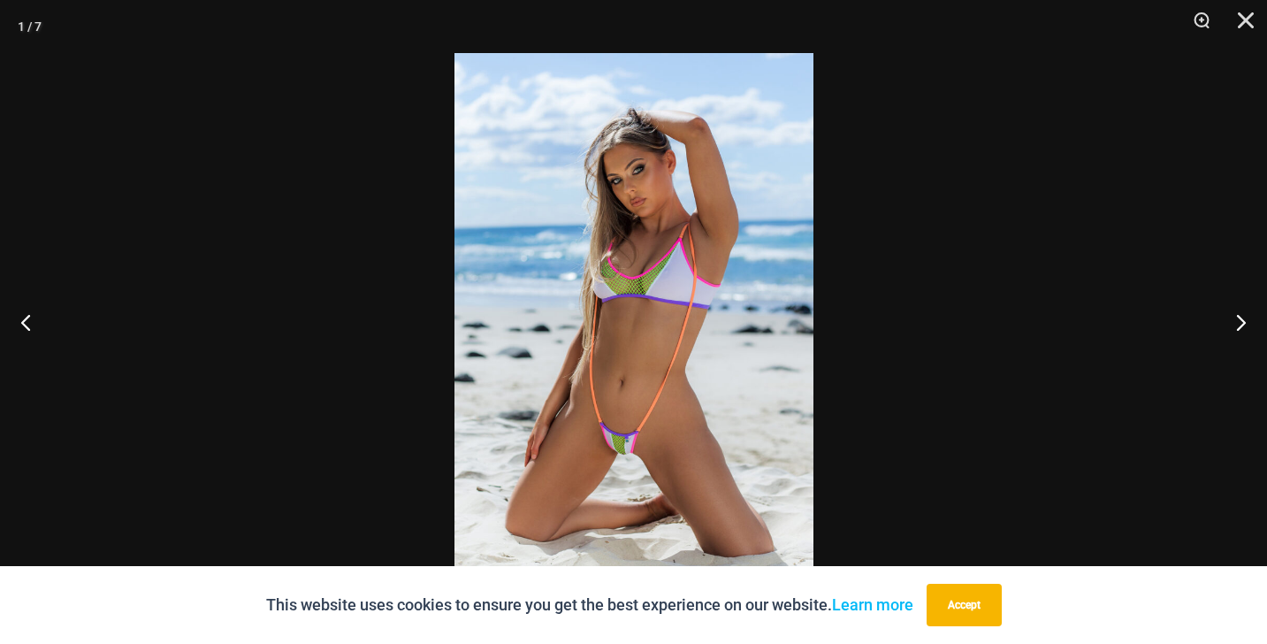
click at [695, 381] on img at bounding box center [634, 322] width 359 height 538
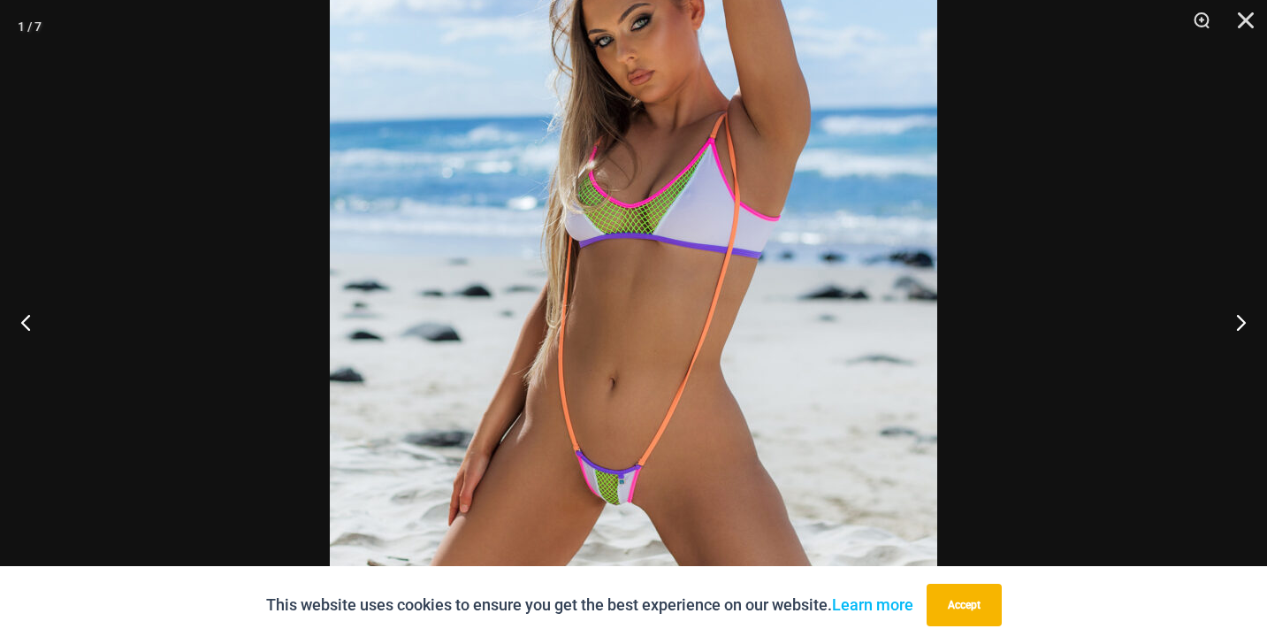
click at [601, 453] on img at bounding box center [634, 280] width 608 height 911
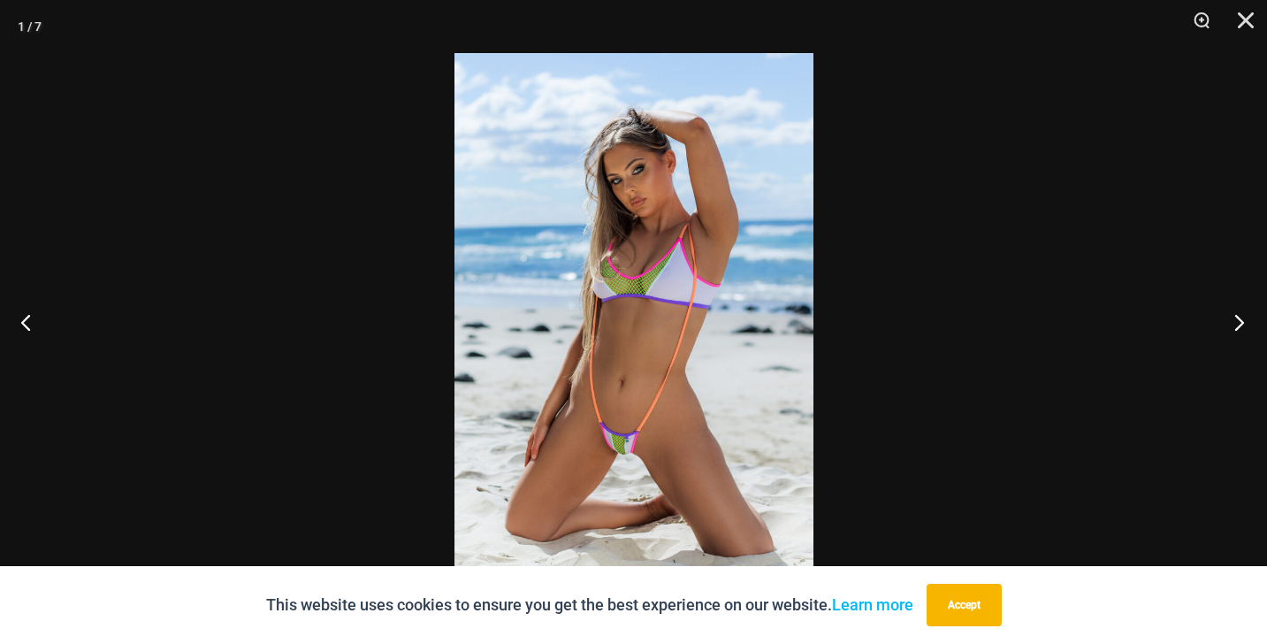
click at [1248, 319] on button "Next" at bounding box center [1234, 322] width 66 height 88
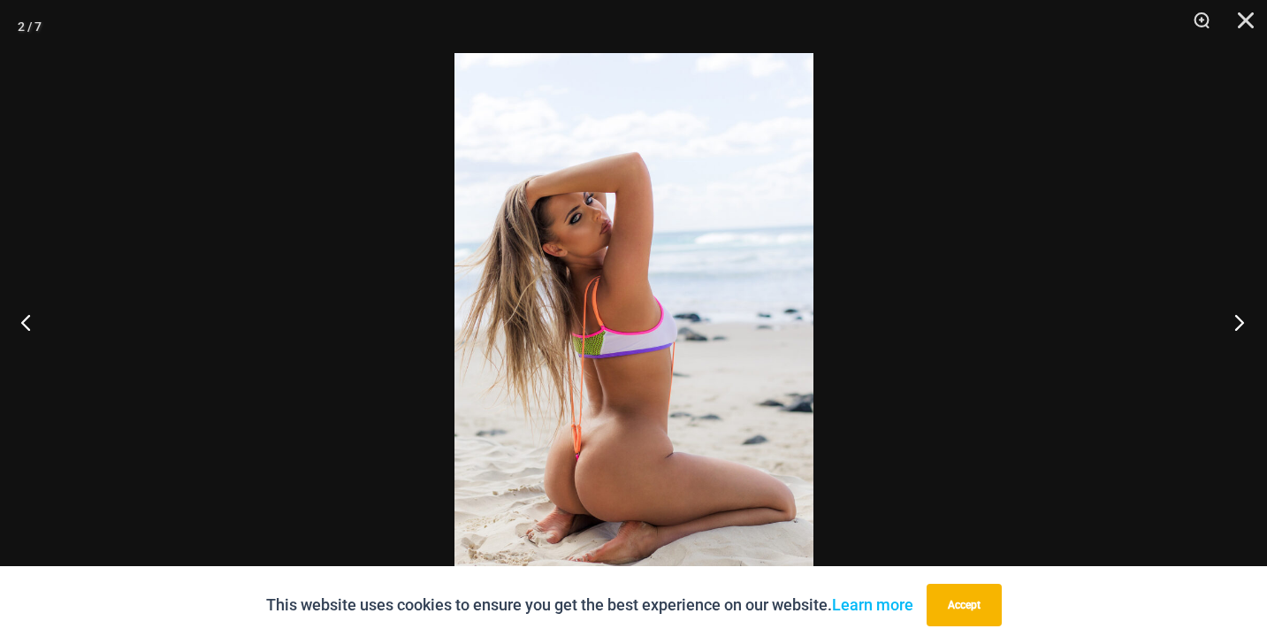
click at [1245, 320] on button "Next" at bounding box center [1234, 322] width 66 height 88
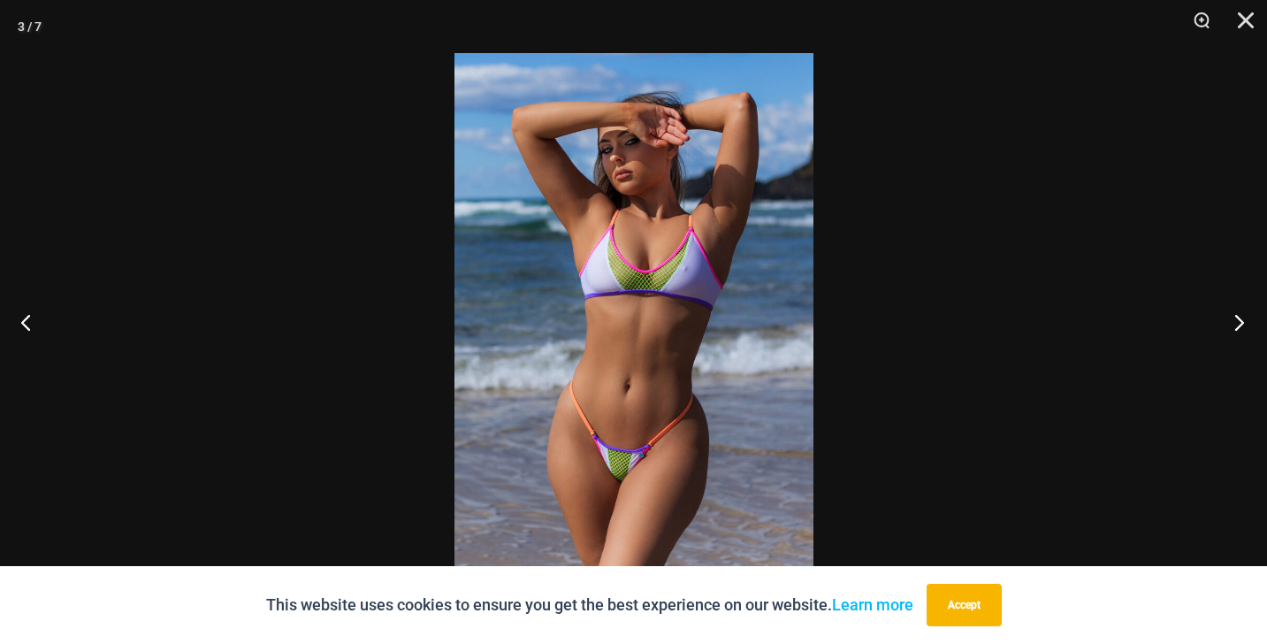
click at [1245, 320] on button "Next" at bounding box center [1234, 322] width 66 height 88
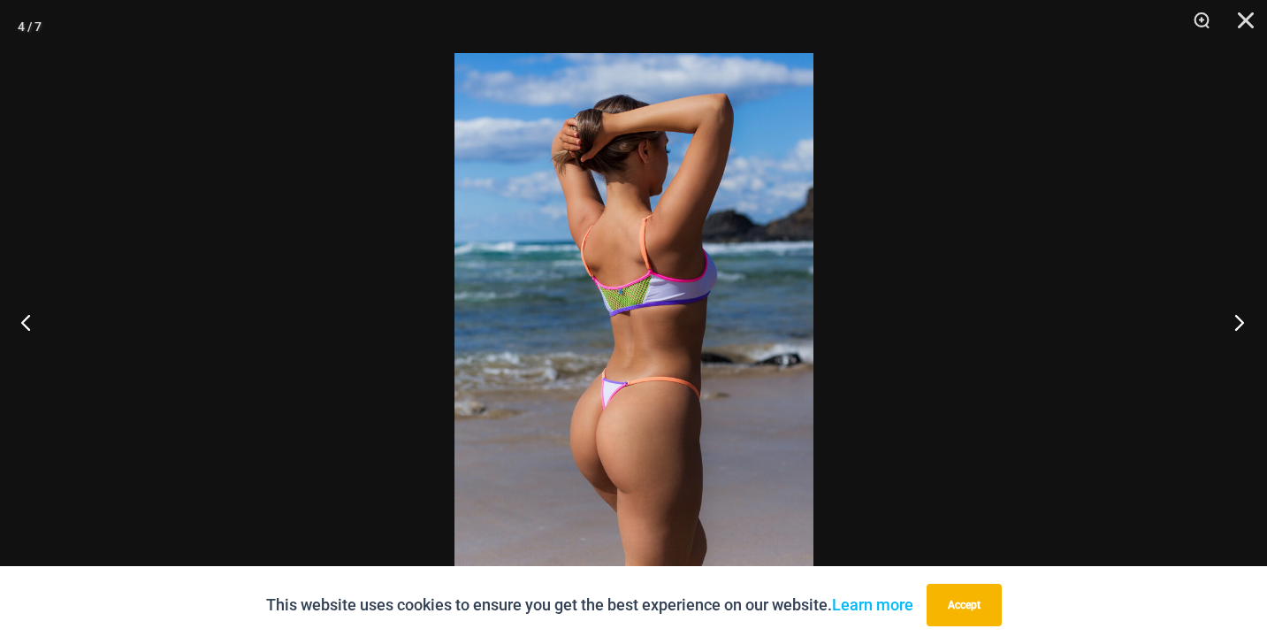
click at [1245, 320] on button "Next" at bounding box center [1234, 322] width 66 height 88
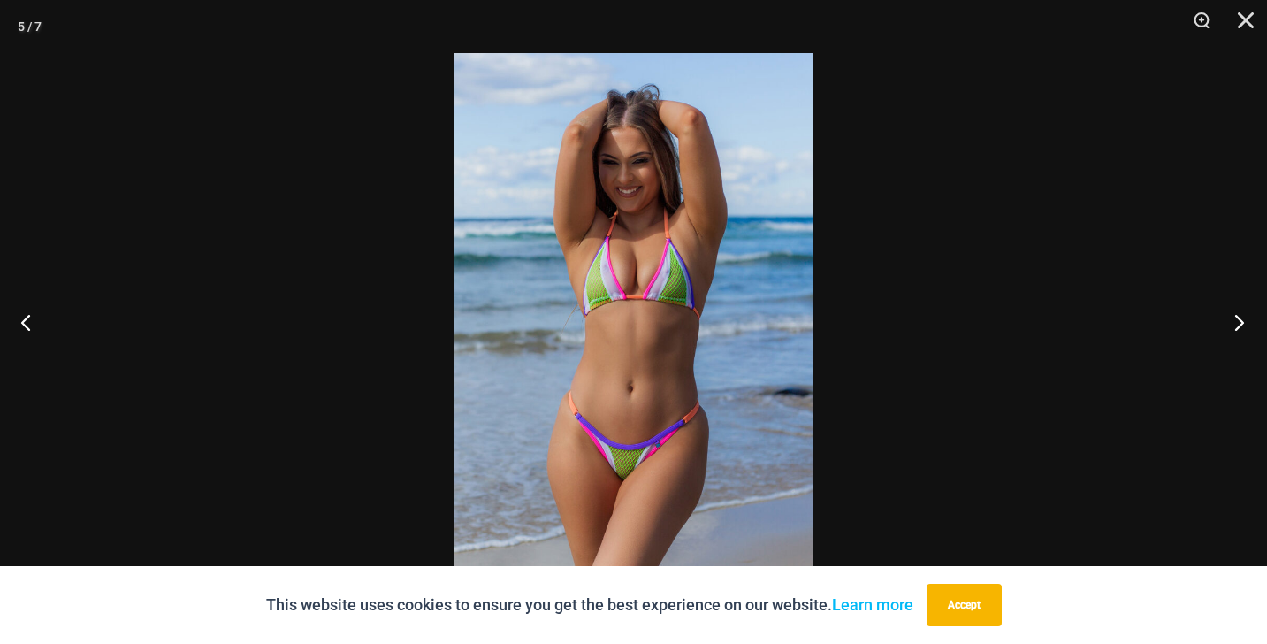
click at [1245, 320] on button "Next" at bounding box center [1234, 322] width 66 height 88
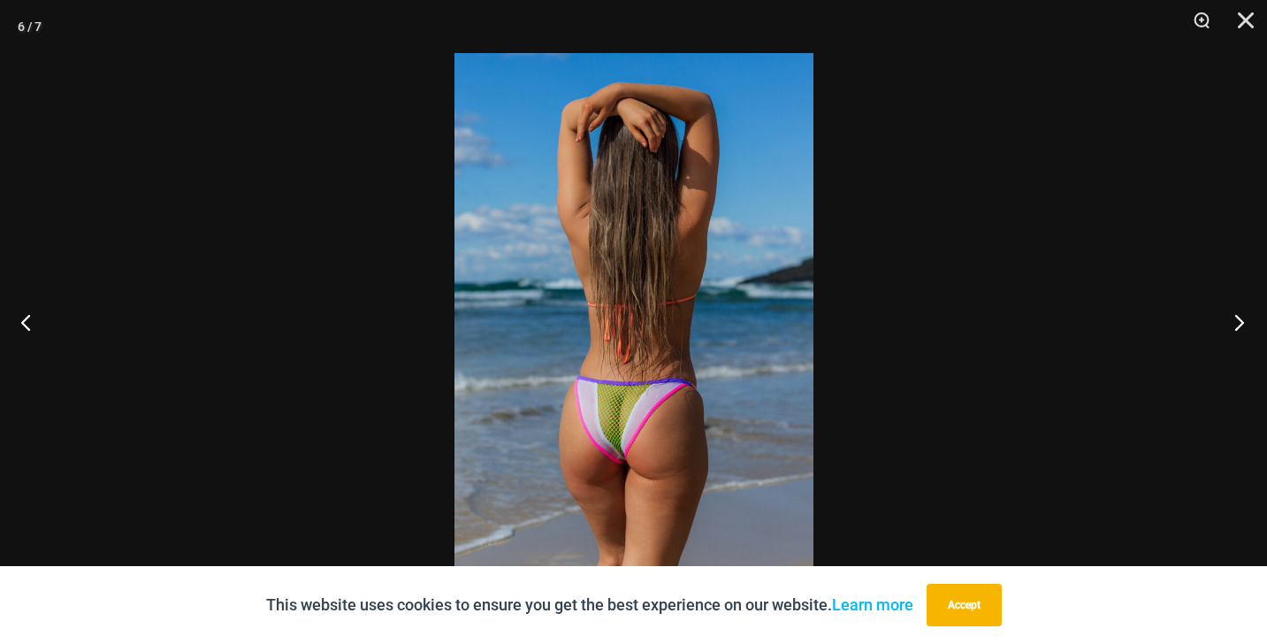
click at [1245, 320] on button "Next" at bounding box center [1234, 322] width 66 height 88
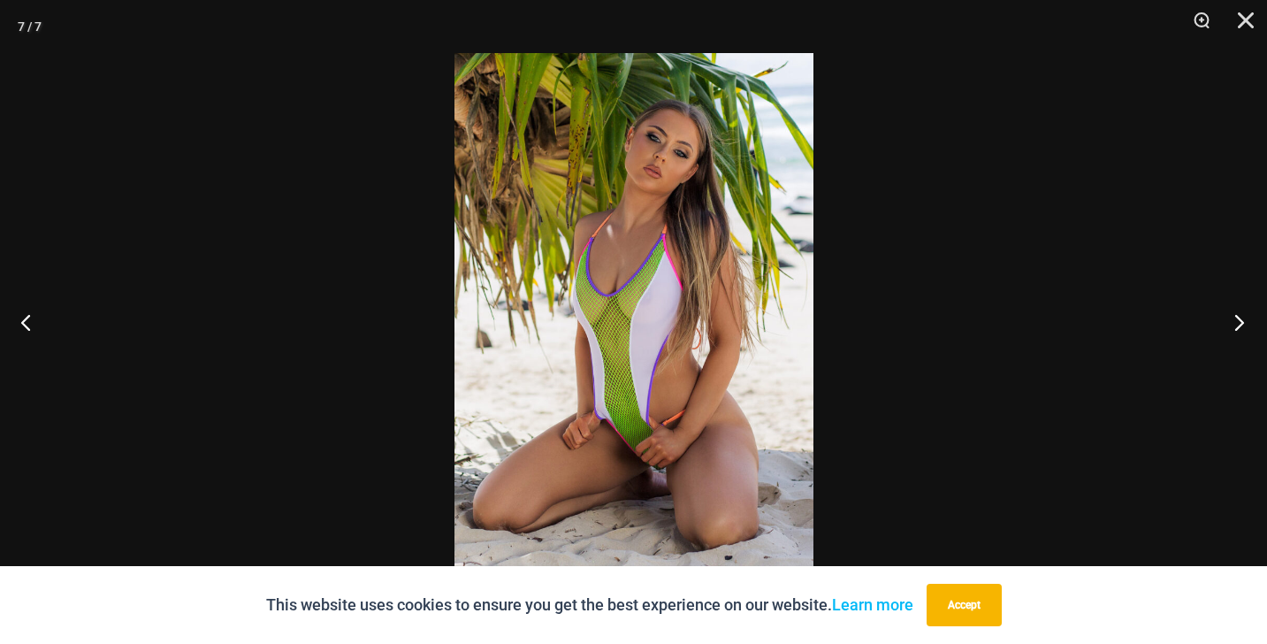
click at [1245, 320] on button "Next" at bounding box center [1234, 322] width 66 height 88
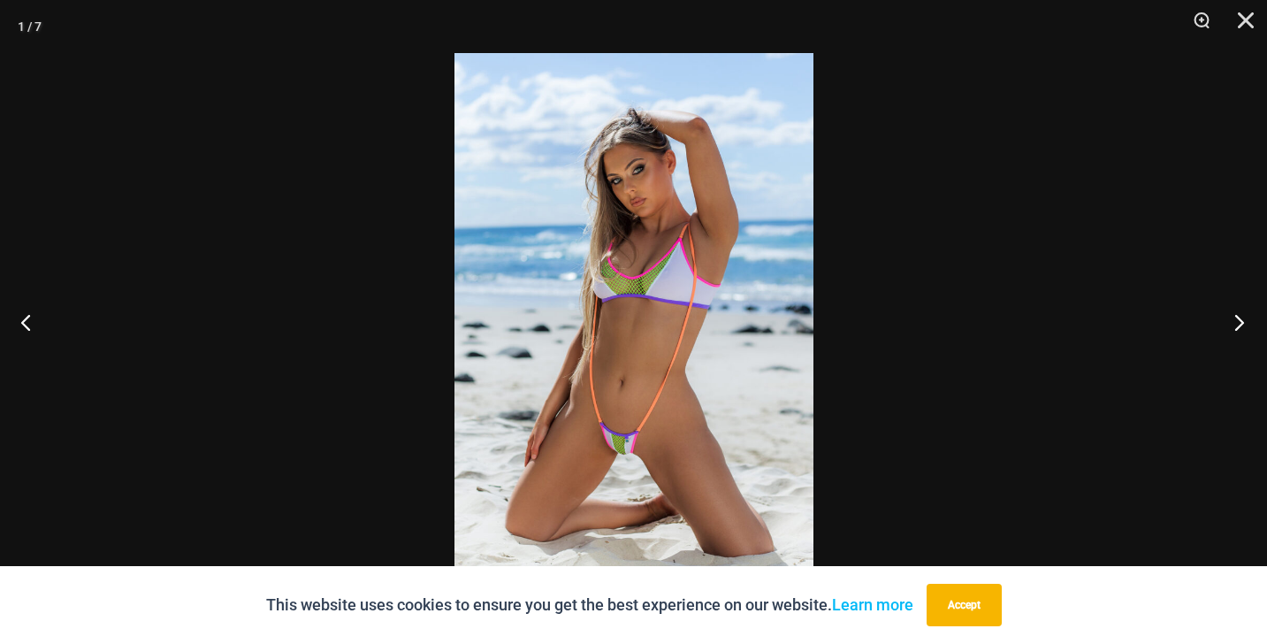
click at [1245, 320] on button "Next" at bounding box center [1234, 322] width 66 height 88
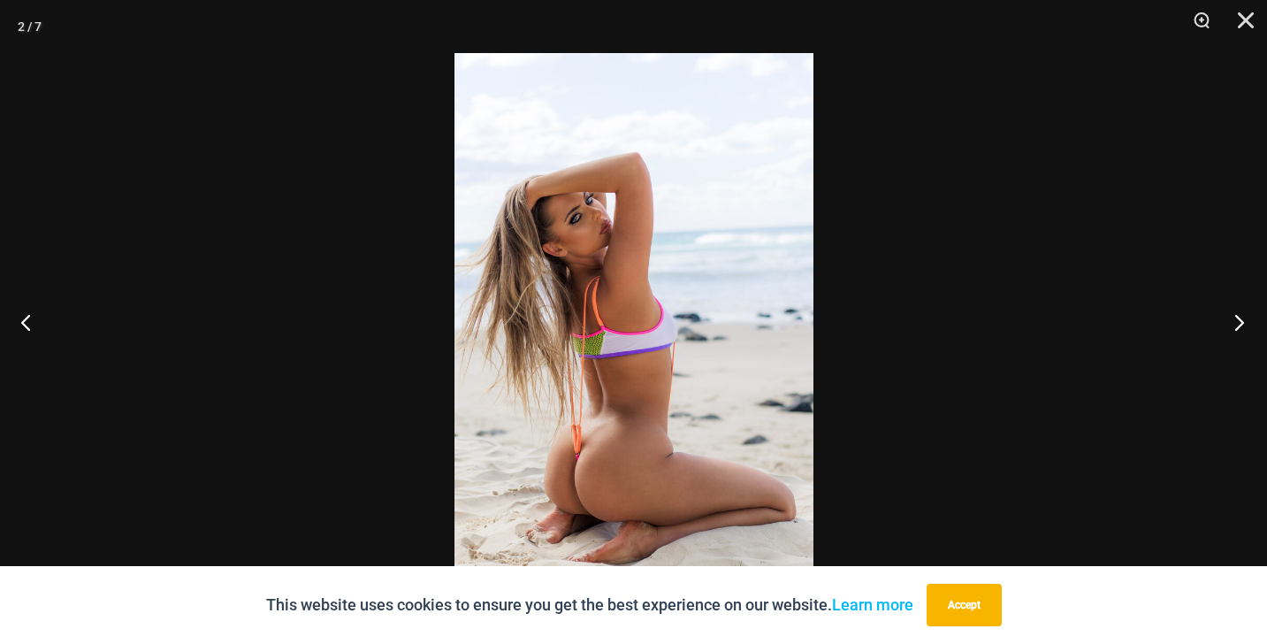
click at [1245, 320] on button "Next" at bounding box center [1234, 322] width 66 height 88
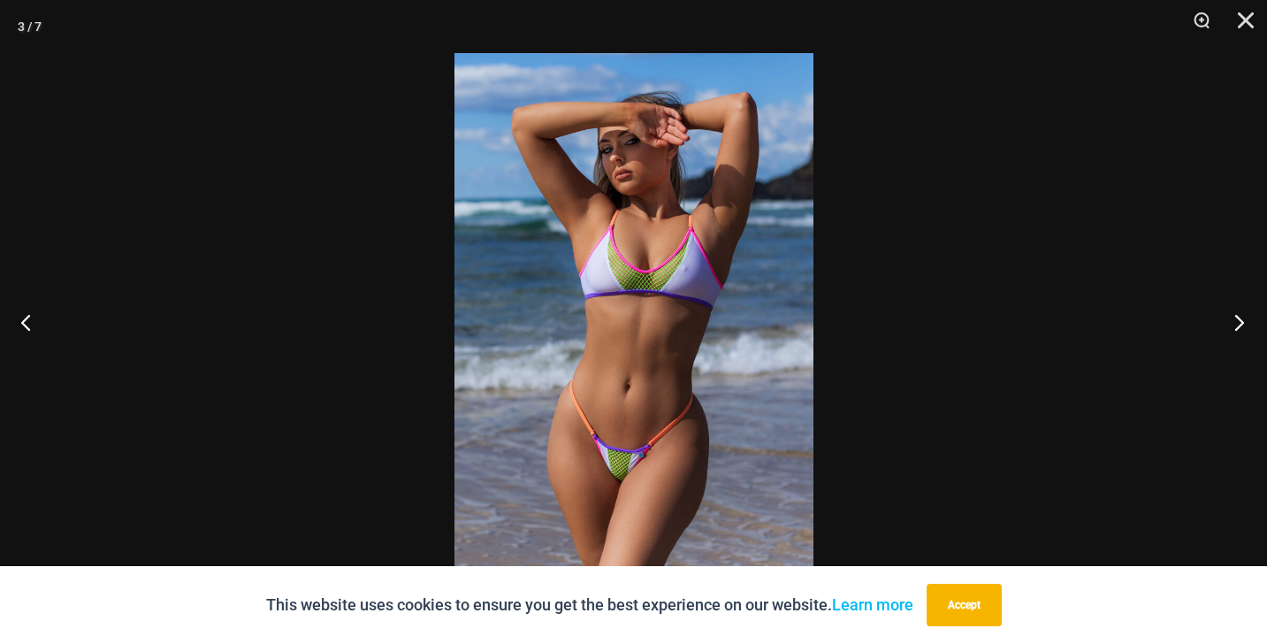
click at [1245, 320] on button "Next" at bounding box center [1234, 322] width 66 height 88
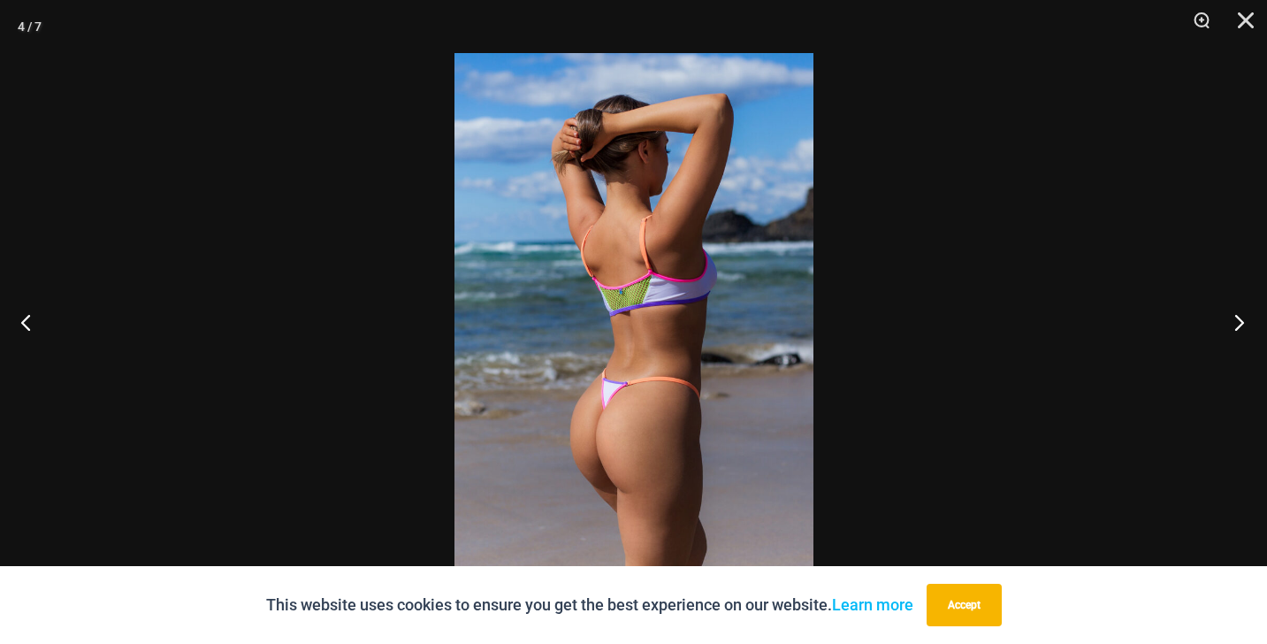
click at [1245, 320] on button "Next" at bounding box center [1234, 322] width 66 height 88
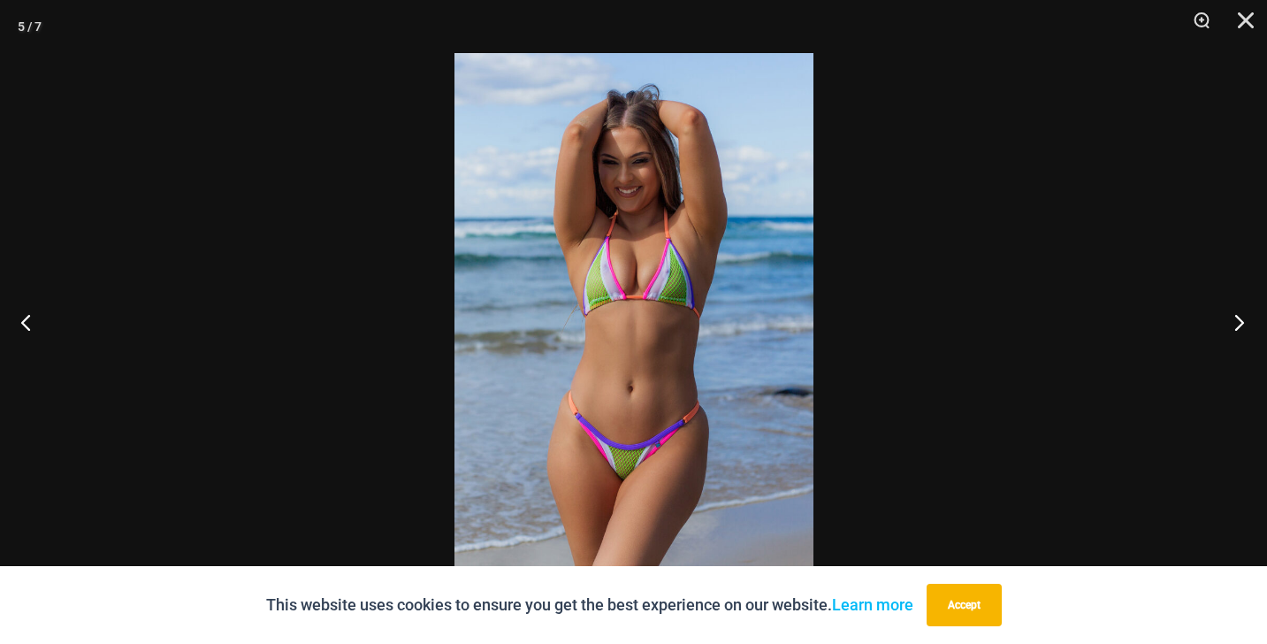
click at [1245, 320] on button "Next" at bounding box center [1234, 322] width 66 height 88
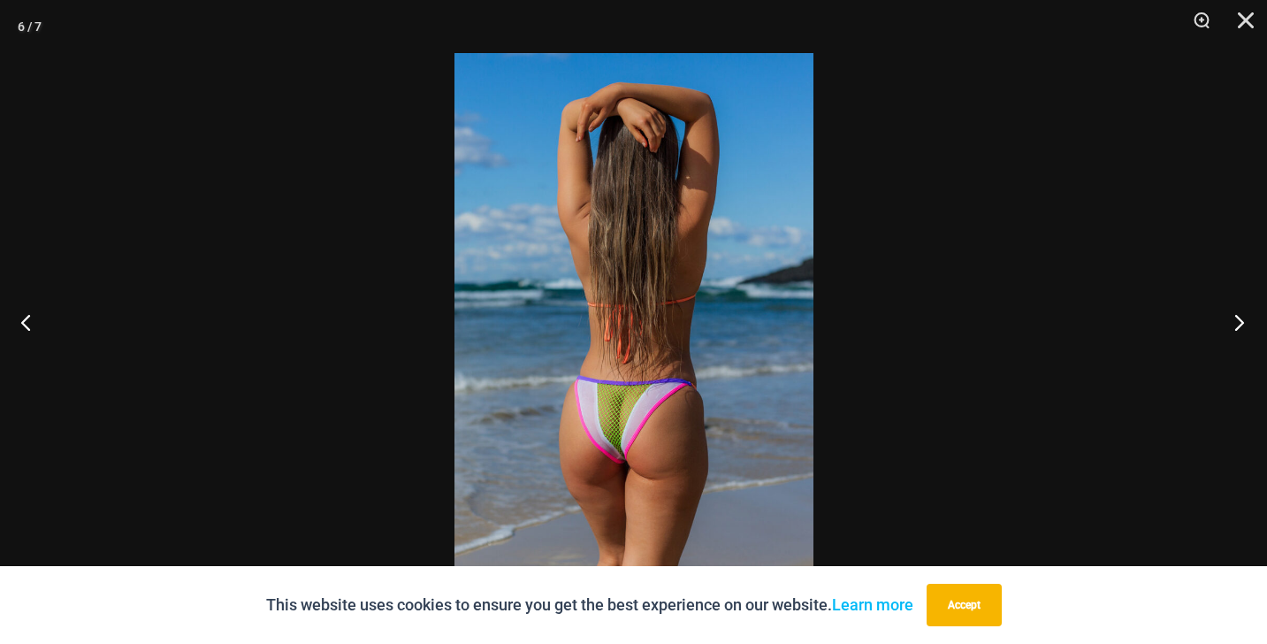
click at [1245, 320] on button "Next" at bounding box center [1234, 322] width 66 height 88
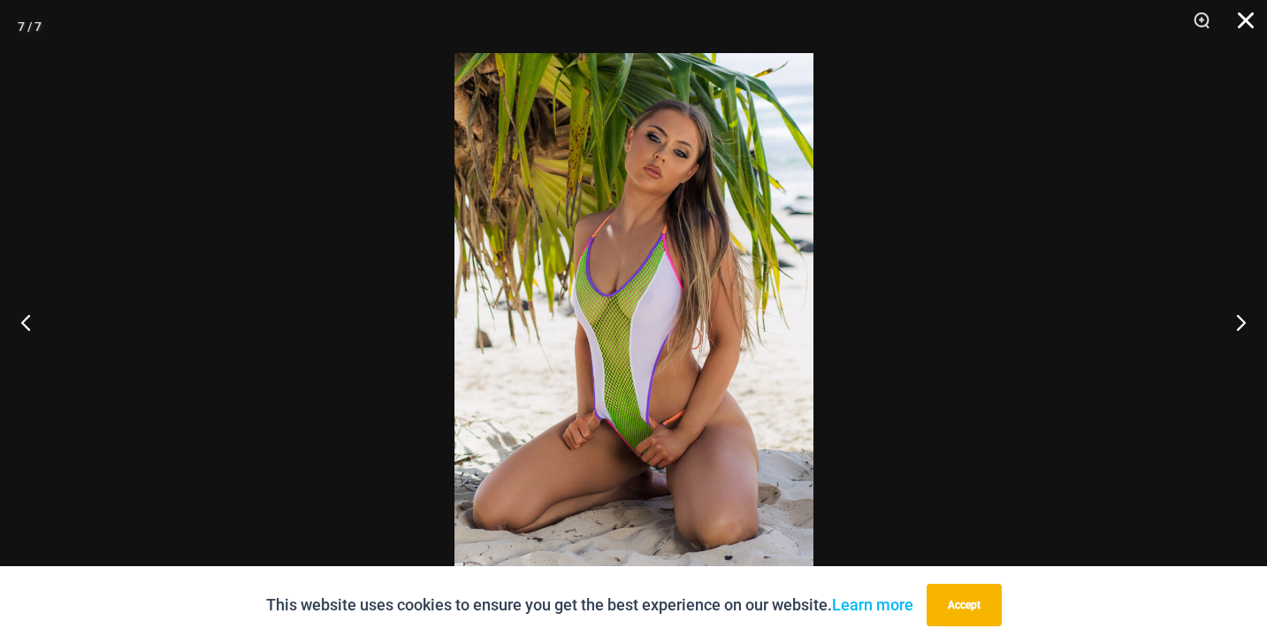
click at [1252, 23] on button "Close" at bounding box center [1240, 26] width 44 height 53
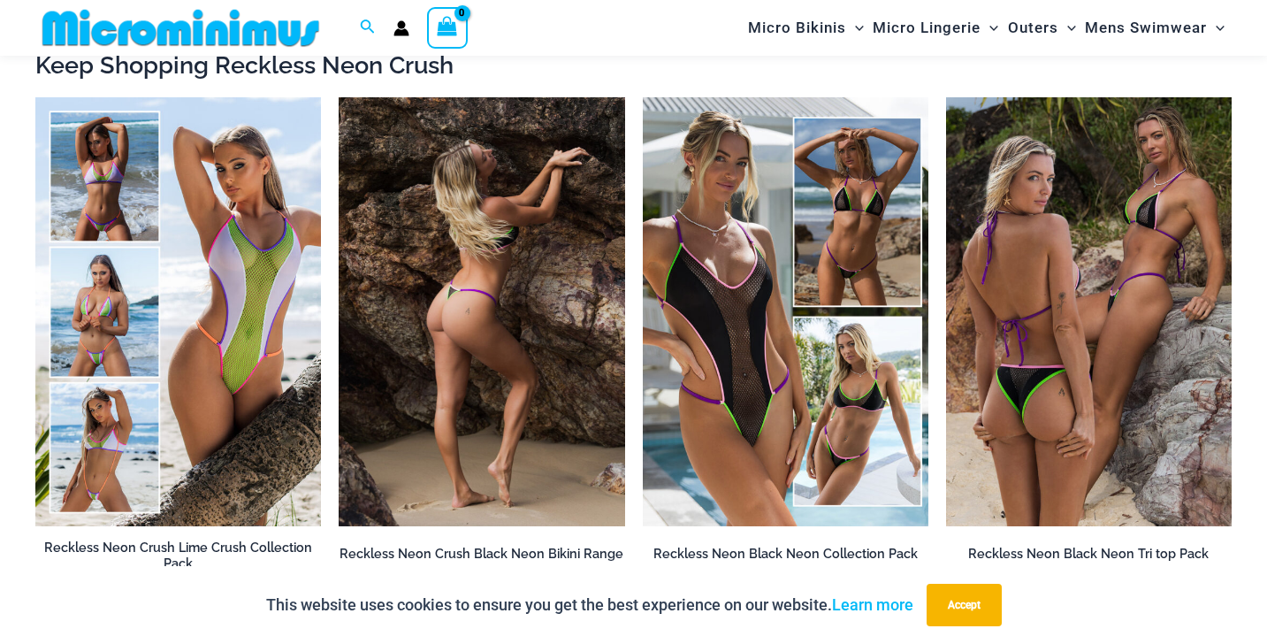
scroll to position [3062, 0]
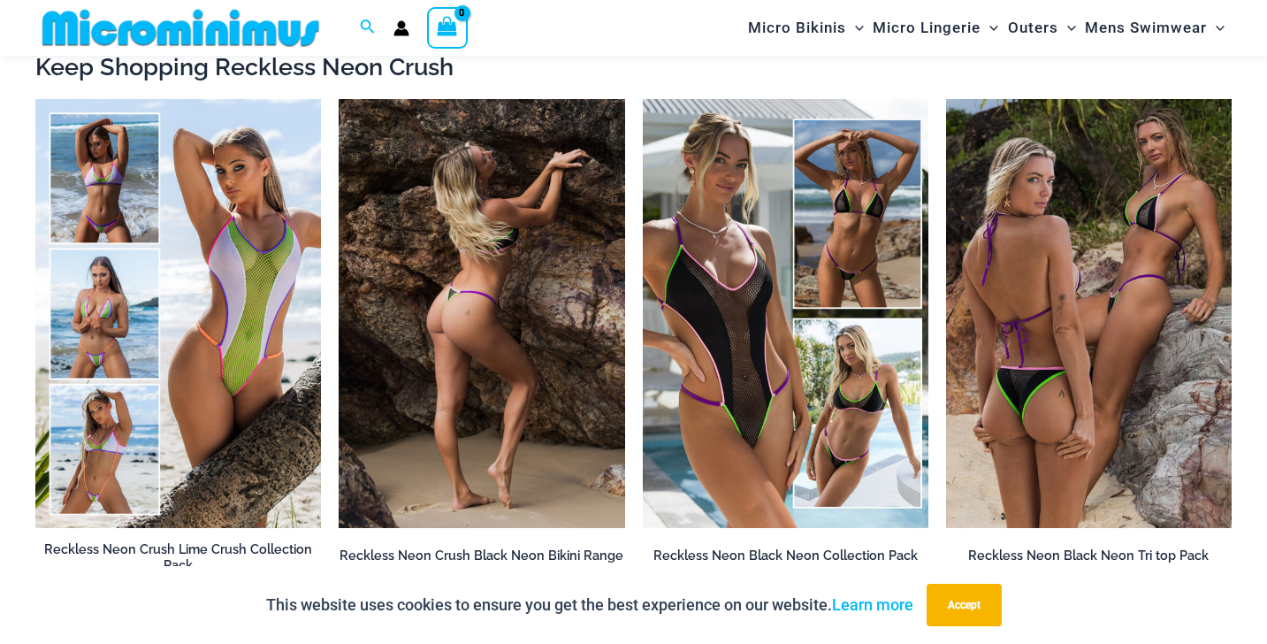
click at [518, 256] on img at bounding box center [482, 313] width 286 height 429
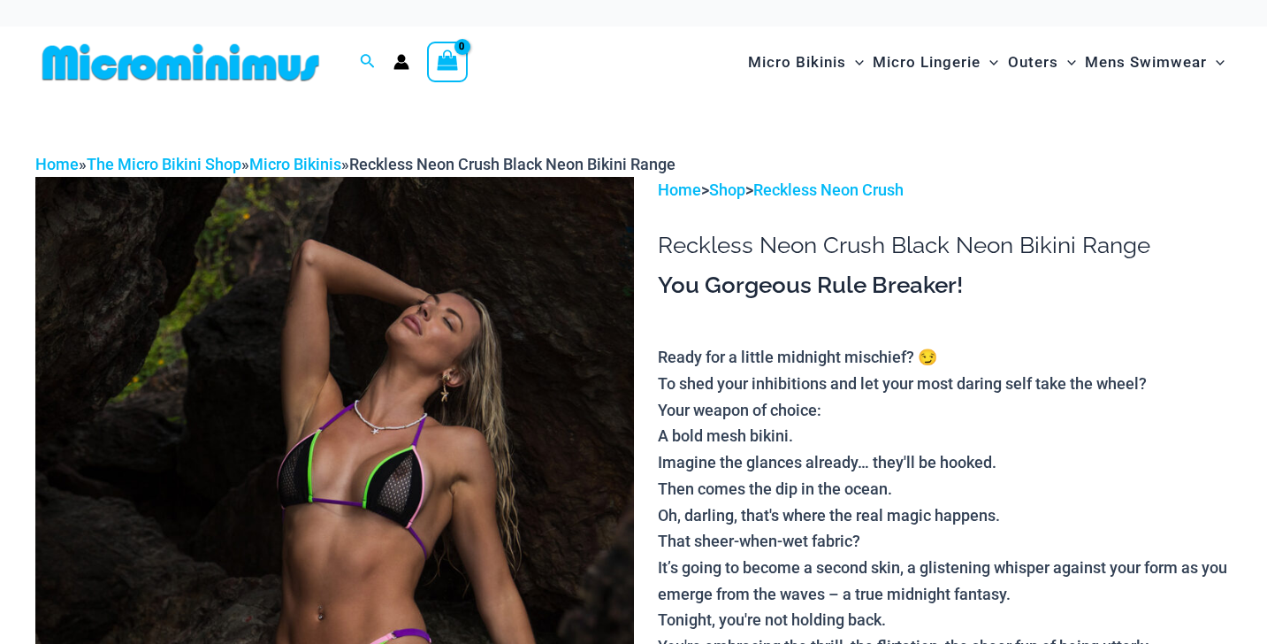
scroll to position [21, 0]
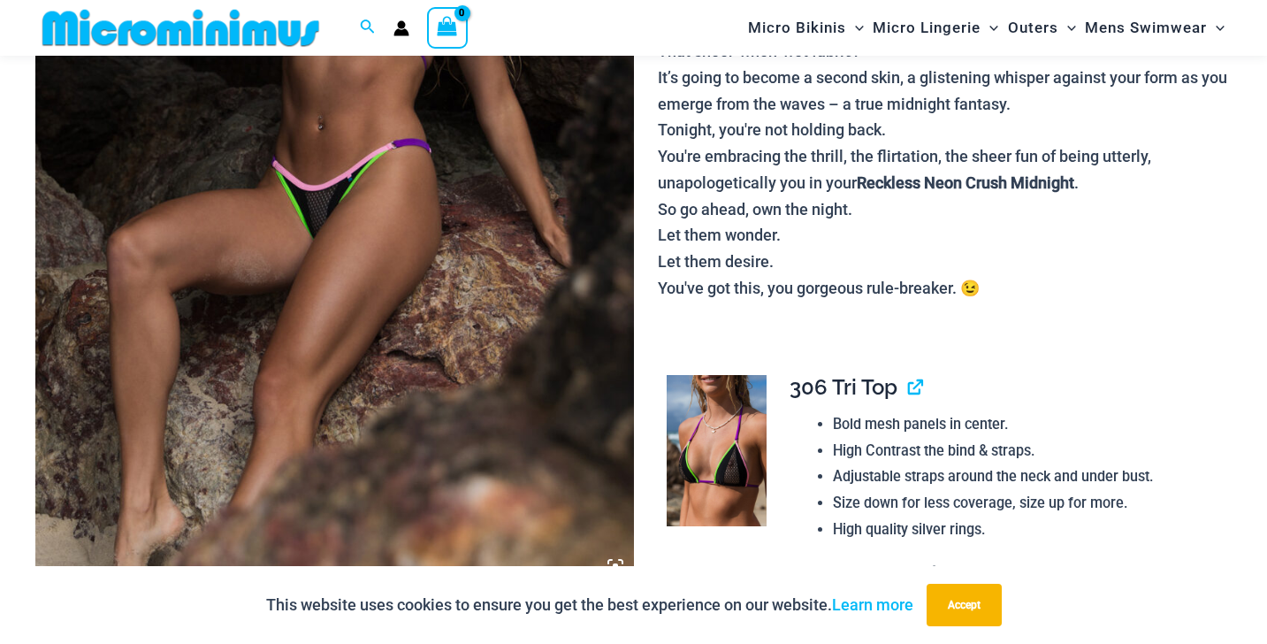
scroll to position [520, 0]
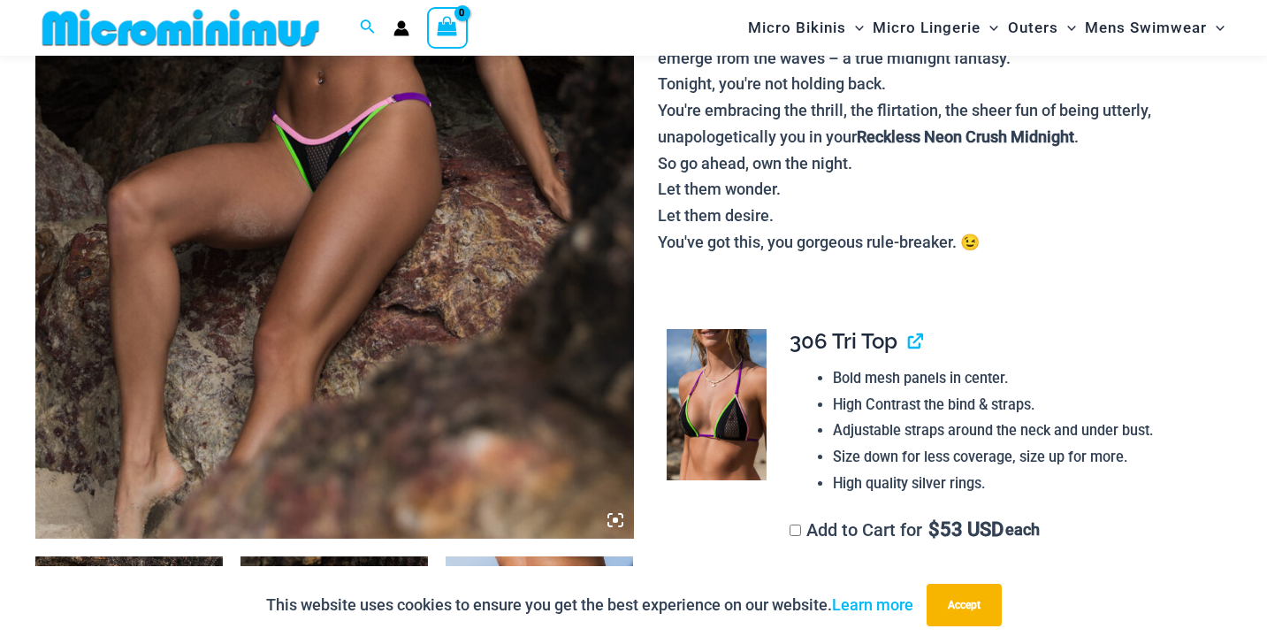
click at [616, 509] on img at bounding box center [334, 90] width 599 height 898
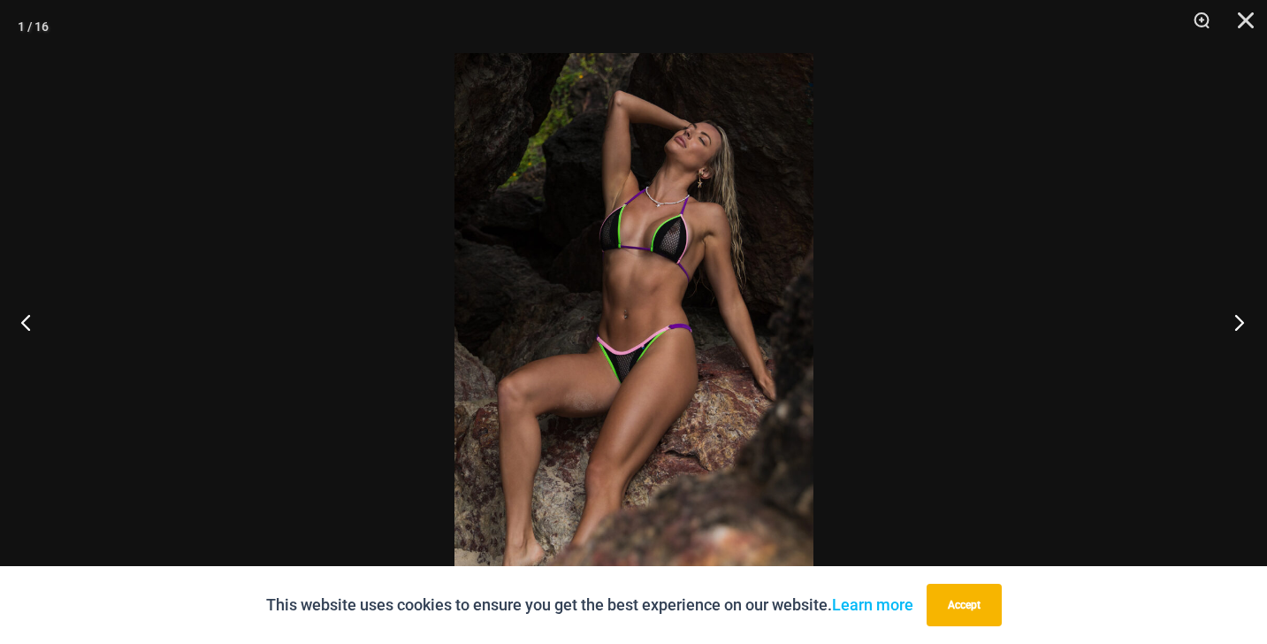
click at [1232, 325] on button "Next" at bounding box center [1234, 322] width 66 height 88
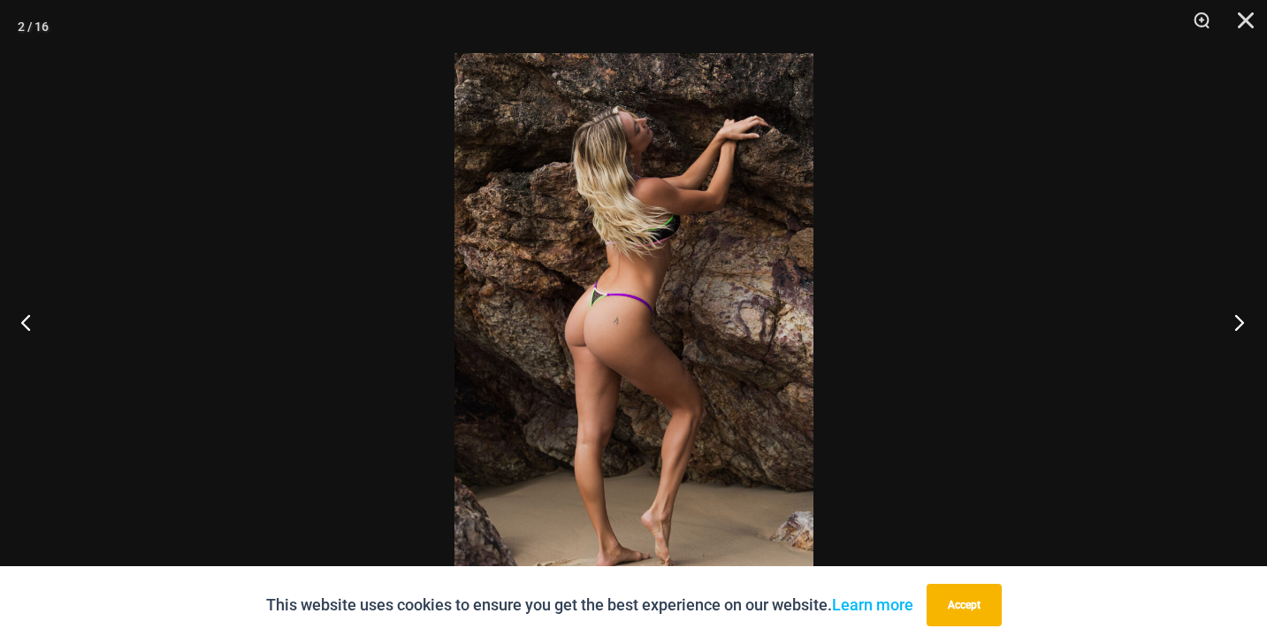
click at [1232, 325] on button "Next" at bounding box center [1234, 322] width 66 height 88
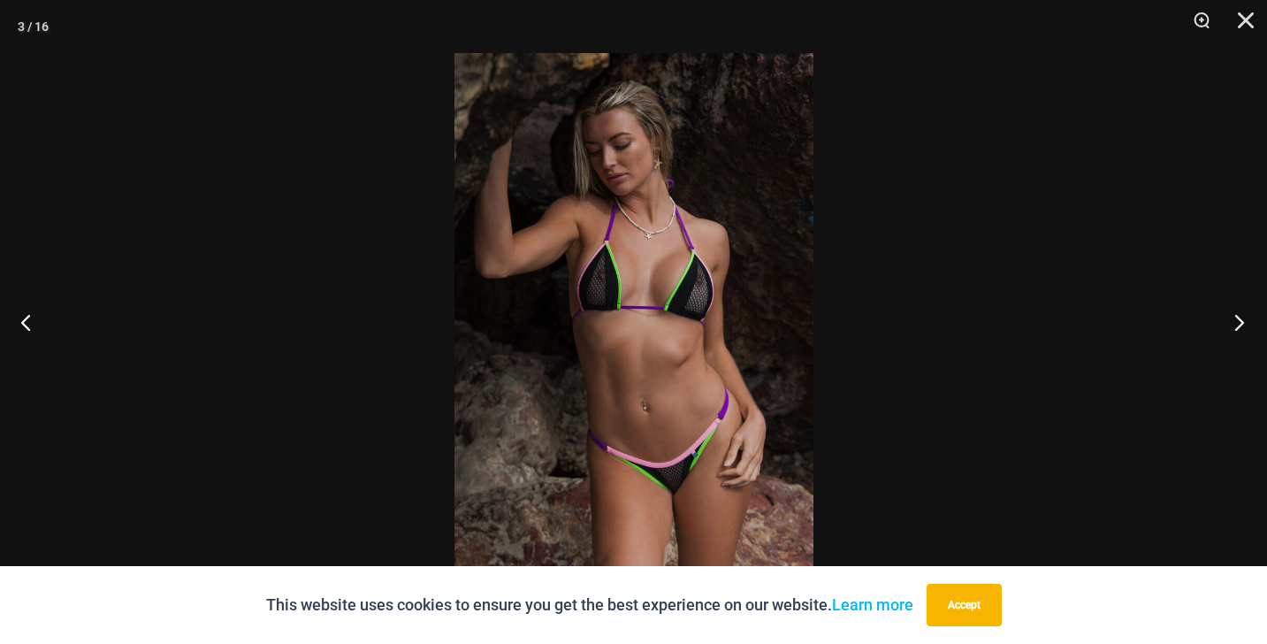
click at [1232, 325] on button "Next" at bounding box center [1234, 322] width 66 height 88
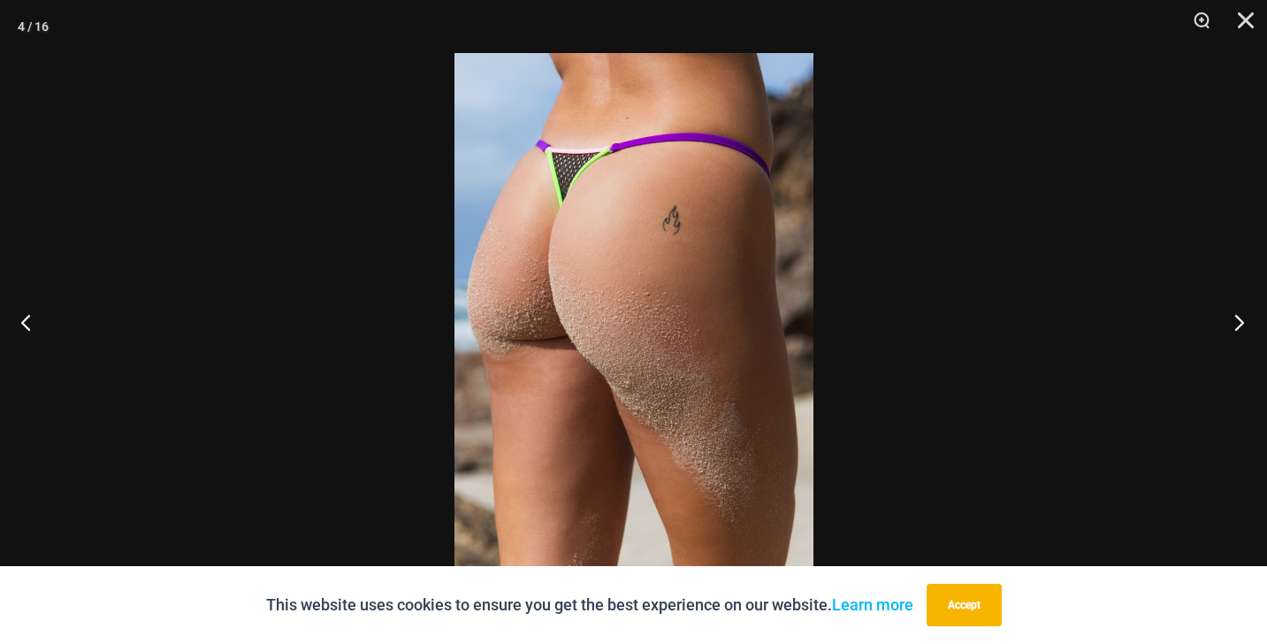
click at [1232, 325] on button "Next" at bounding box center [1234, 322] width 66 height 88
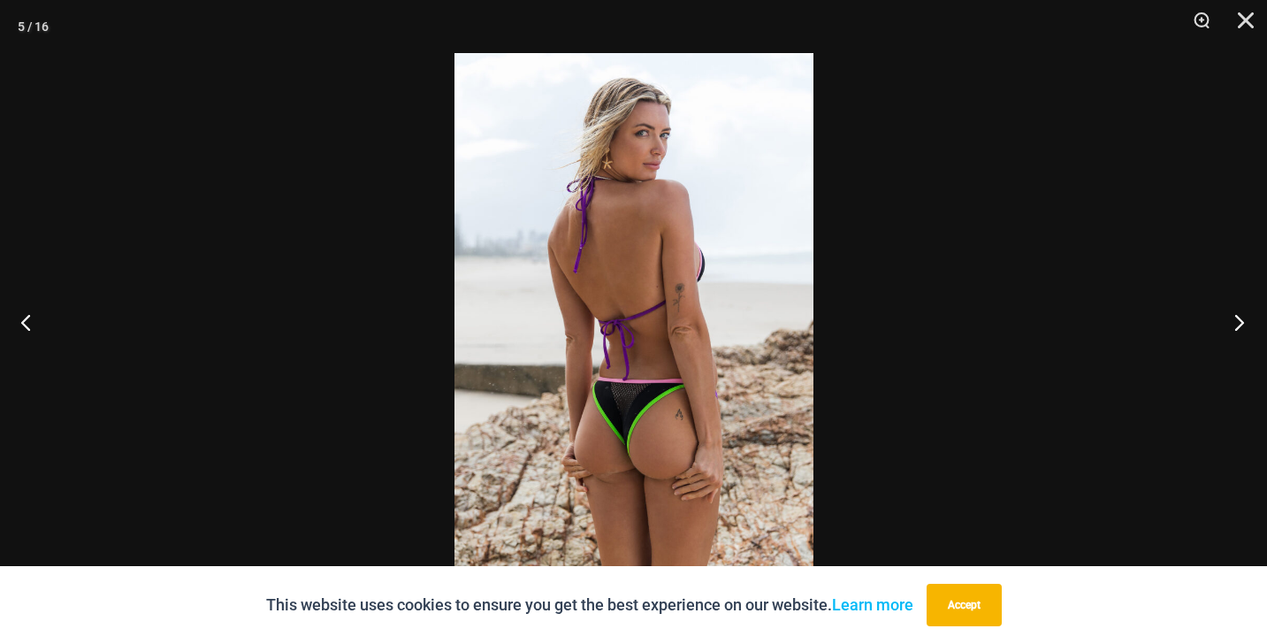
click at [1232, 325] on button "Next" at bounding box center [1234, 322] width 66 height 88
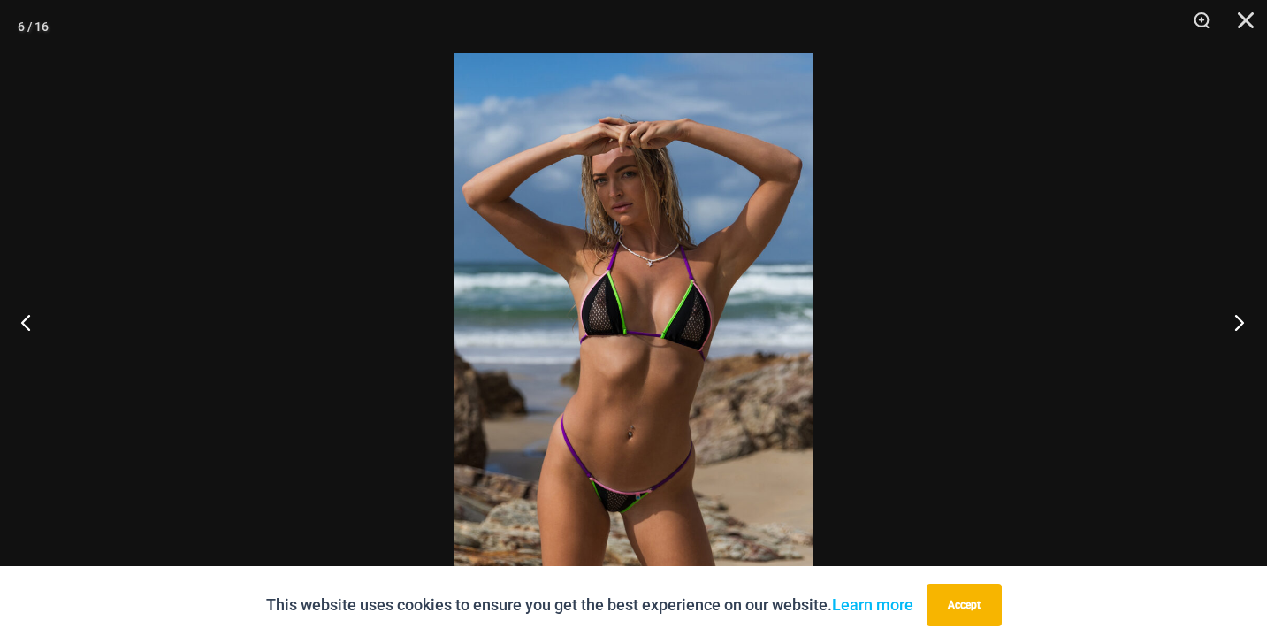
click at [1232, 325] on button "Next" at bounding box center [1234, 322] width 66 height 88
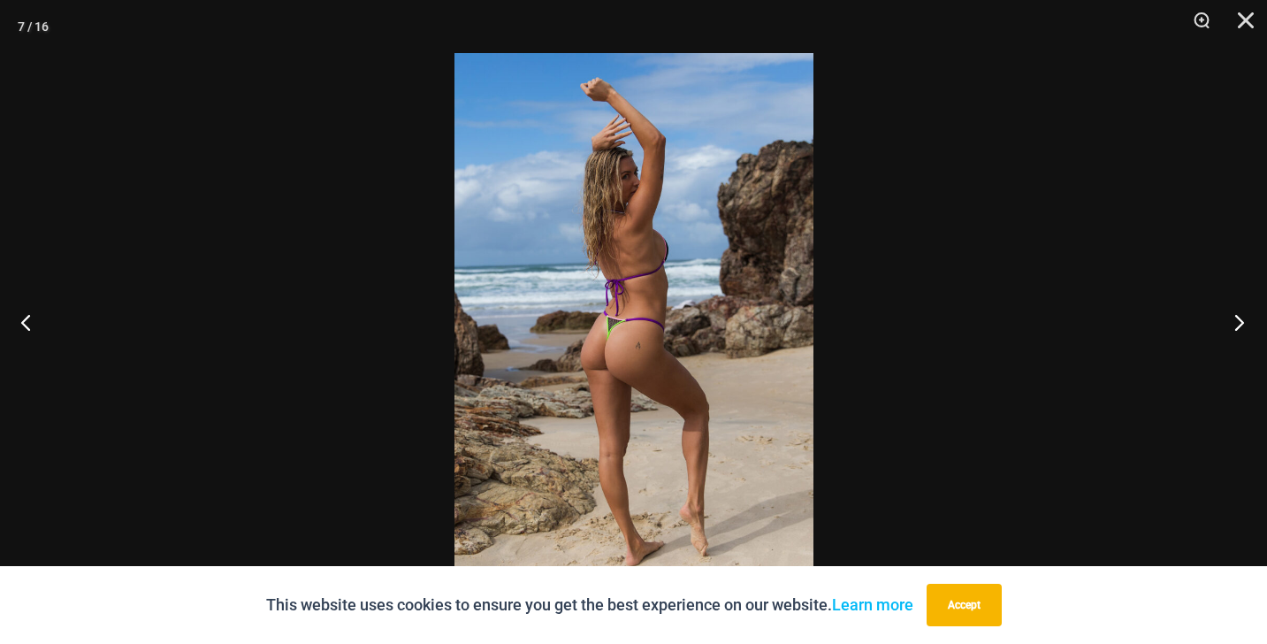
click at [1232, 325] on button "Next" at bounding box center [1234, 322] width 66 height 88
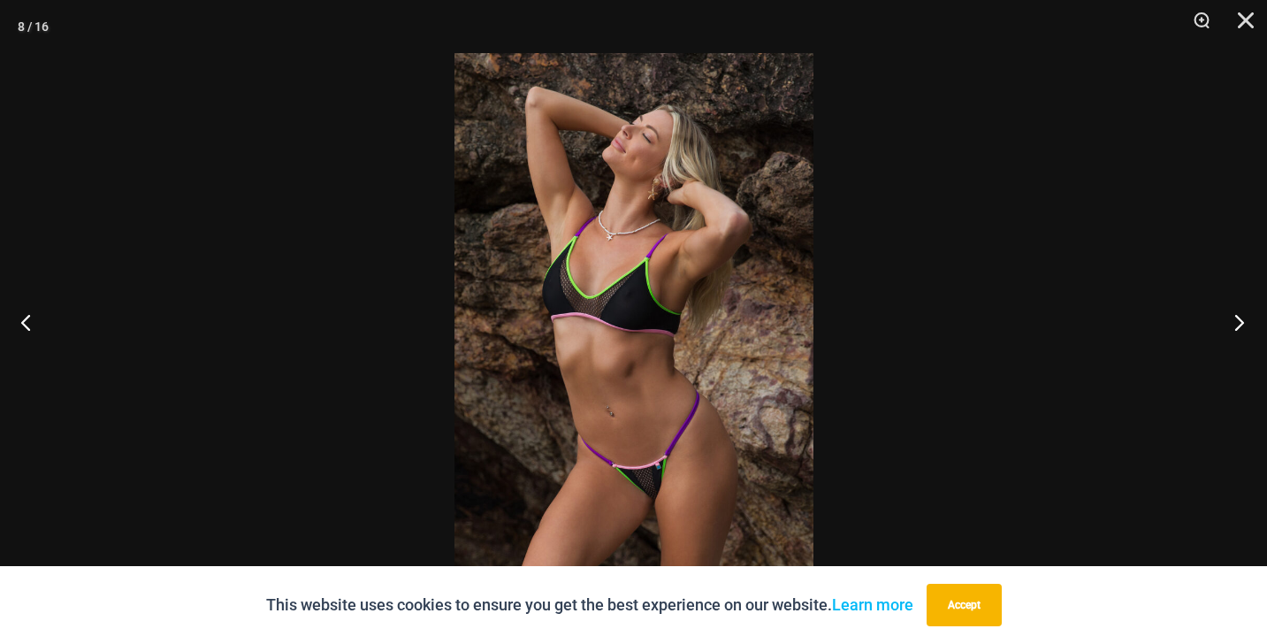
click at [1232, 325] on button "Next" at bounding box center [1234, 322] width 66 height 88
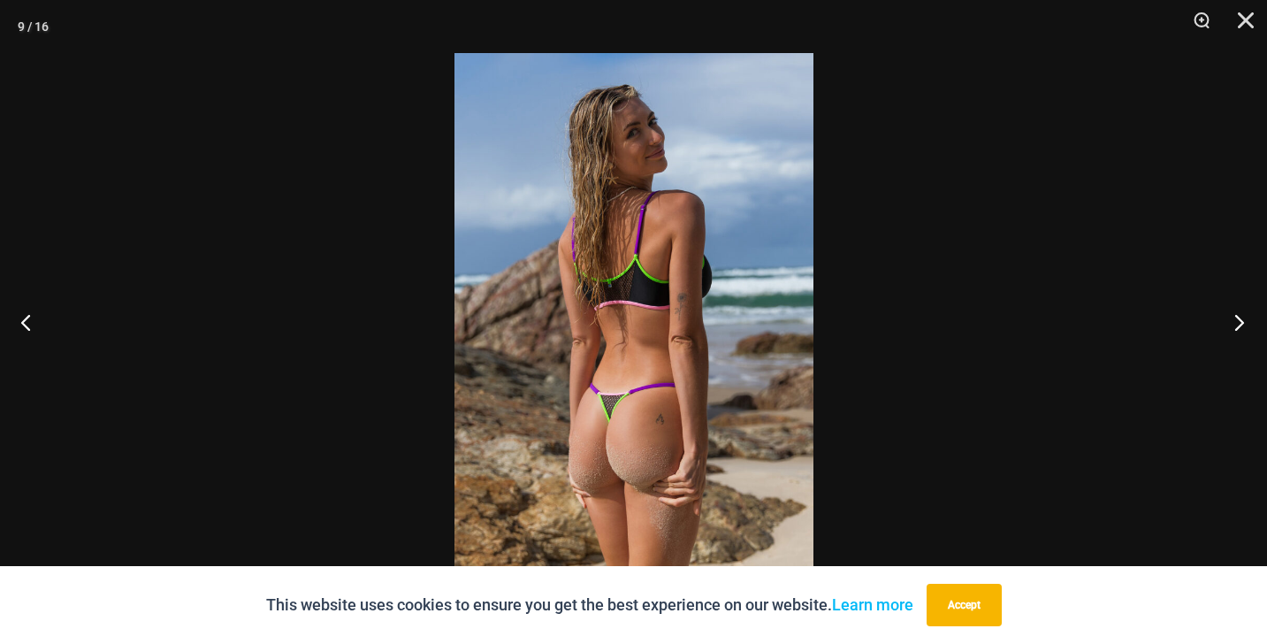
click at [1232, 325] on button "Next" at bounding box center [1234, 322] width 66 height 88
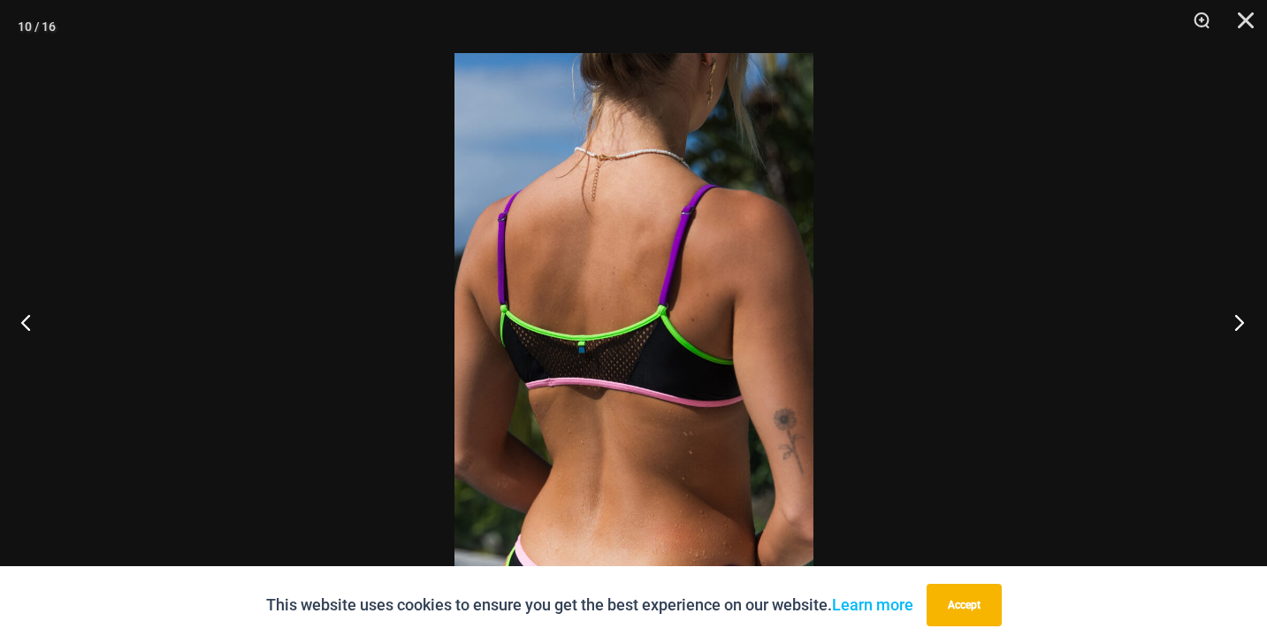
click at [1232, 325] on button "Next" at bounding box center [1234, 322] width 66 height 88
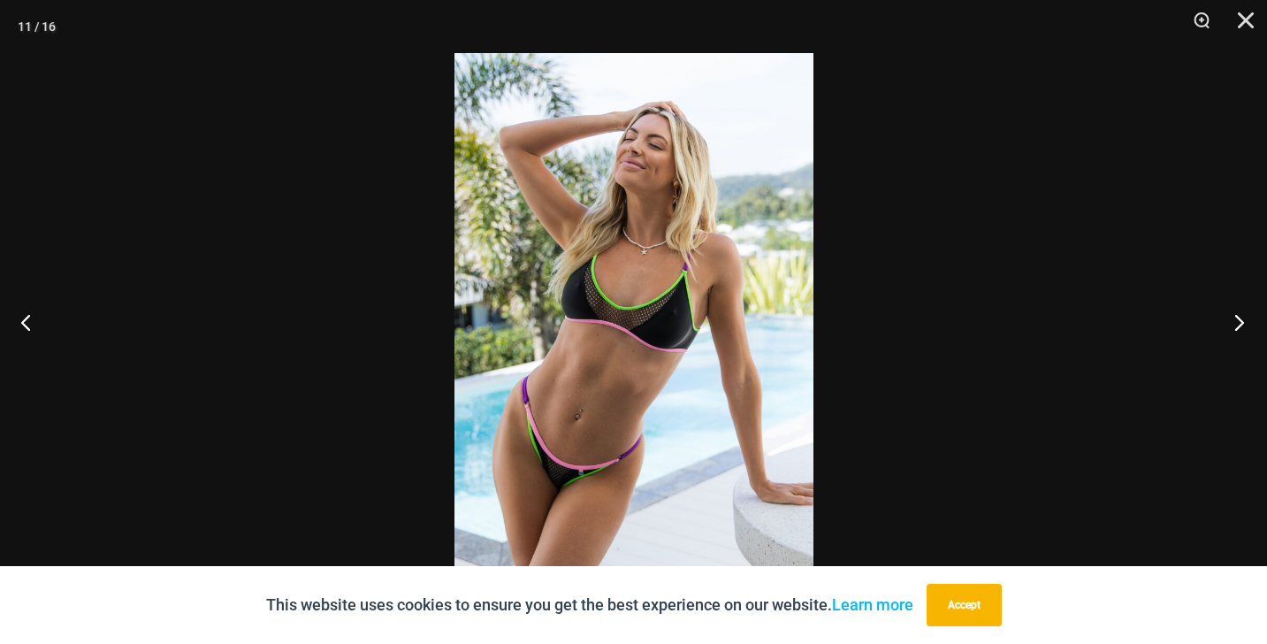
click at [1232, 325] on button "Next" at bounding box center [1234, 322] width 66 height 88
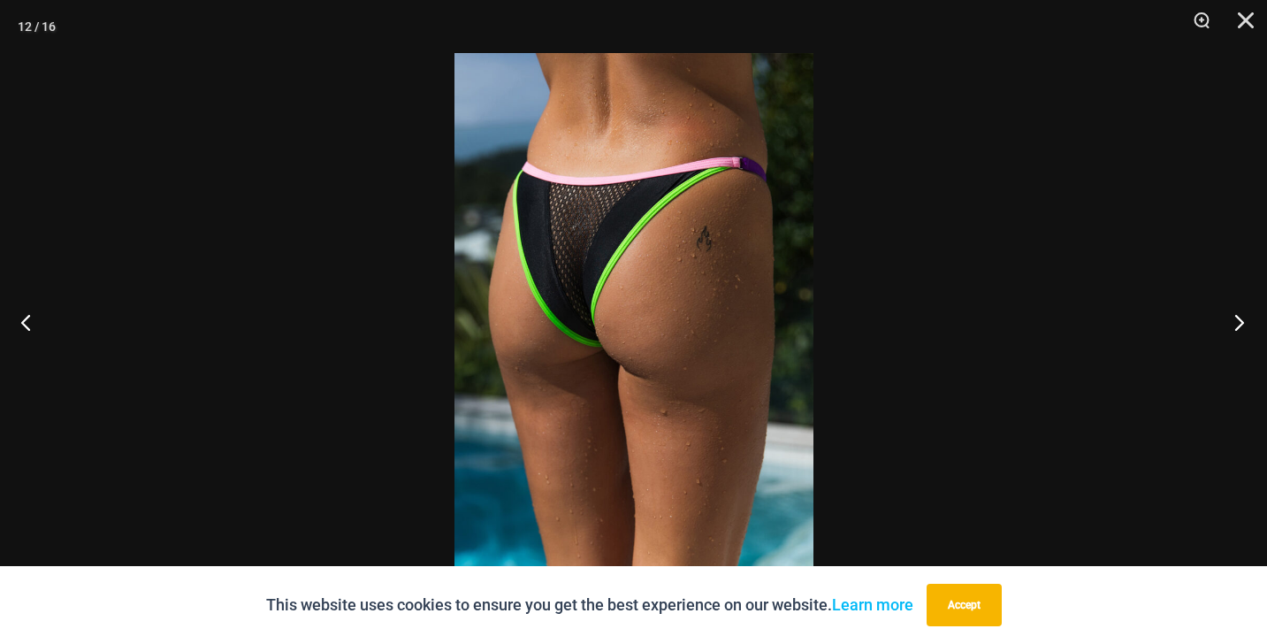
click at [1232, 325] on button "Next" at bounding box center [1234, 322] width 66 height 88
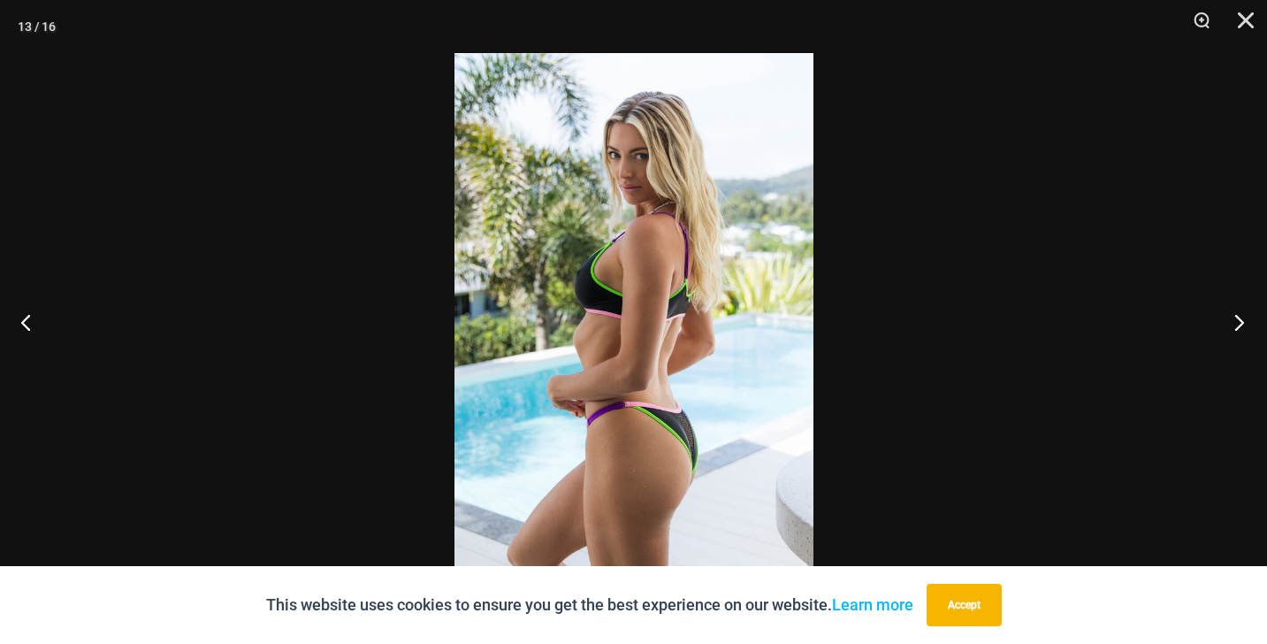
click at [1232, 325] on button "Next" at bounding box center [1234, 322] width 66 height 88
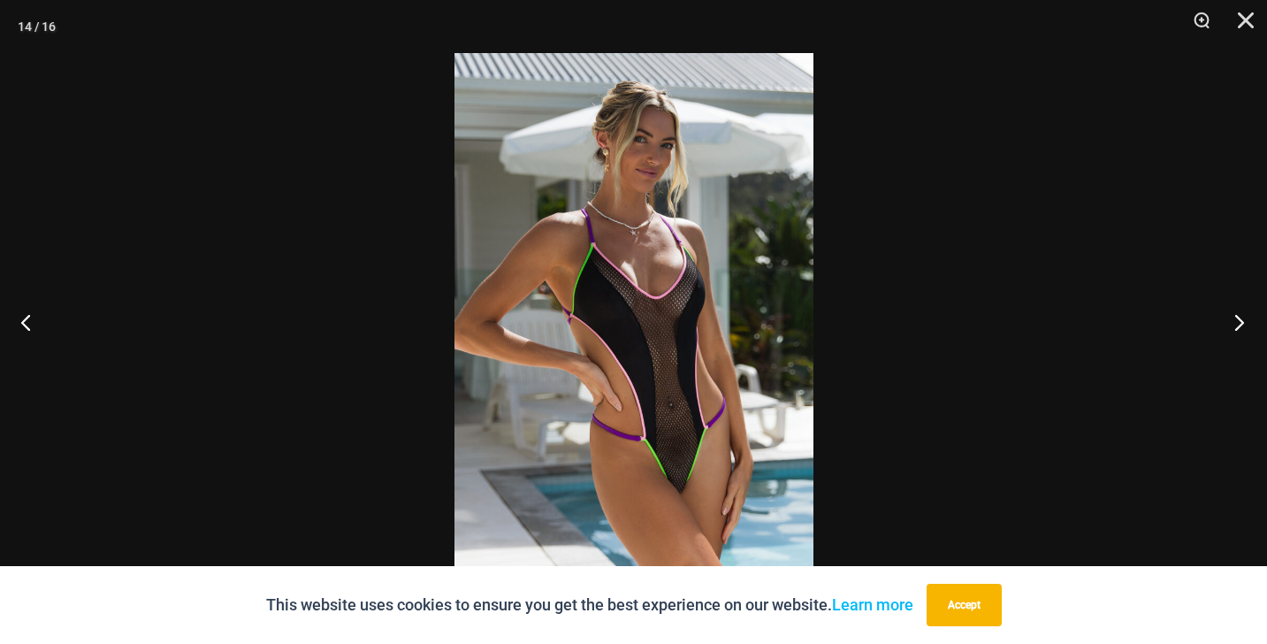
click at [1232, 325] on button "Next" at bounding box center [1234, 322] width 66 height 88
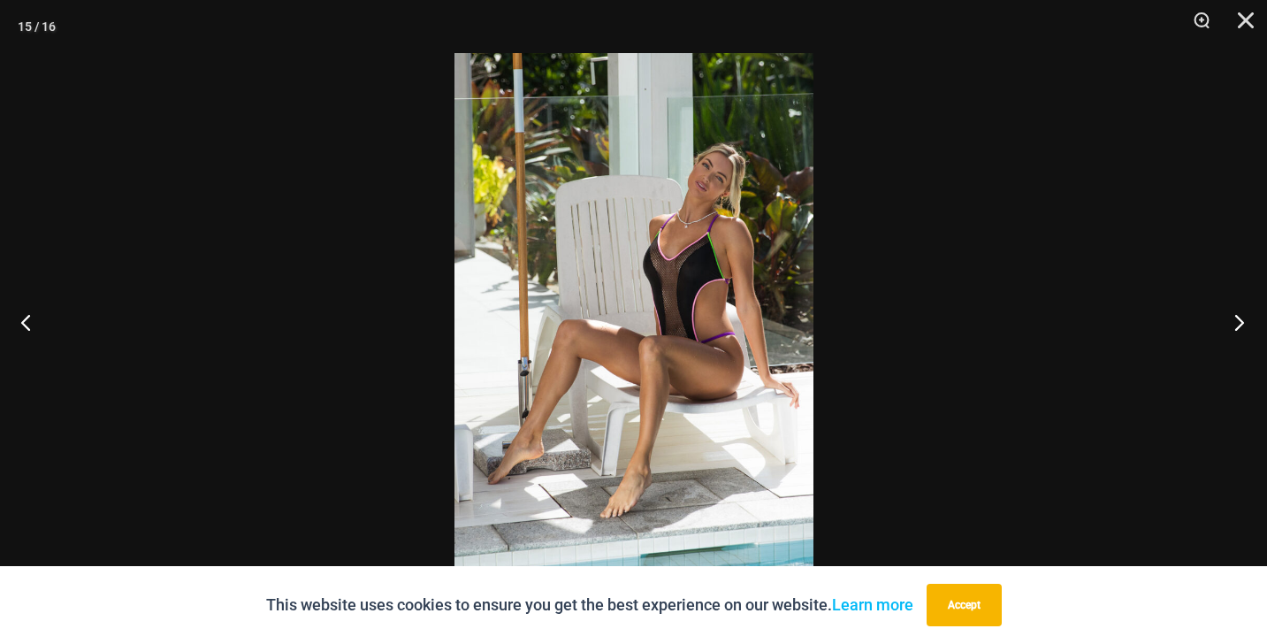
click at [1232, 325] on button "Next" at bounding box center [1234, 322] width 66 height 88
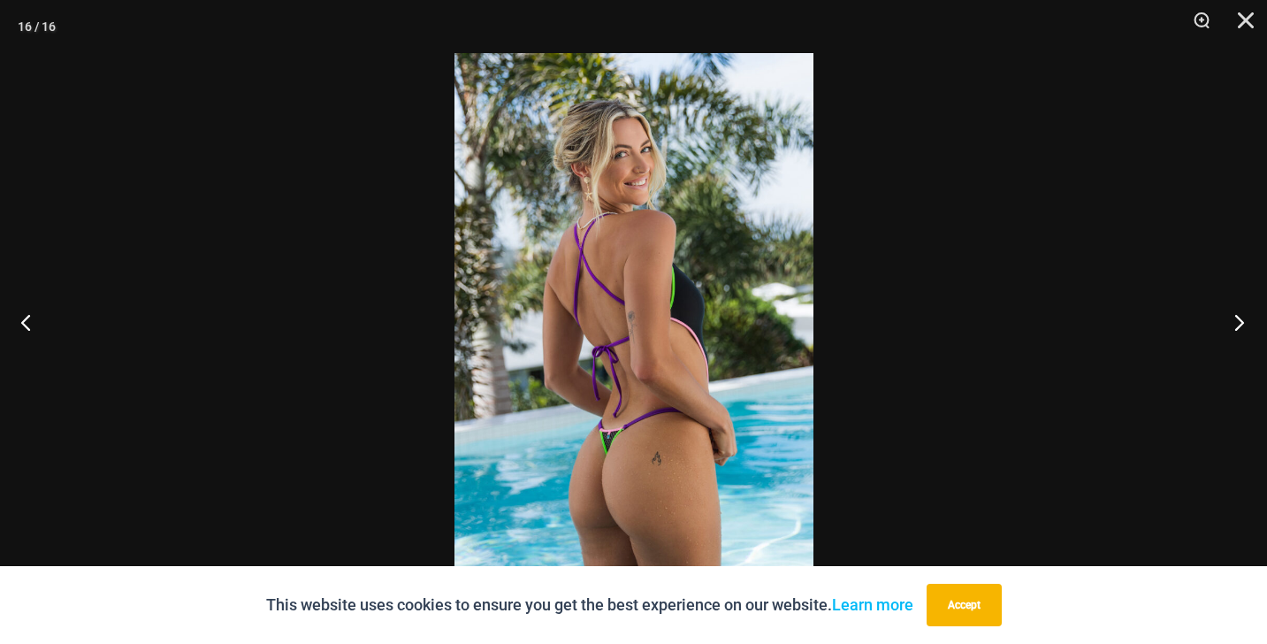
click at [1232, 325] on button "Next" at bounding box center [1234, 322] width 66 height 88
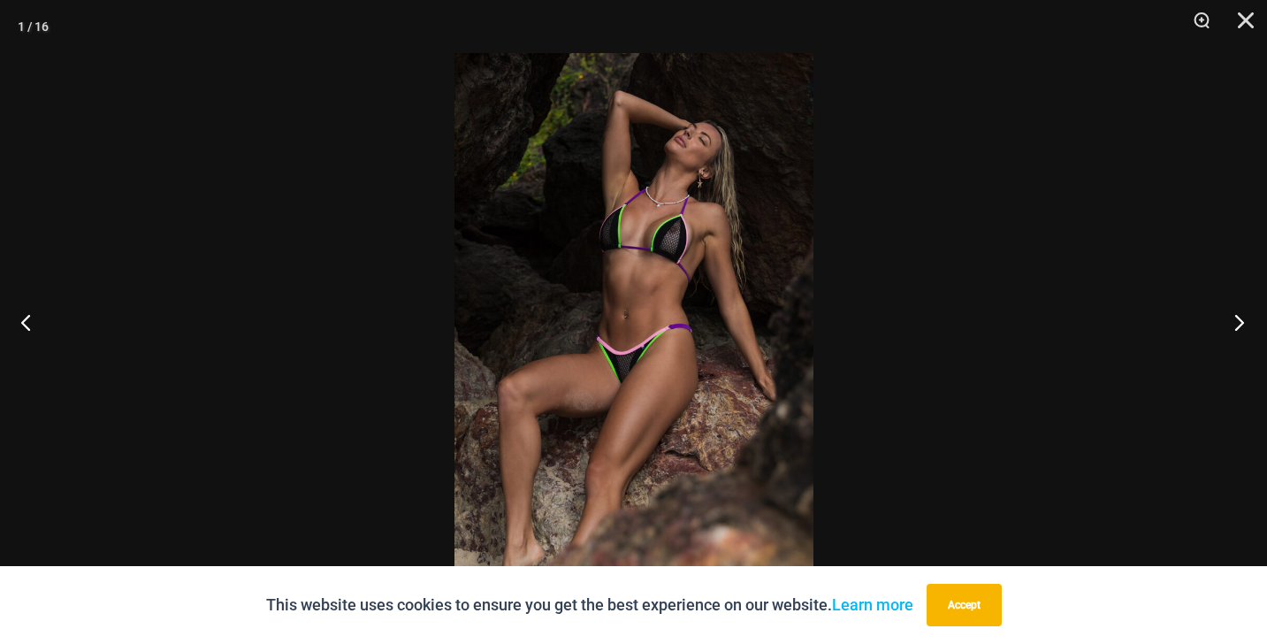
click at [1232, 325] on button "Next" at bounding box center [1234, 322] width 66 height 88
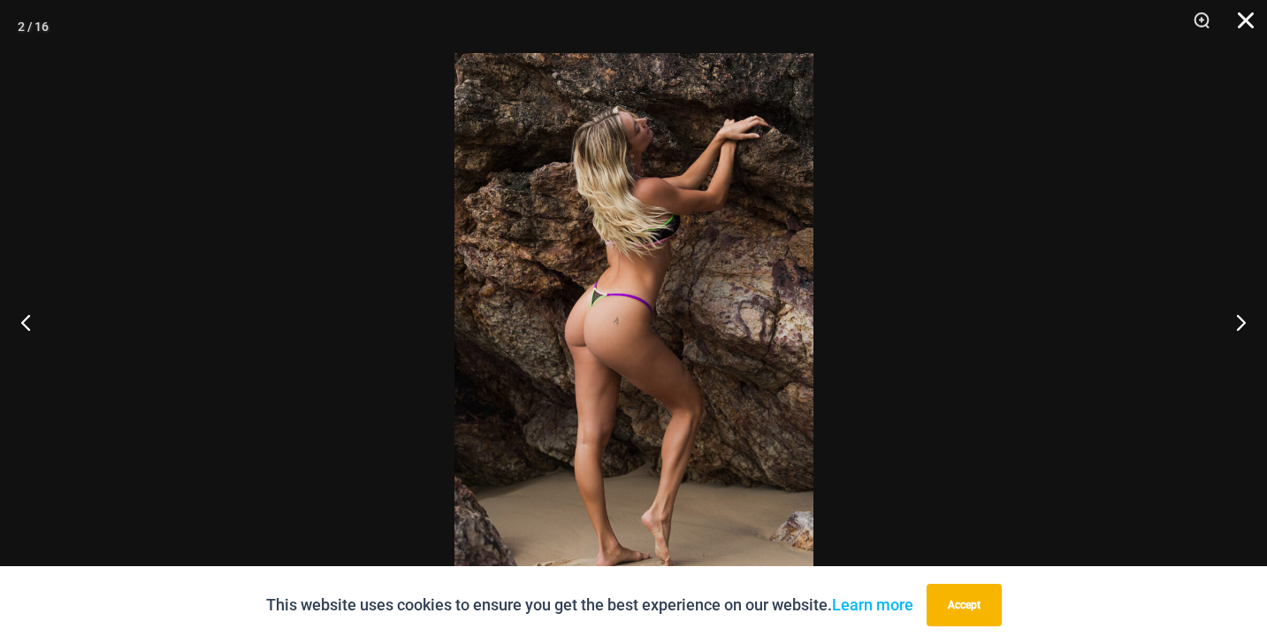
click at [1248, 25] on button "Close" at bounding box center [1240, 26] width 44 height 53
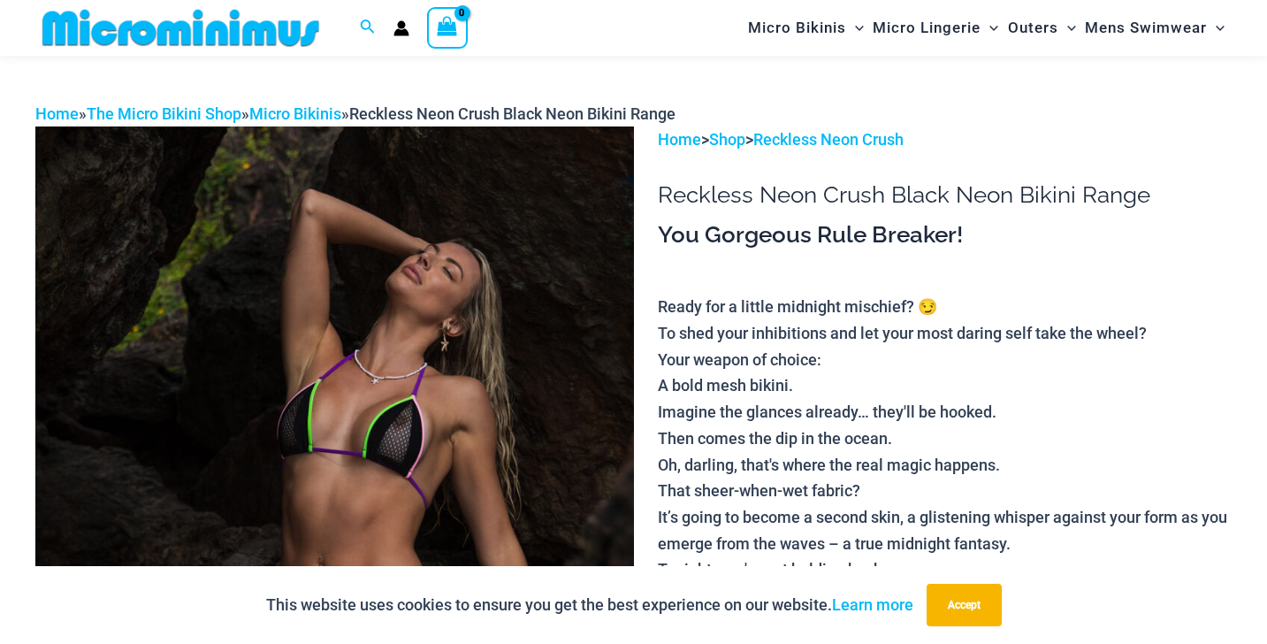
scroll to position [0, 0]
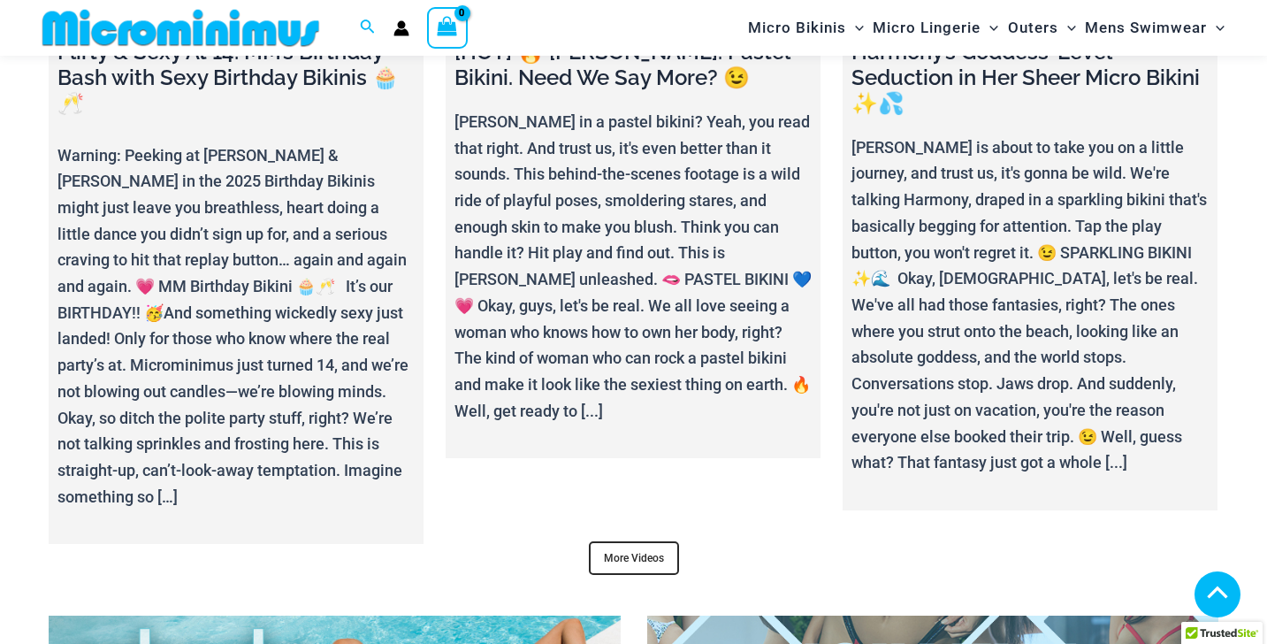
scroll to position [6304, 0]
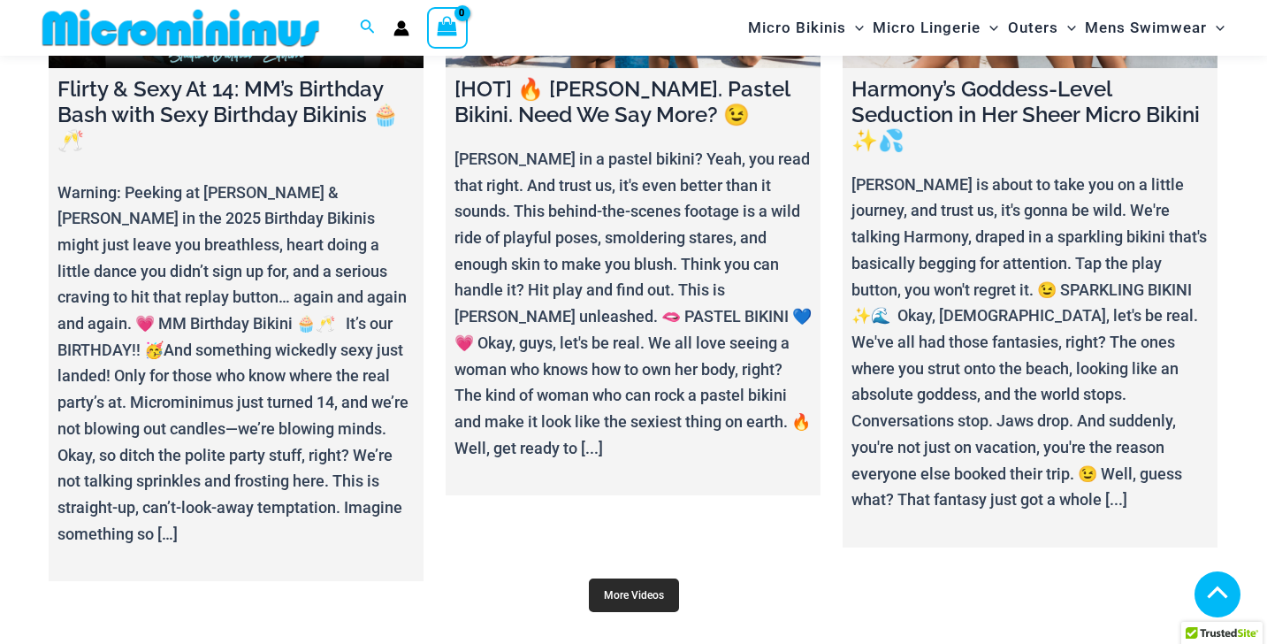
click at [633, 578] on link "More Videos" at bounding box center [634, 595] width 90 height 34
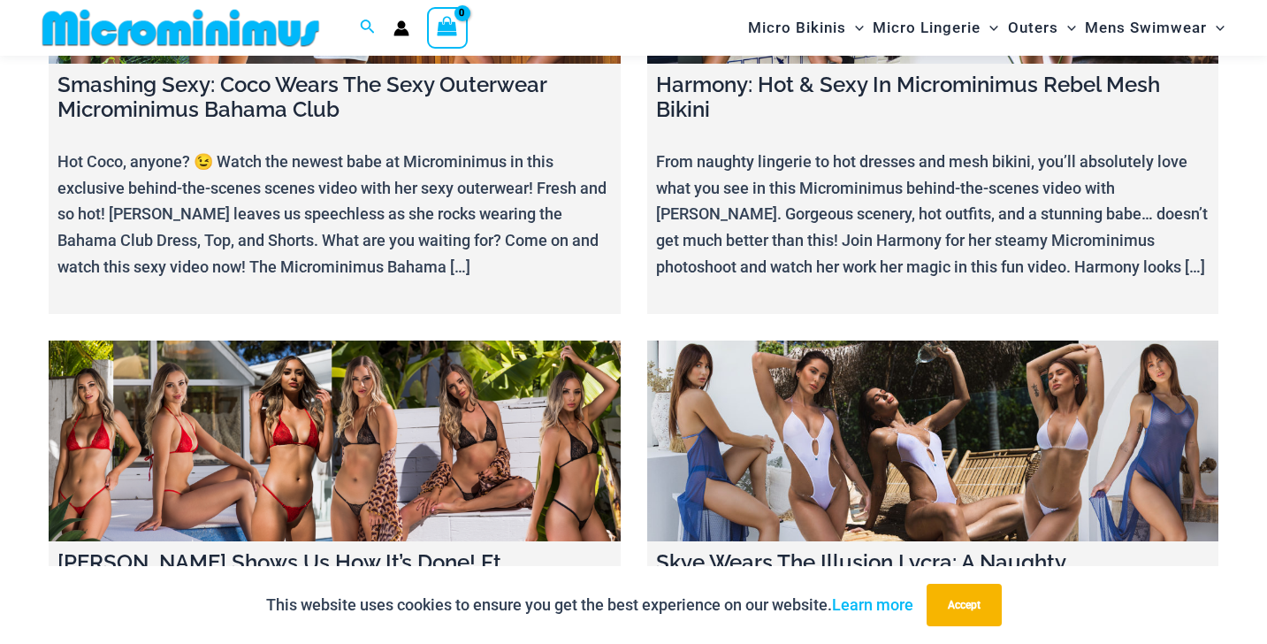
scroll to position [20490, 0]
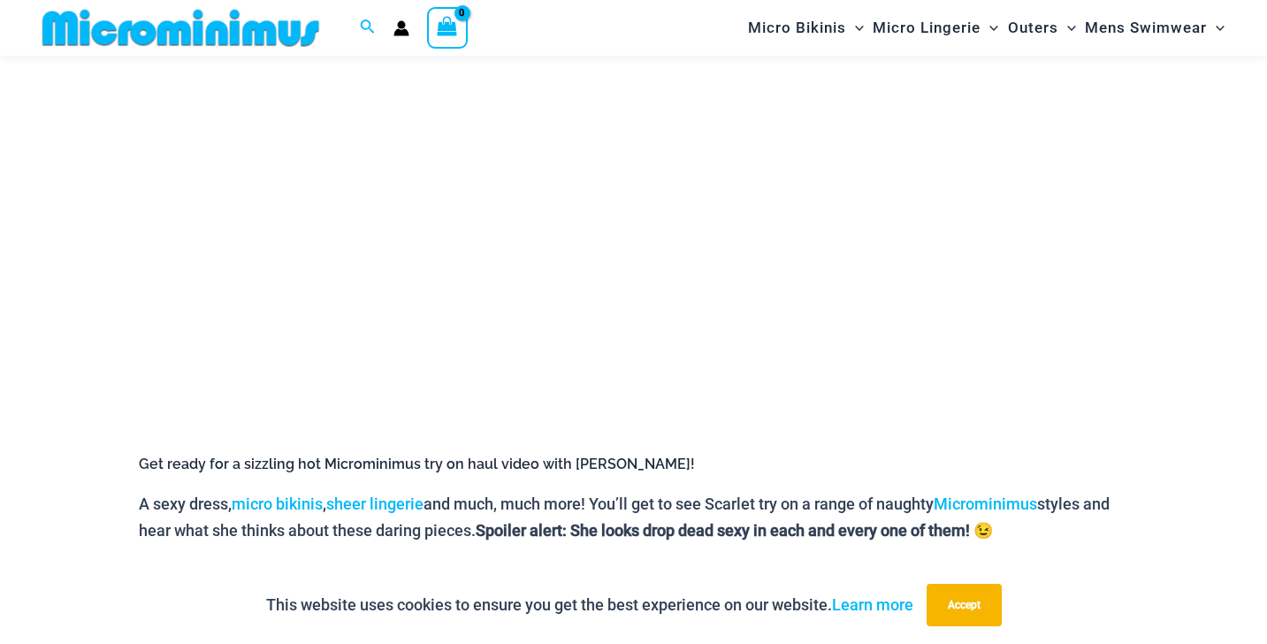
scroll to position [388, 0]
